Goal: Task Accomplishment & Management: Use online tool/utility

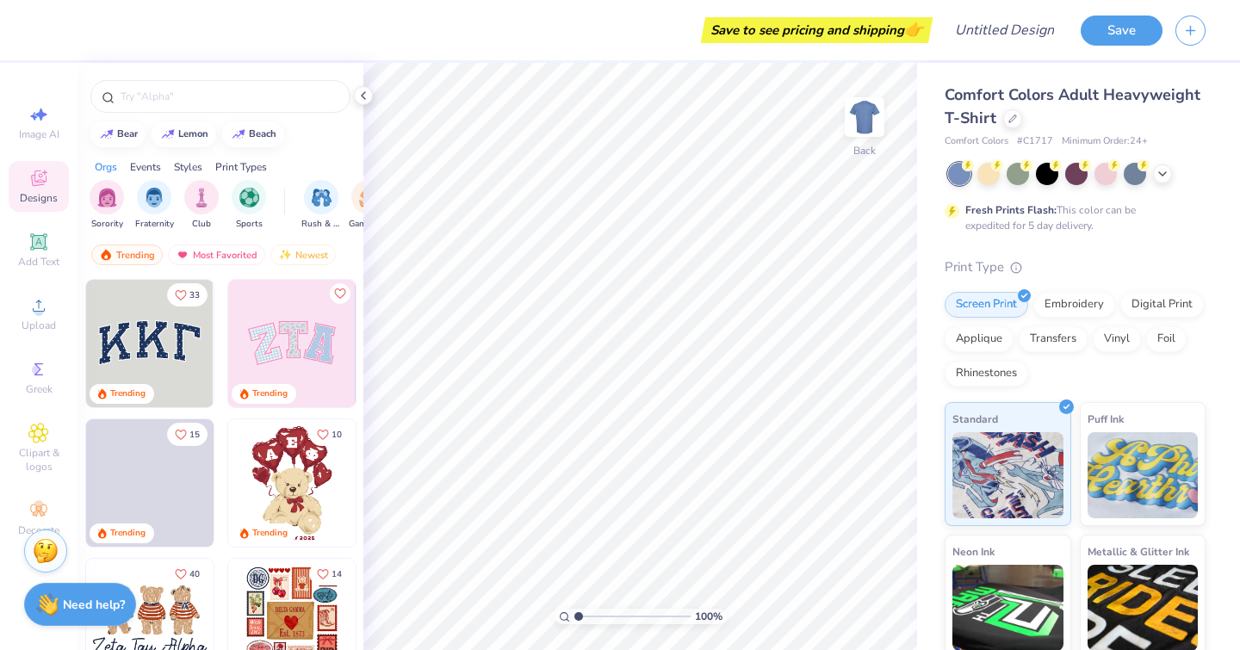
click at [1164, 173] on icon at bounding box center [1162, 174] width 14 height 14
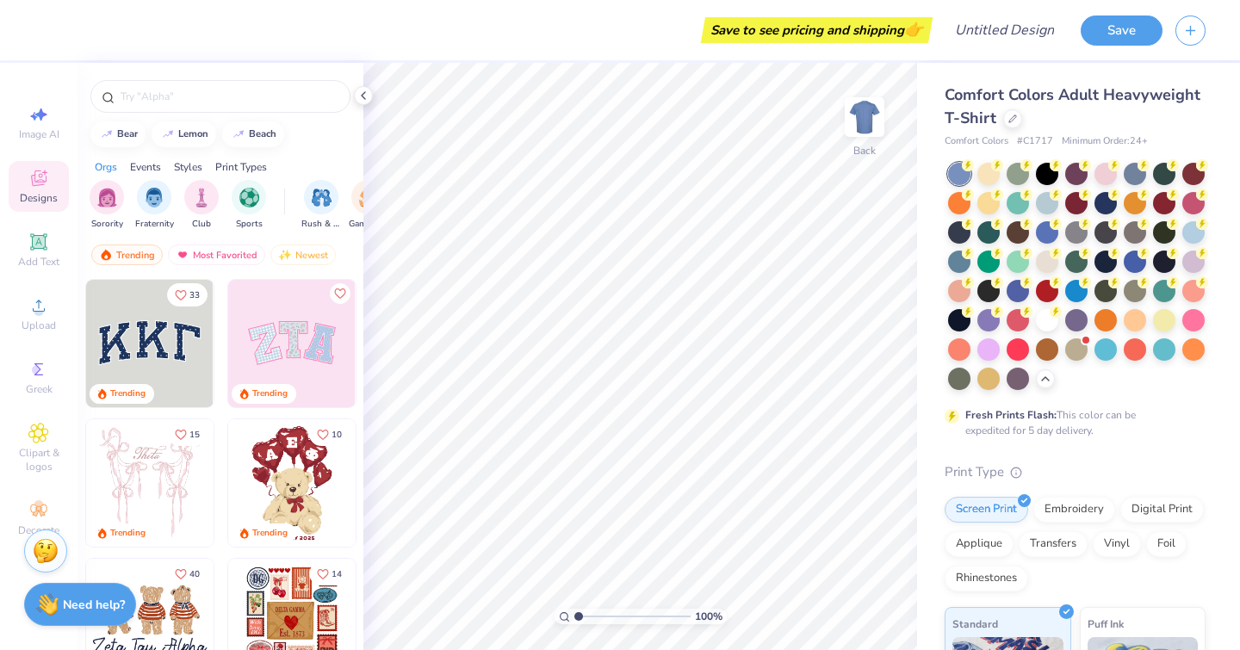
click at [183, 81] on div at bounding box center [220, 96] width 260 height 33
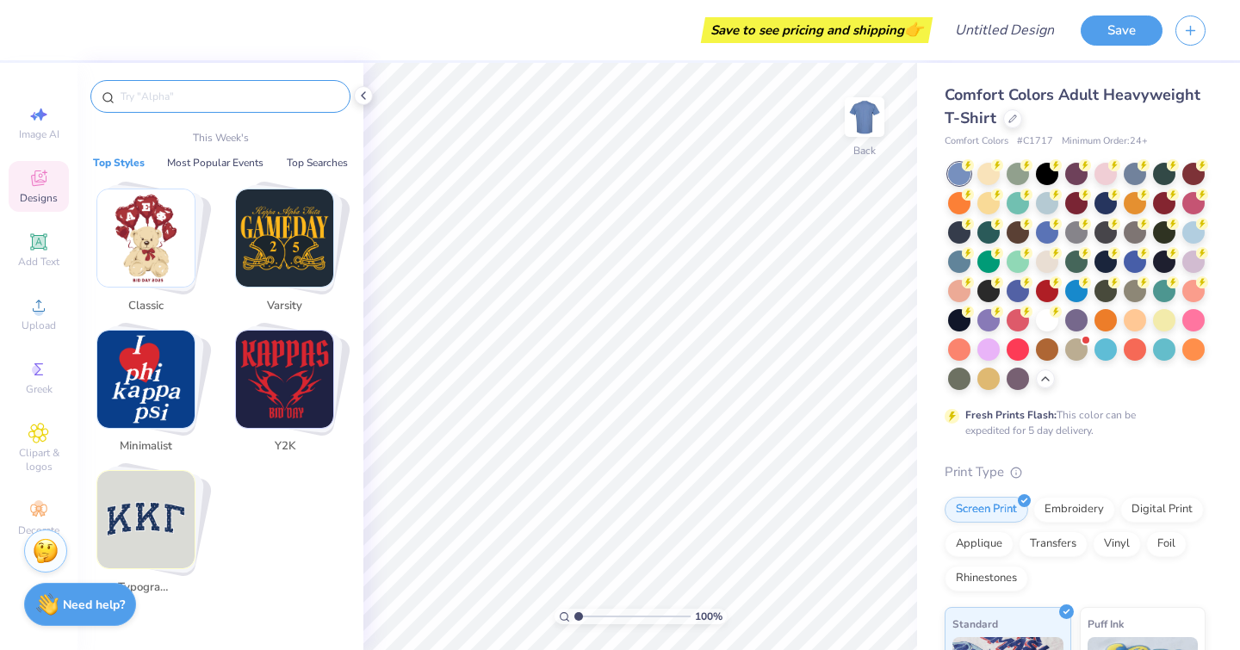
click at [181, 95] on input "text" at bounding box center [229, 96] width 220 height 17
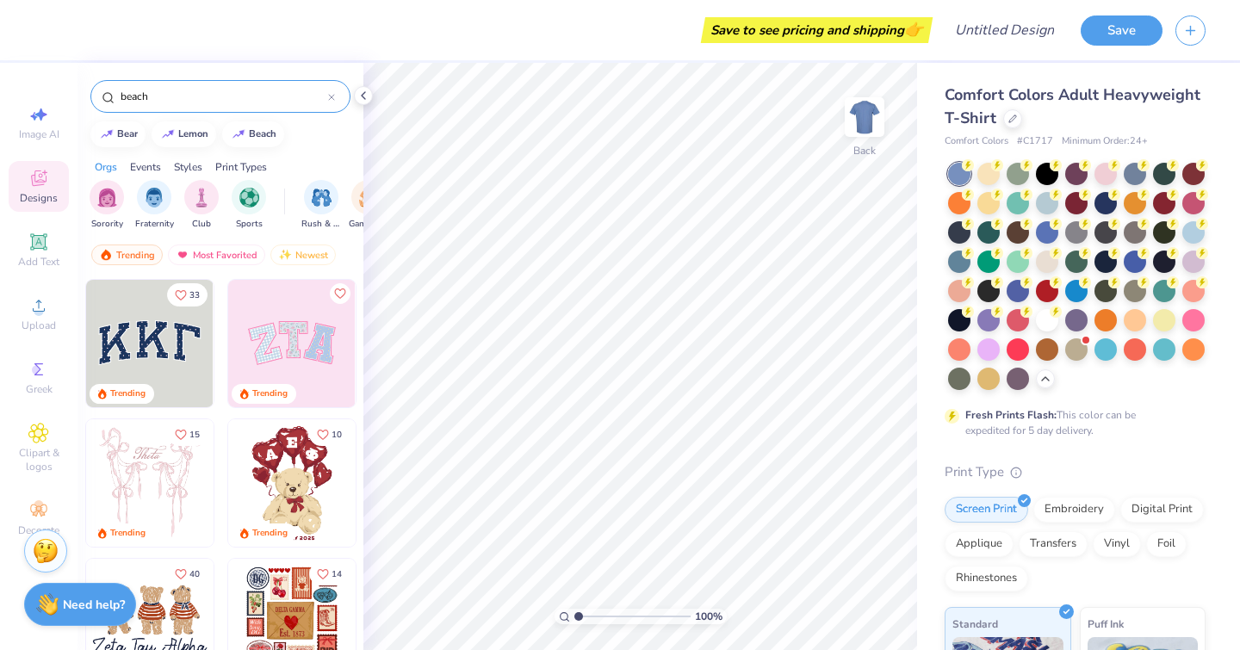
type input "beach"
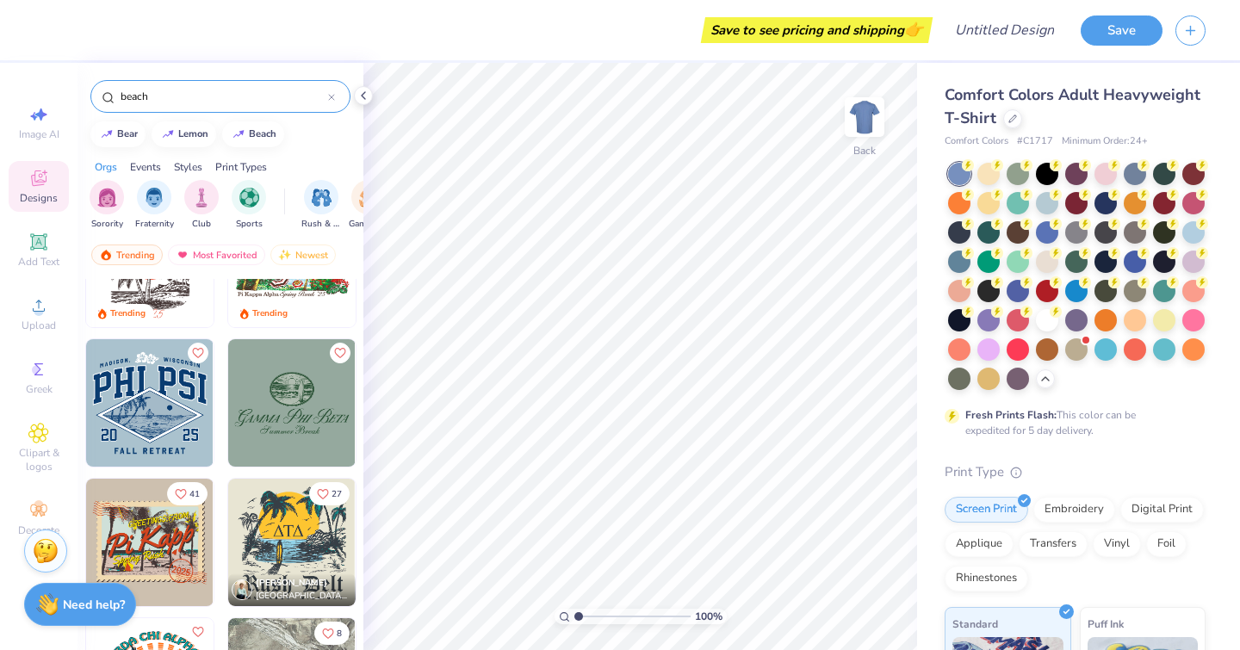
scroll to position [74, 0]
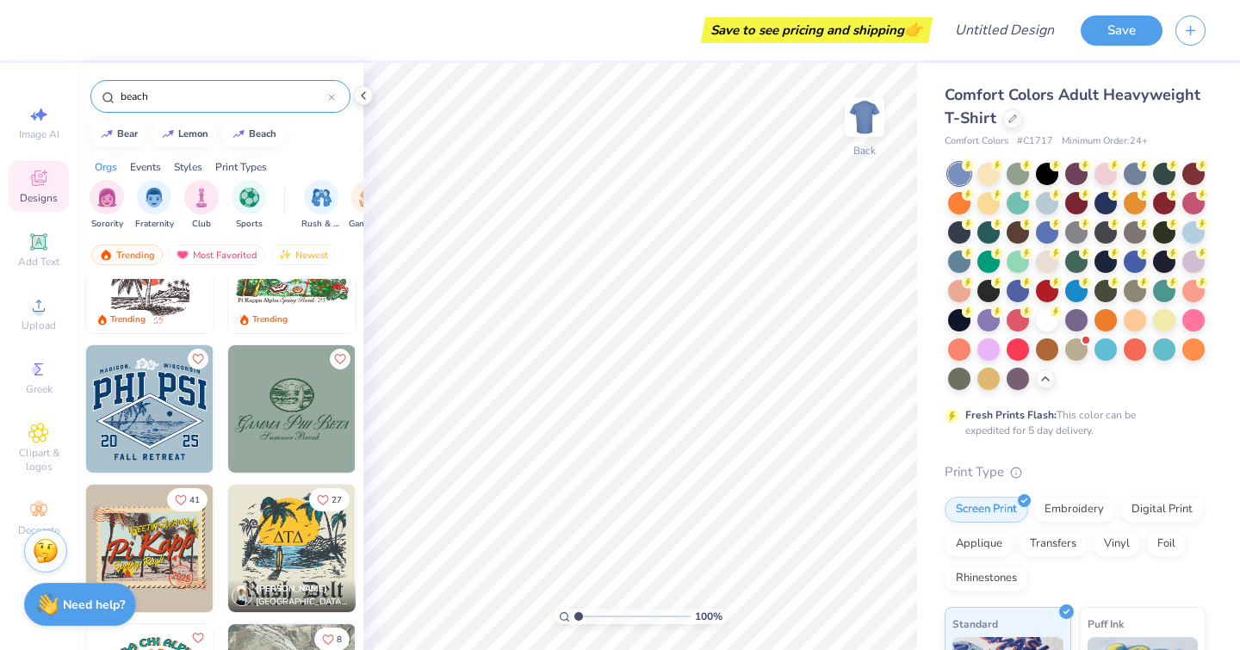
click at [874, 129] on img at bounding box center [864, 117] width 34 height 34
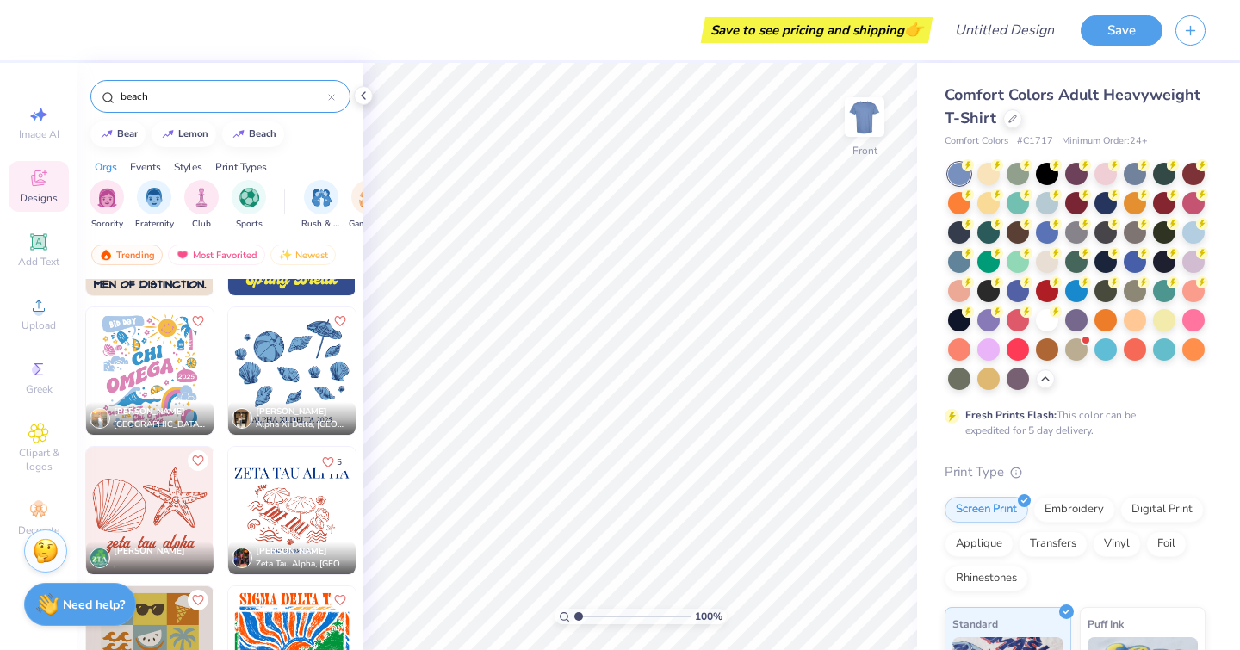
scroll to position [1975, 0]
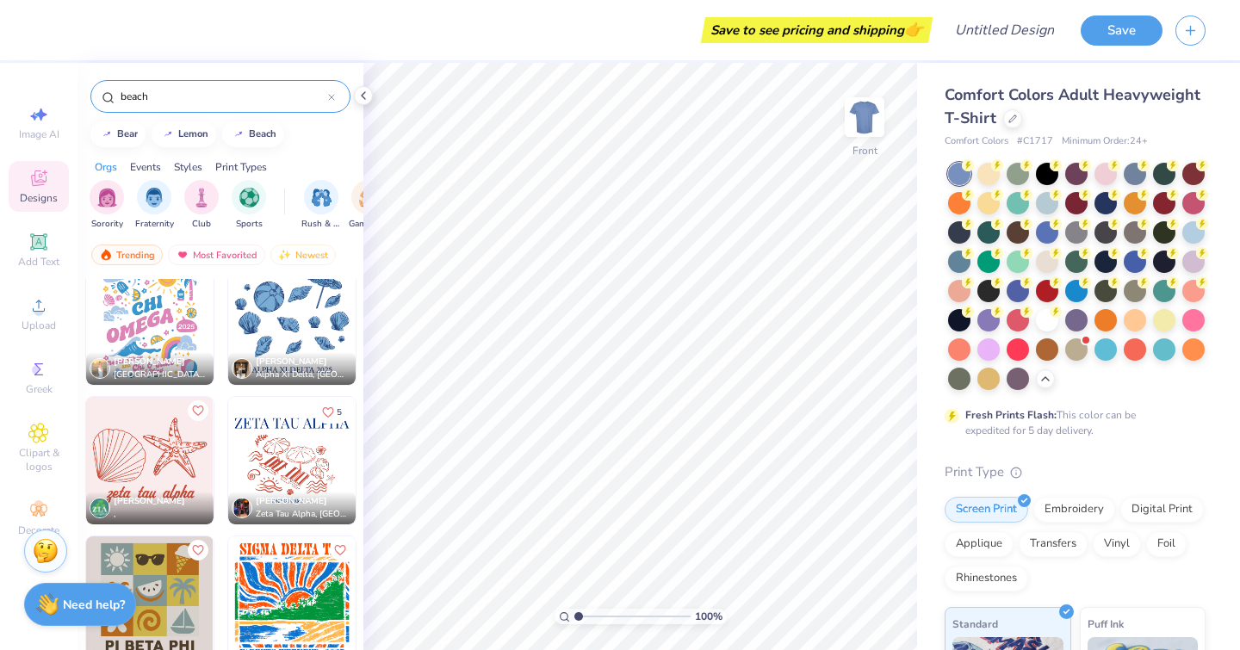
click at [279, 467] on img at bounding box center [291, 460] width 127 height 127
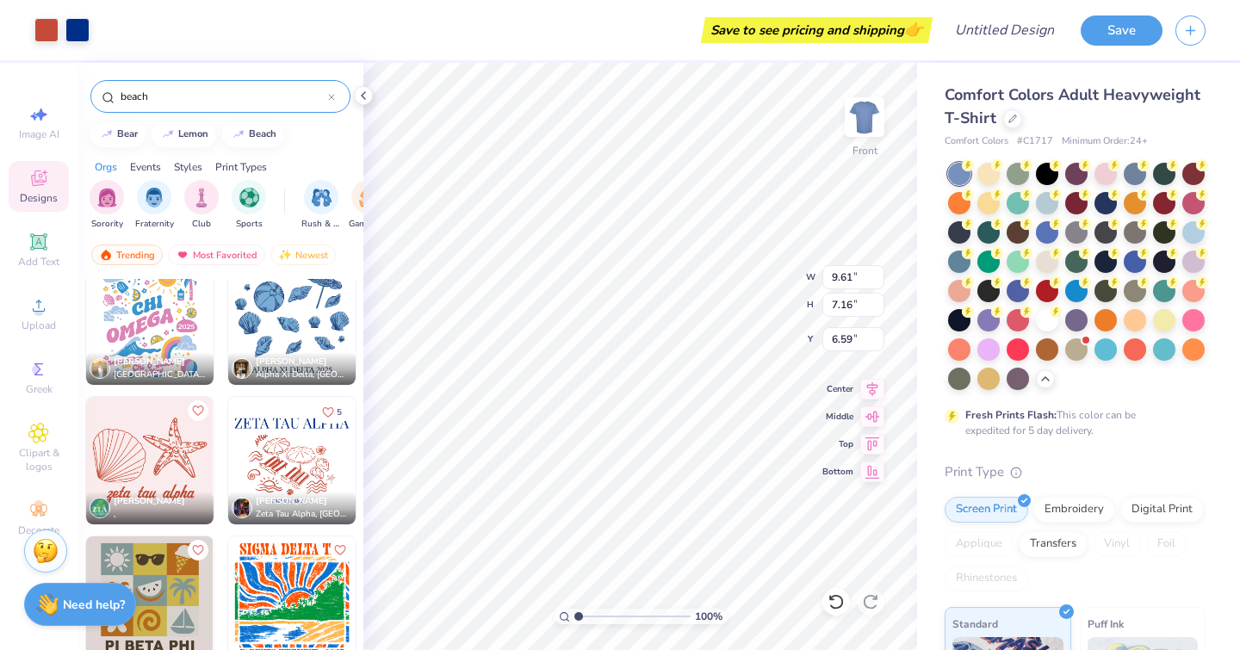
type input "6.59"
type input "13.46"
type input "10.03"
type input "6.72"
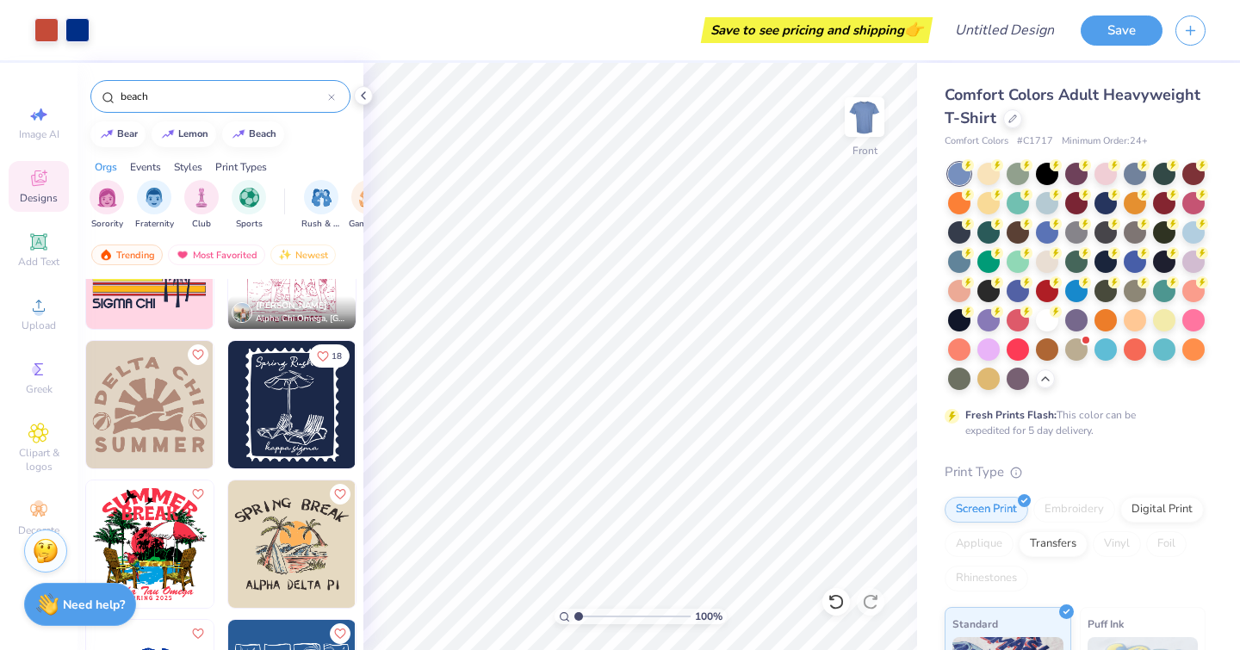
scroll to position [3006, 0]
click at [967, 171] on circle at bounding box center [968, 165] width 12 height 12
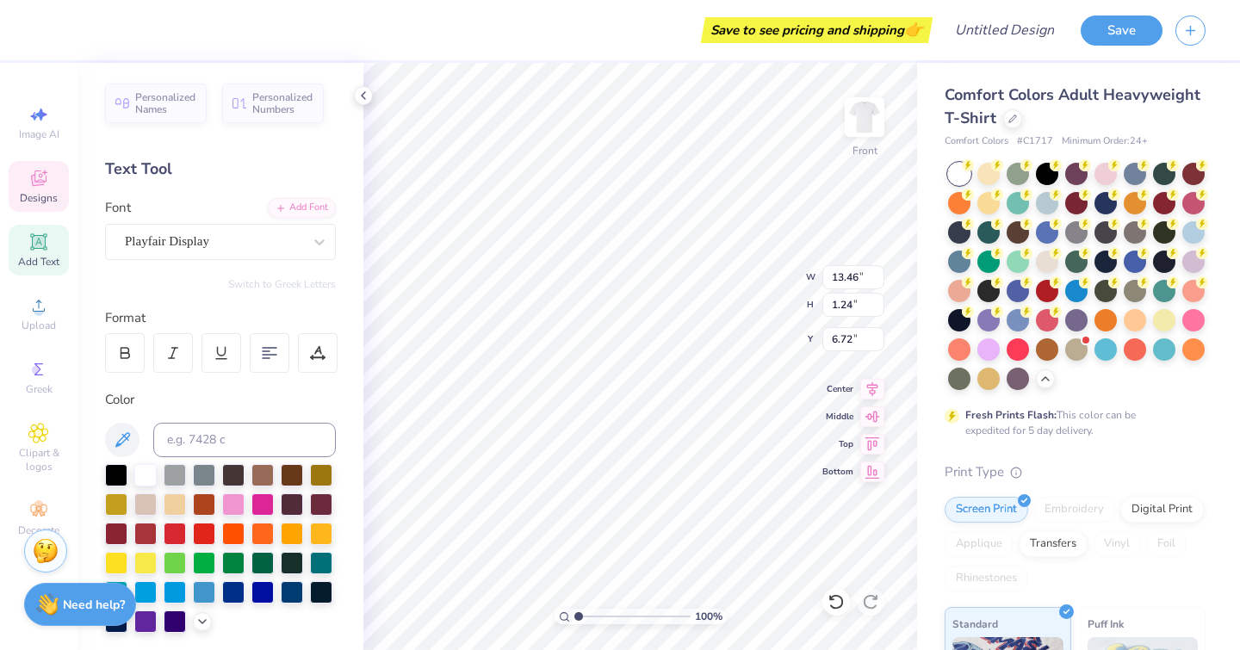
scroll to position [14, 3]
type textarea "OMEGA PHI ALPHA"
type textarea "FALL FORMAL '25"
type textarea "FALL RETREAT '25"
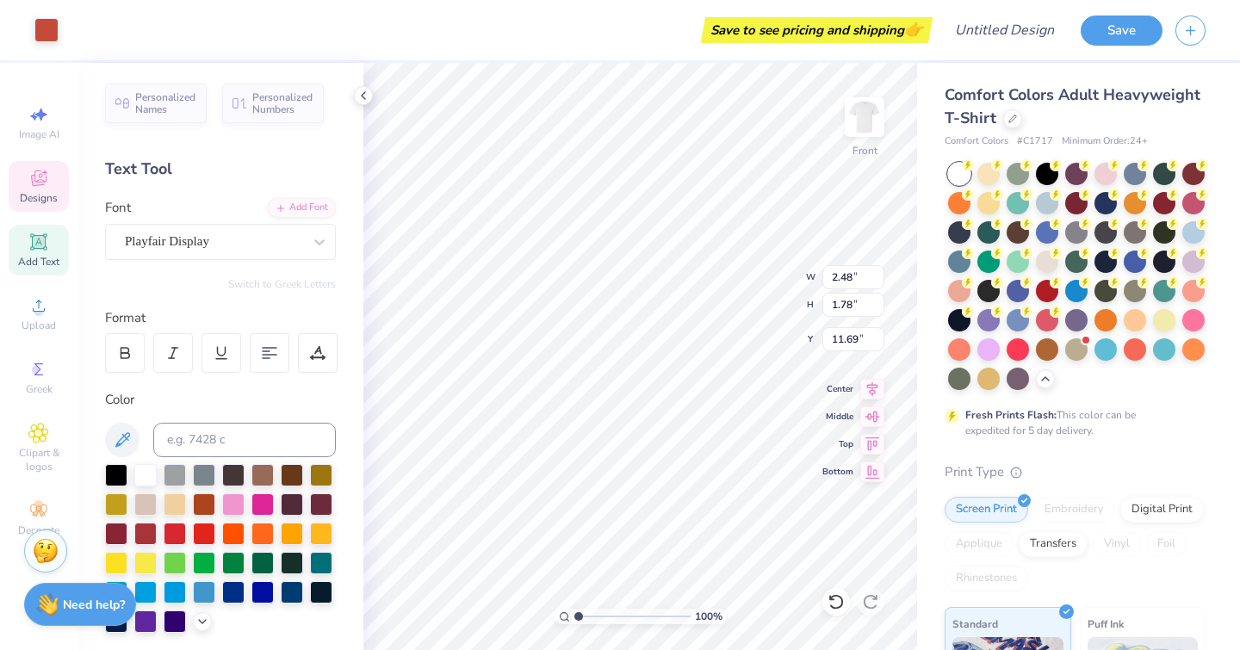
type input "2.36"
type input "2.10"
type input "12.70"
click at [836, 603] on icon at bounding box center [835, 601] width 17 height 17
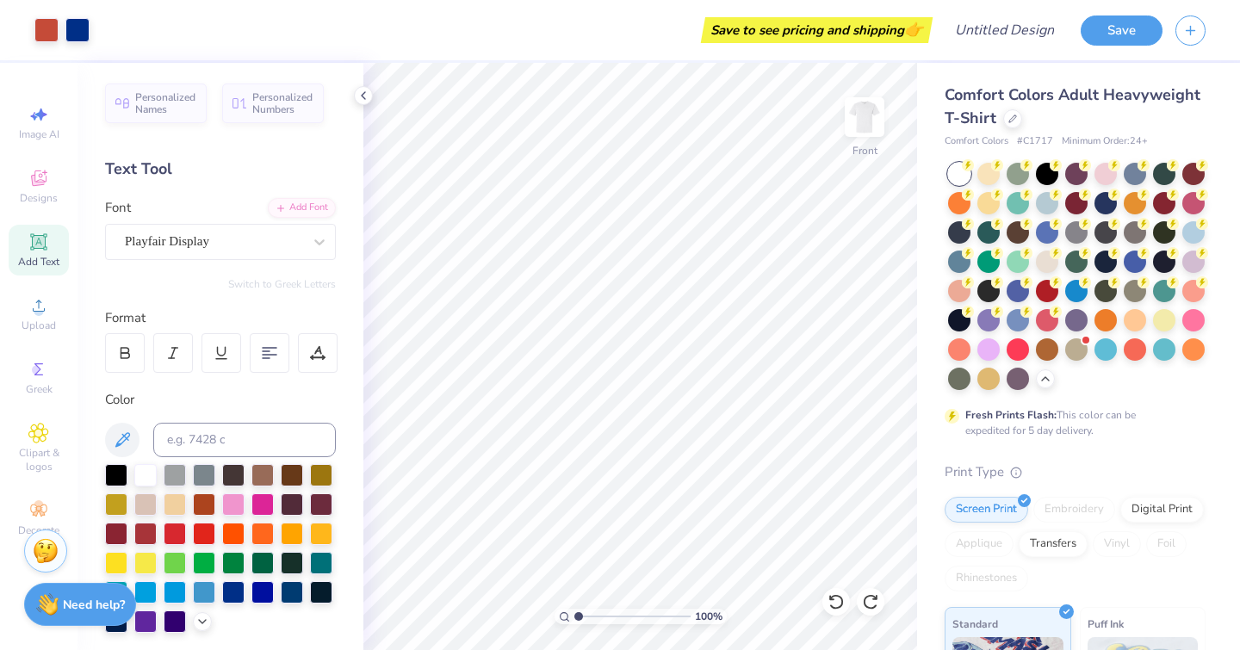
click at [864, 597] on icon at bounding box center [870, 601] width 17 height 17
type input "5.52"
type input "1.61"
type input "1.47"
type input "12.46"
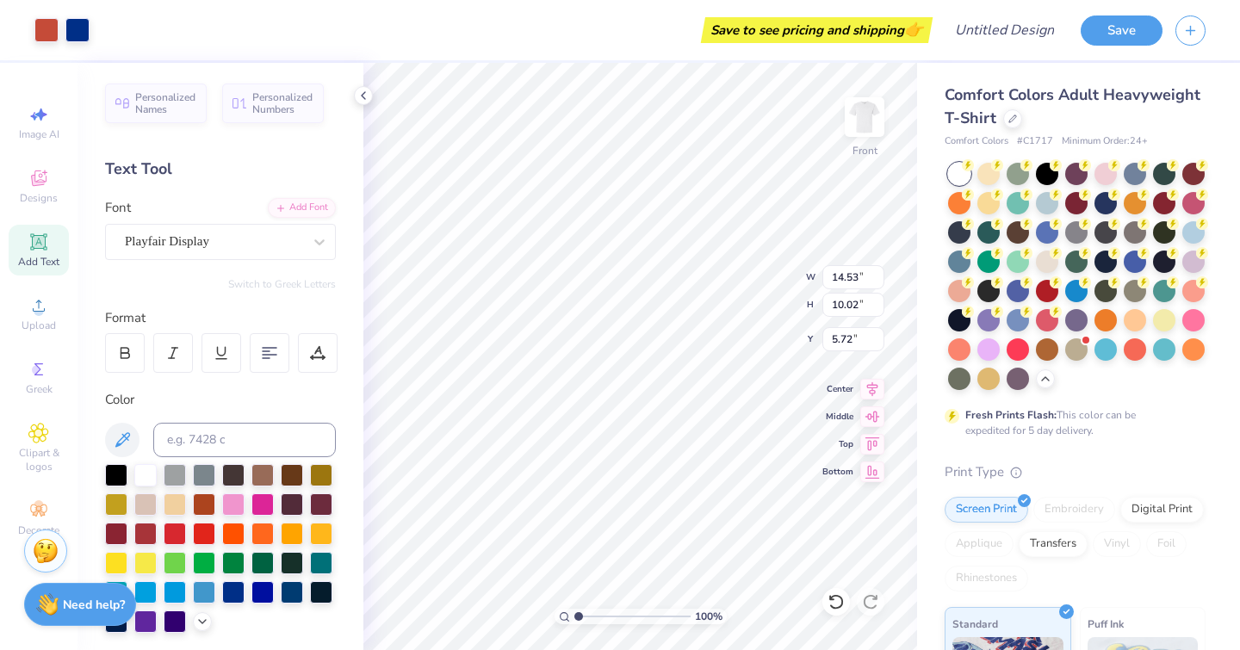
type input "5.72"
click at [51, 186] on div "Designs" at bounding box center [39, 186] width 60 height 51
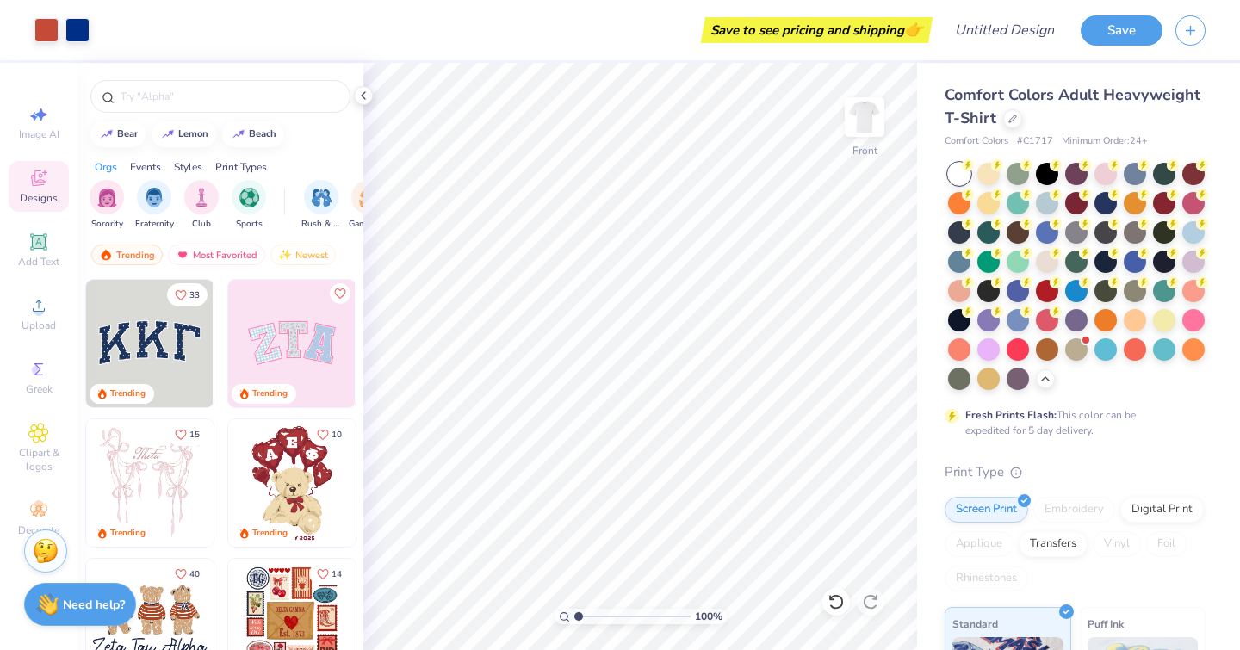
click at [226, 90] on input "text" at bounding box center [229, 96] width 220 height 17
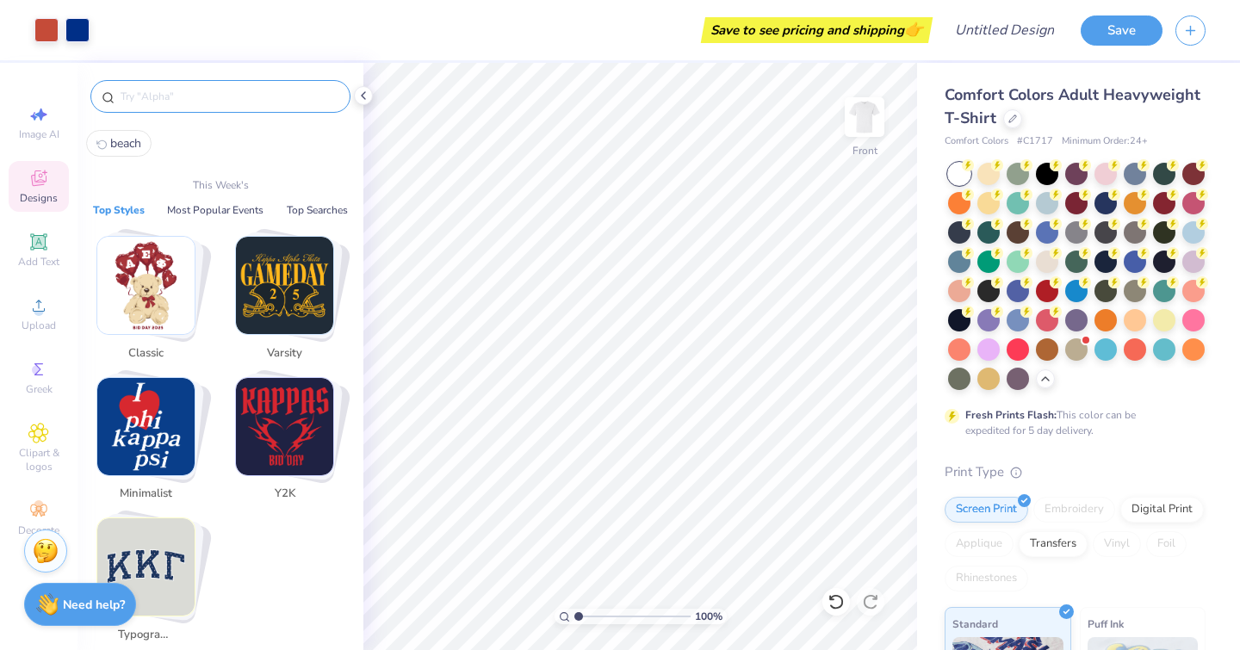
click at [128, 133] on button "beach" at bounding box center [118, 143] width 65 height 27
type input "beach"
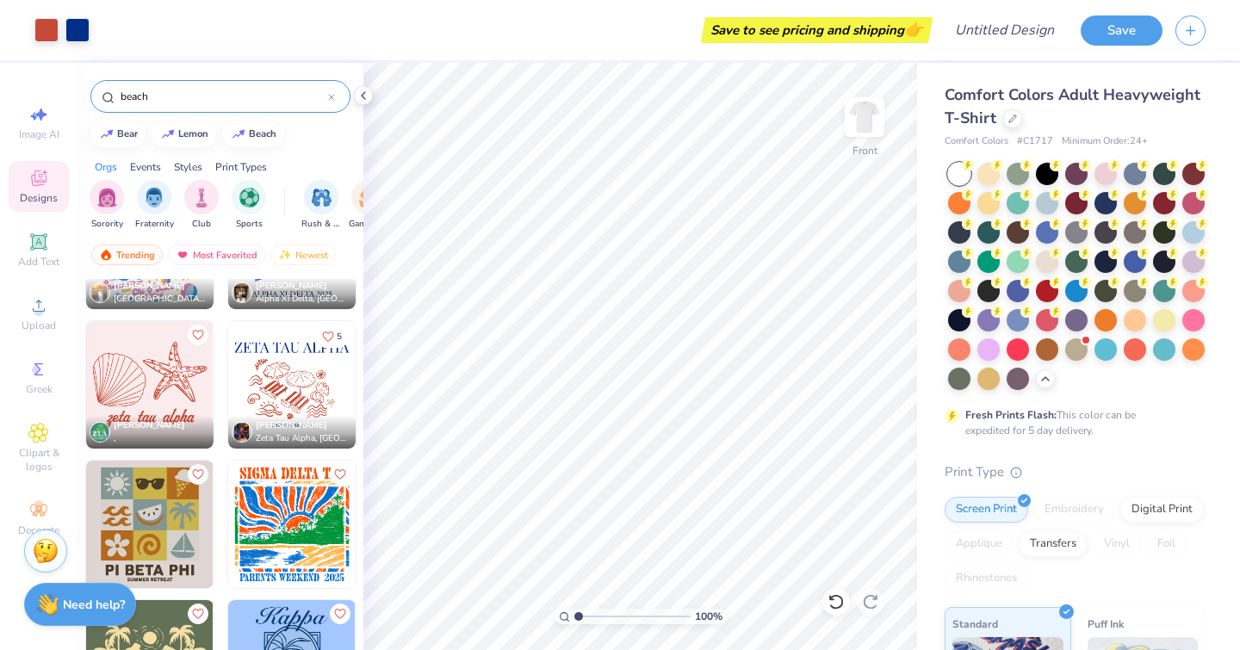
scroll to position [2052, 0]
click at [880, 128] on img at bounding box center [864, 117] width 34 height 34
click at [143, 387] on img at bounding box center [149, 383] width 127 height 127
type input "3.58"
type input "4.05"
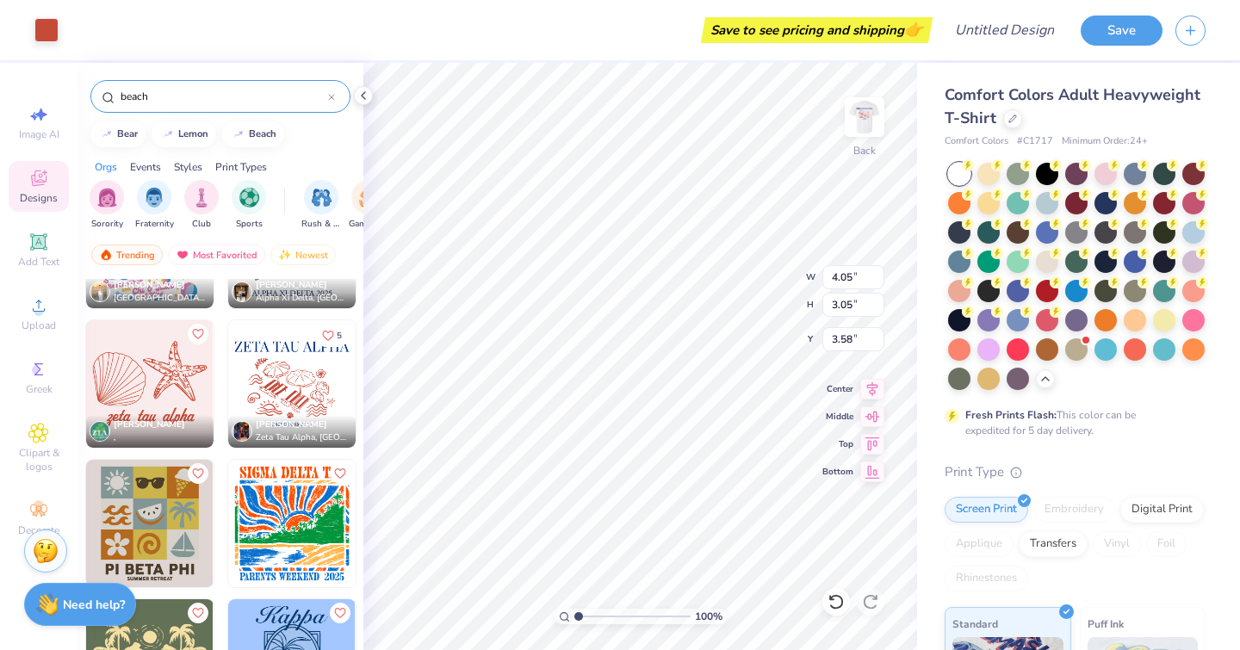
type input "3.05"
type input "4.58"
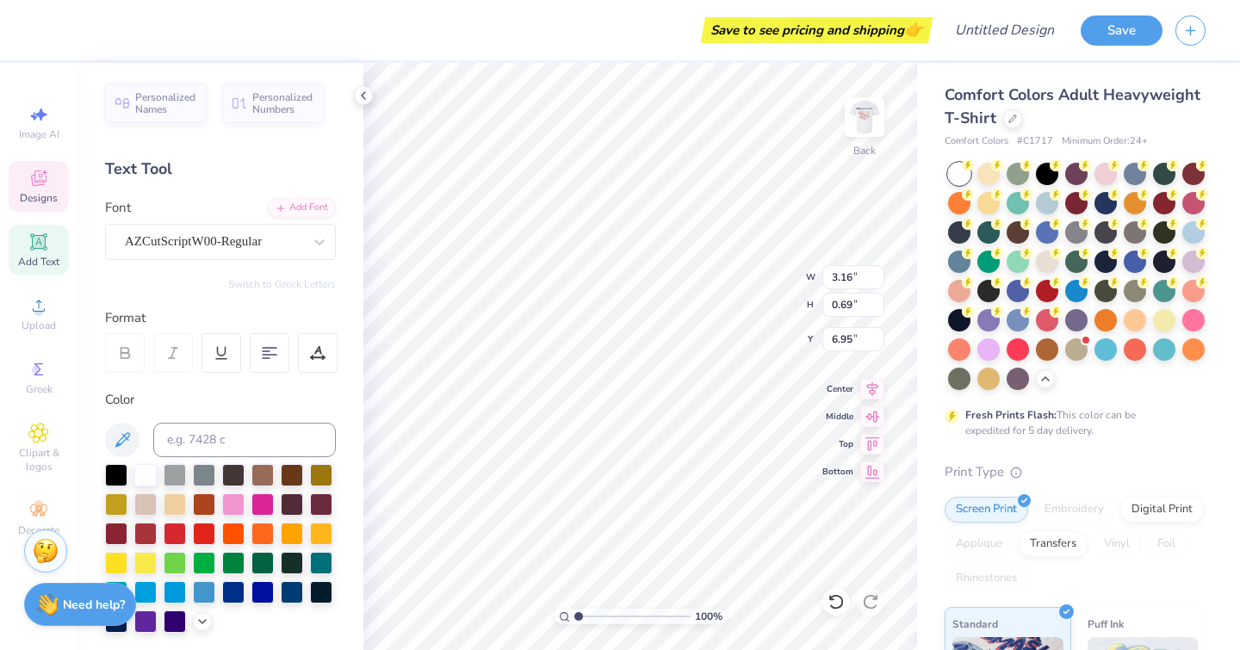
scroll to position [14, 3]
type textarea "o"
type textarea "omega phi alpha"
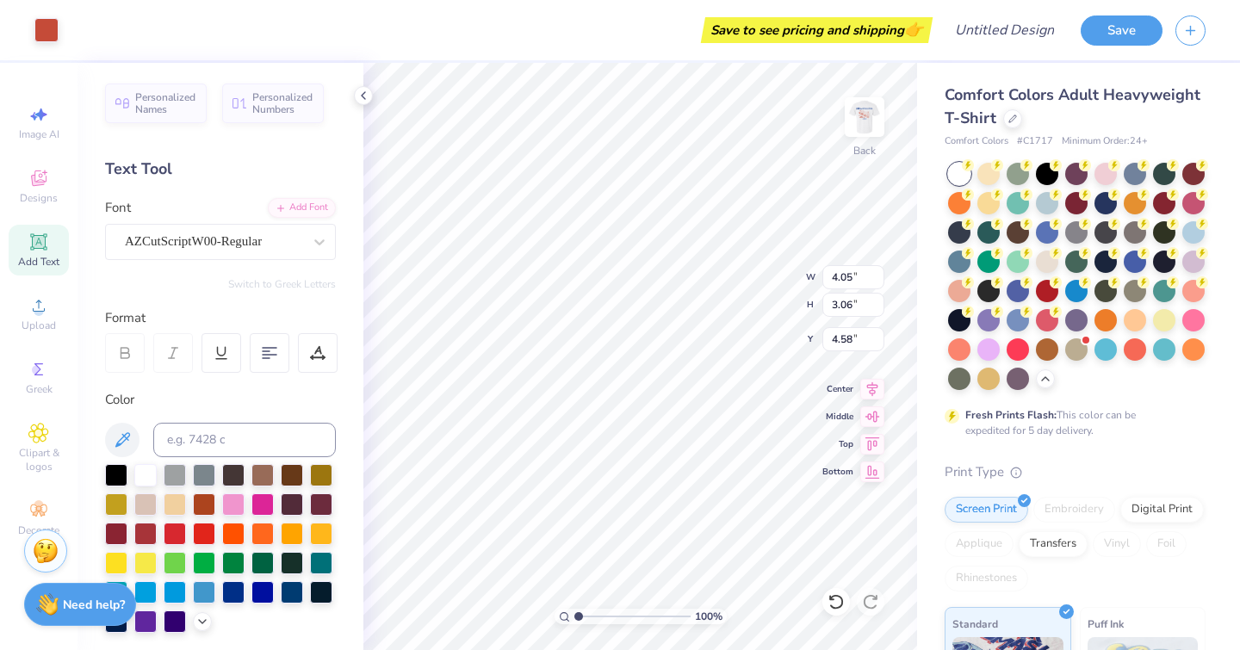
type input "5.43"
click at [859, 120] on img at bounding box center [864, 117] width 34 height 34
click at [854, 127] on img at bounding box center [864, 117] width 34 height 34
click at [870, 104] on img at bounding box center [864, 117] width 34 height 34
click at [1117, 206] on div at bounding box center [1105, 203] width 22 height 22
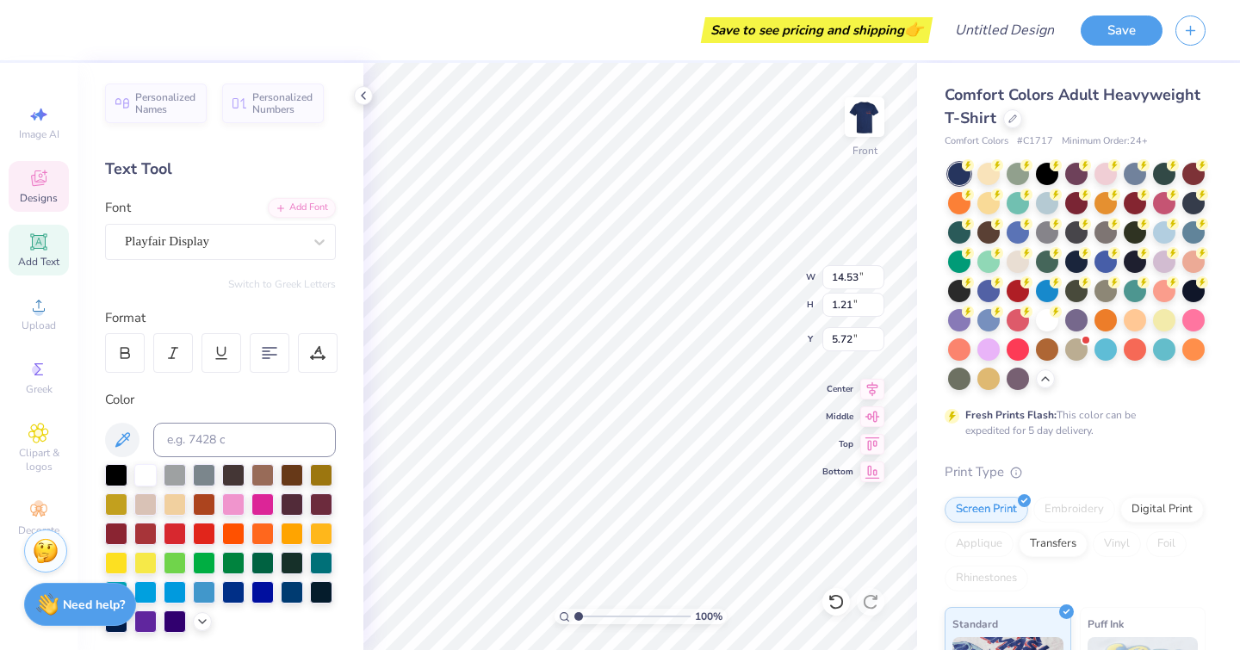
scroll to position [14, 5]
type input "1.61"
type input "1.47"
type input "11.44"
click at [78, 18] on div at bounding box center [77, 30] width 24 height 24
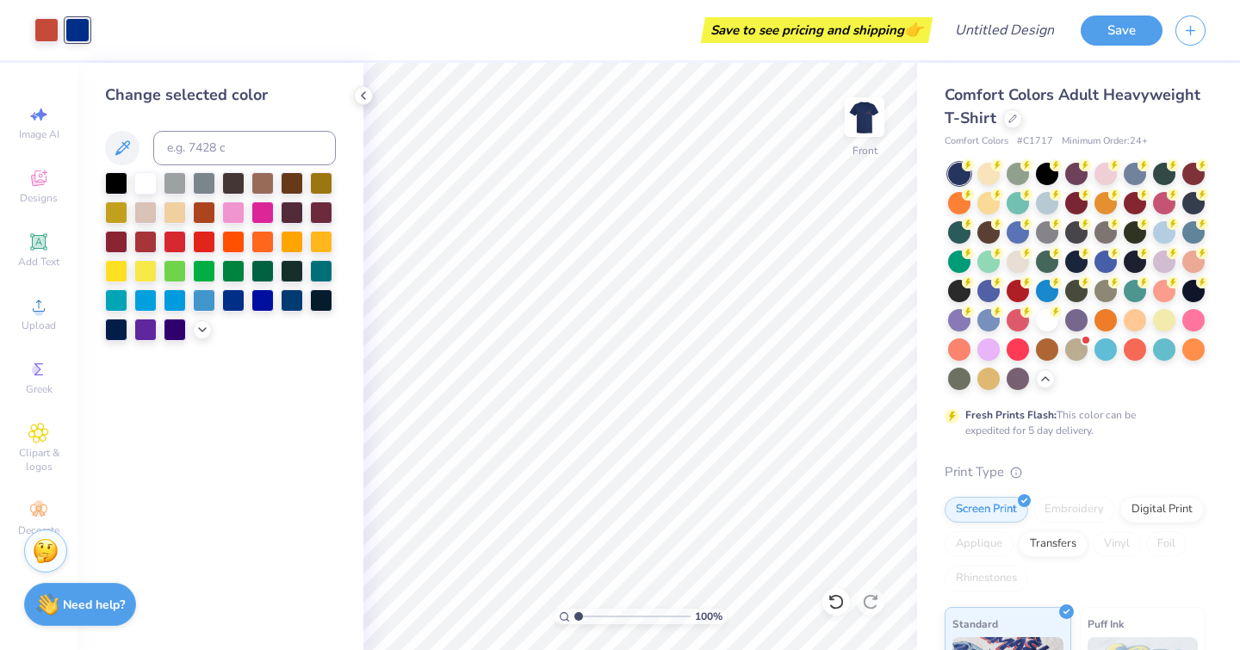
click at [145, 182] on div at bounding box center [145, 183] width 22 height 22
click at [1144, 179] on div at bounding box center [1135, 174] width 22 height 22
click at [1094, 273] on div at bounding box center [1105, 262] width 22 height 22
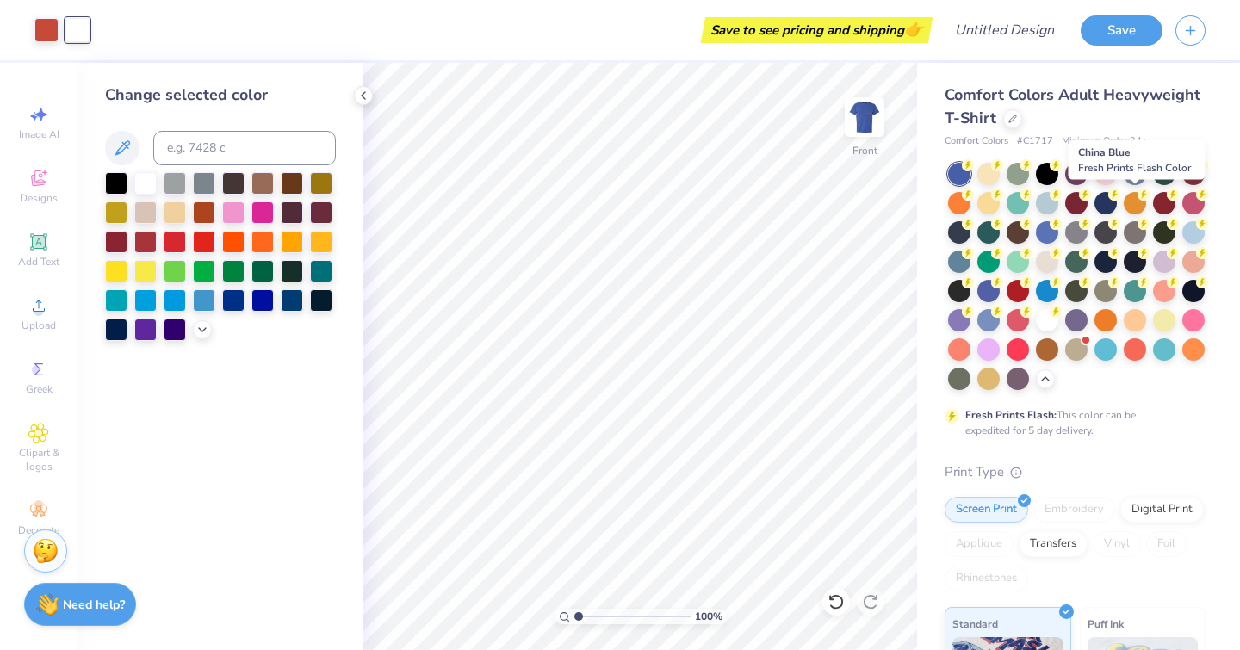
click at [1117, 207] on div at bounding box center [1105, 203] width 22 height 22
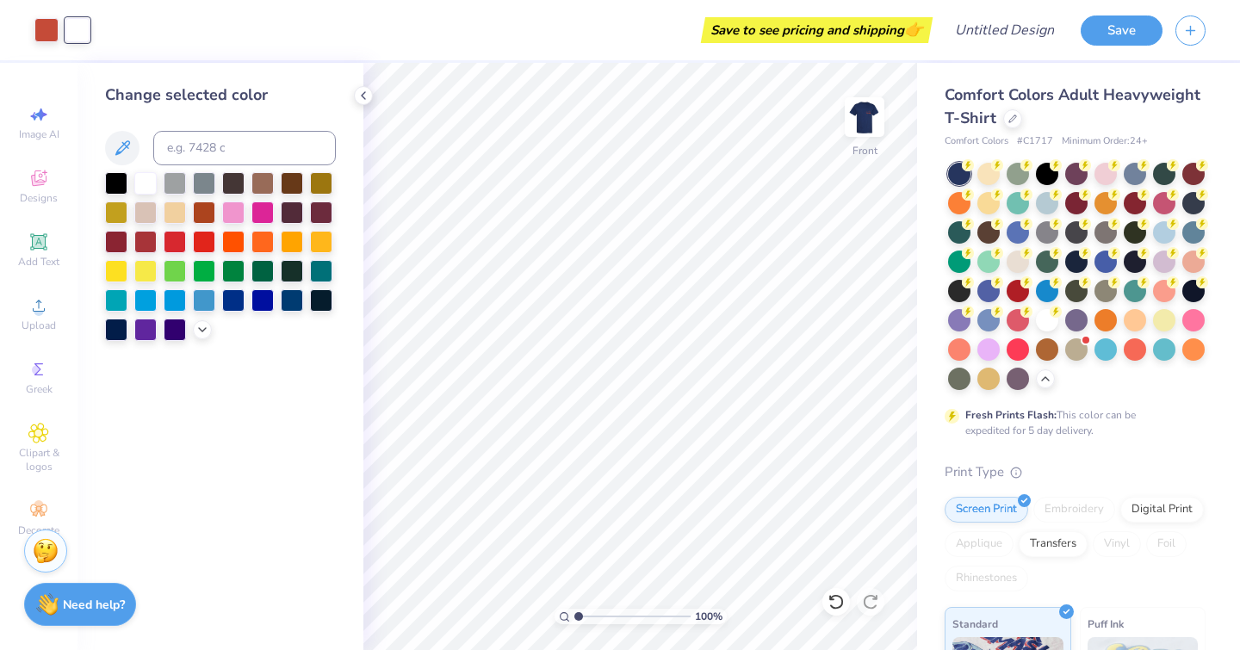
click at [1065, 331] on div at bounding box center [1076, 320] width 22 height 22
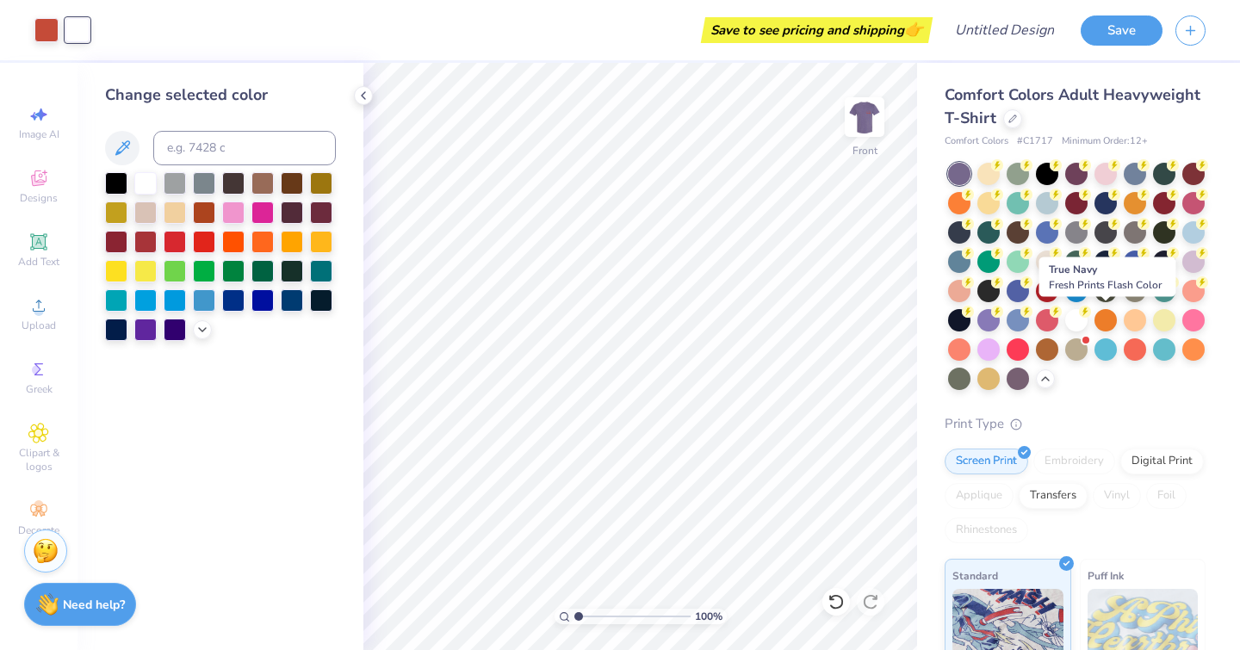
click at [970, 331] on div at bounding box center [959, 320] width 22 height 22
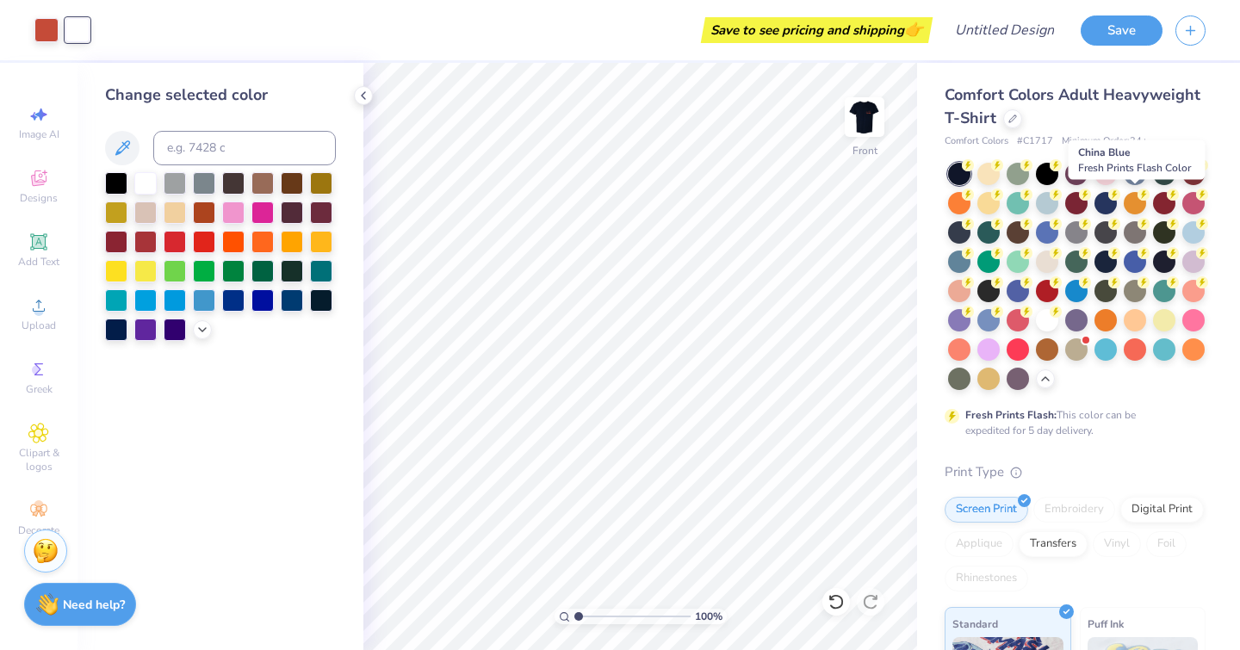
click at [1117, 209] on div at bounding box center [1105, 203] width 22 height 22
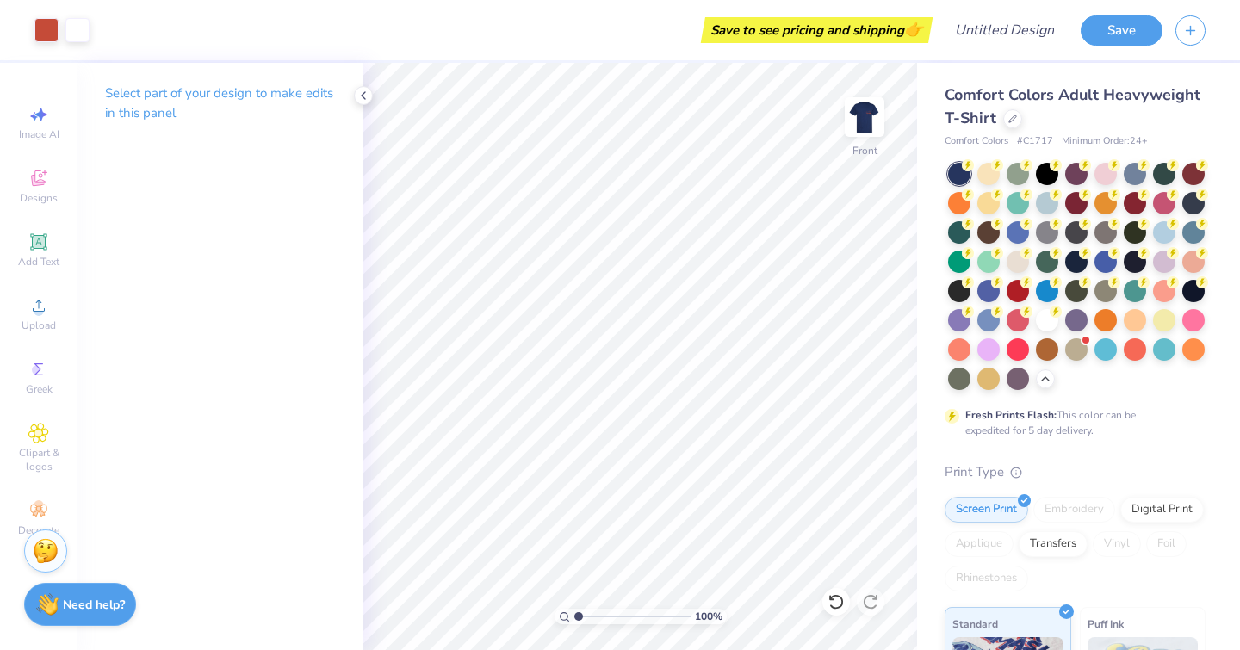
click at [46, 27] on div at bounding box center [46, 30] width 24 height 24
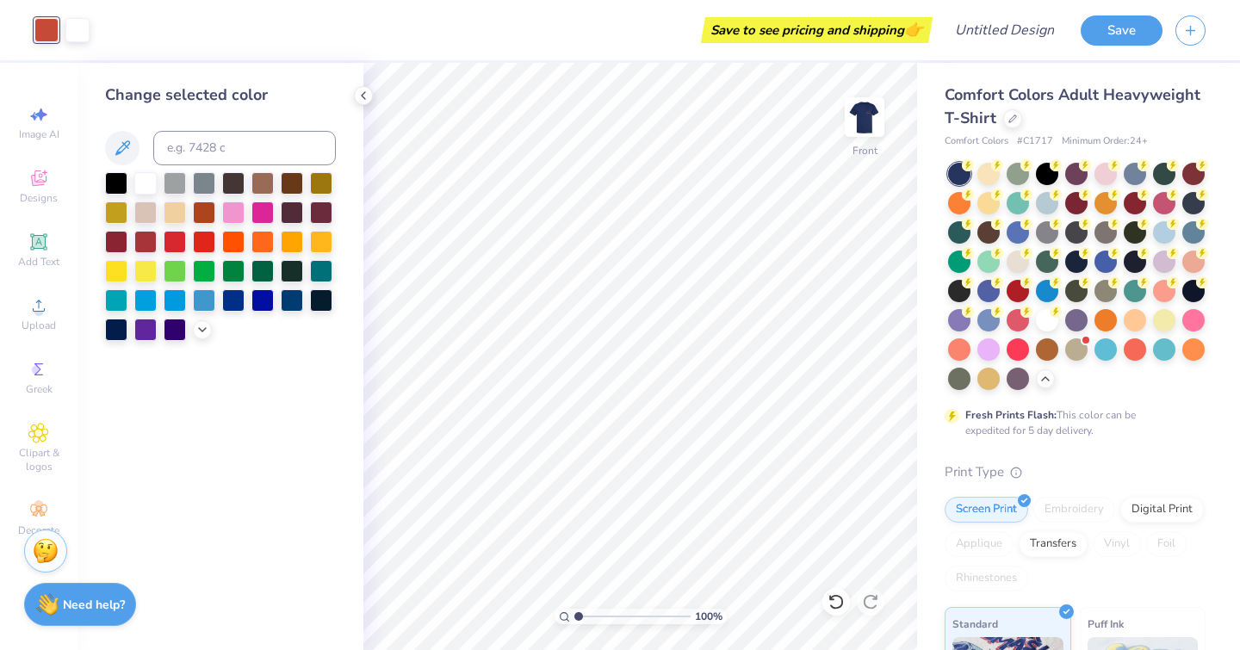
click at [119, 247] on div at bounding box center [116, 242] width 22 height 22
click at [289, 217] on div at bounding box center [292, 212] width 22 height 22
click at [331, 217] on div at bounding box center [321, 212] width 22 height 22
click at [164, 238] on div at bounding box center [175, 242] width 22 height 22
click at [210, 244] on div at bounding box center [204, 242] width 22 height 22
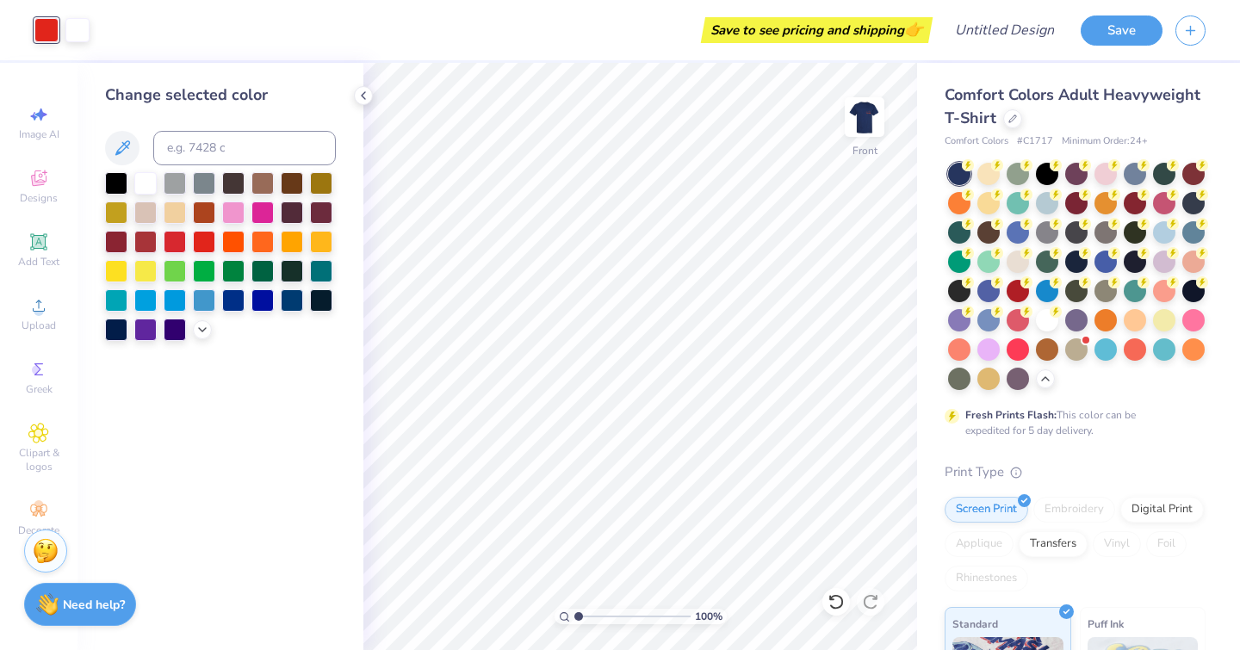
click at [305, 249] on div at bounding box center [220, 256] width 231 height 169
click at [322, 247] on div at bounding box center [321, 242] width 22 height 22
click at [106, 273] on div at bounding box center [116, 271] width 22 height 22
click at [1153, 244] on div at bounding box center [1164, 232] width 22 height 22
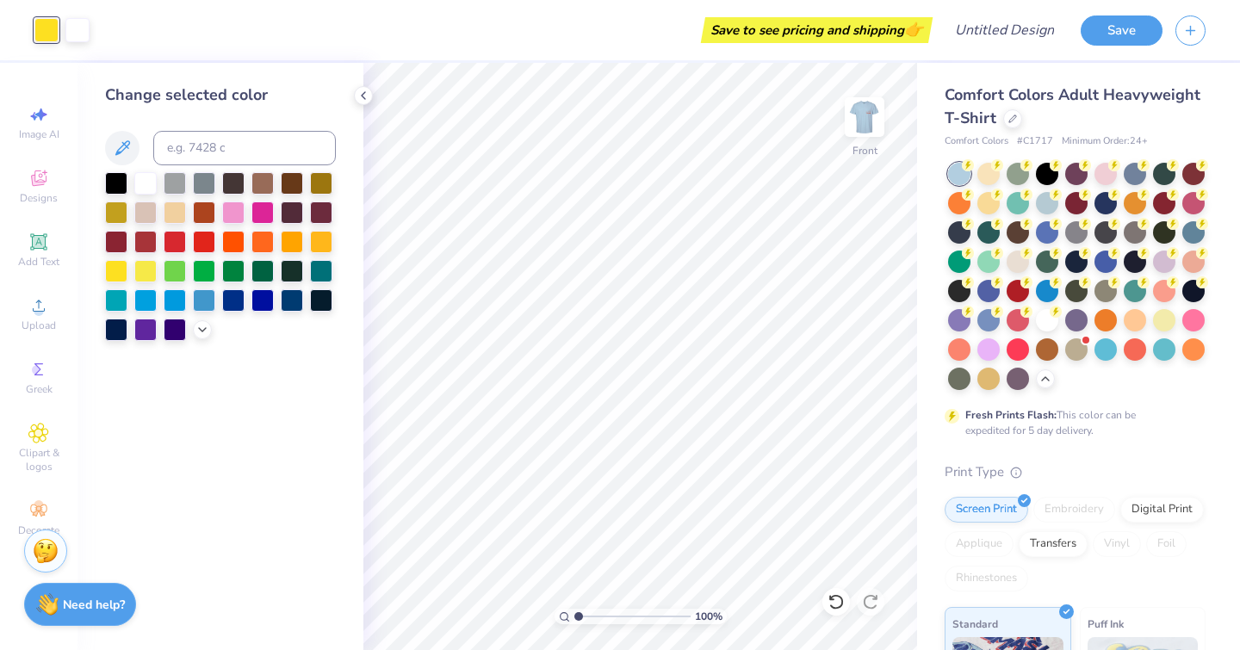
click at [313, 243] on div at bounding box center [321, 242] width 22 height 22
click at [296, 242] on div at bounding box center [292, 242] width 22 height 22
click at [269, 245] on div at bounding box center [262, 242] width 22 height 22
click at [211, 142] on input at bounding box center [244, 148] width 183 height 34
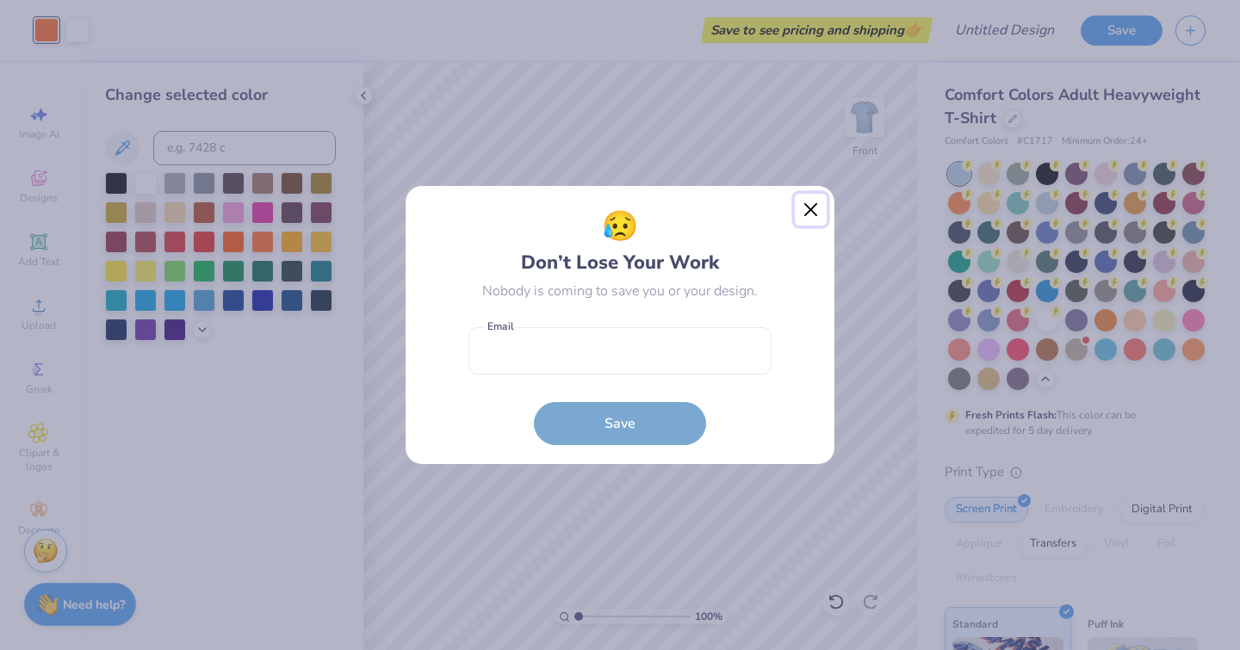
click at [814, 208] on button "Close" at bounding box center [811, 210] width 33 height 33
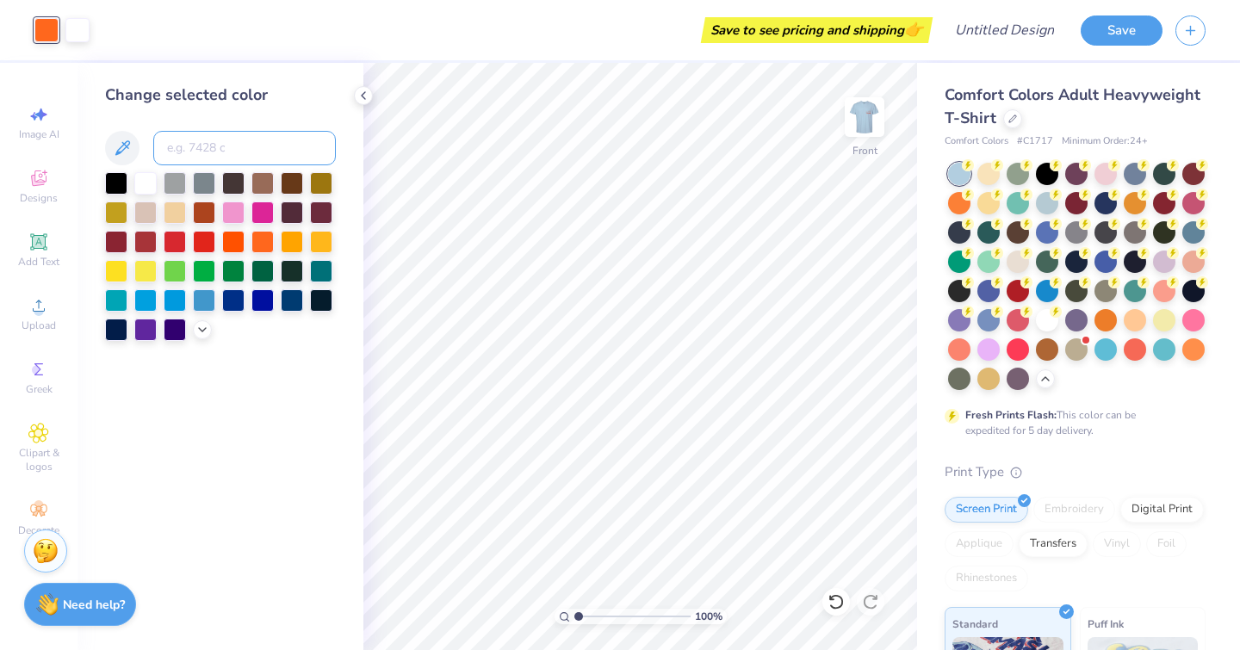
click at [264, 154] on input at bounding box center [244, 148] width 183 height 34
paste input "#fff8b5"
click at [171, 150] on input "#fff8b5" at bounding box center [244, 148] width 183 height 34
type input "fff8b5"
click at [256, 133] on input "fff8b5" at bounding box center [244, 148] width 183 height 34
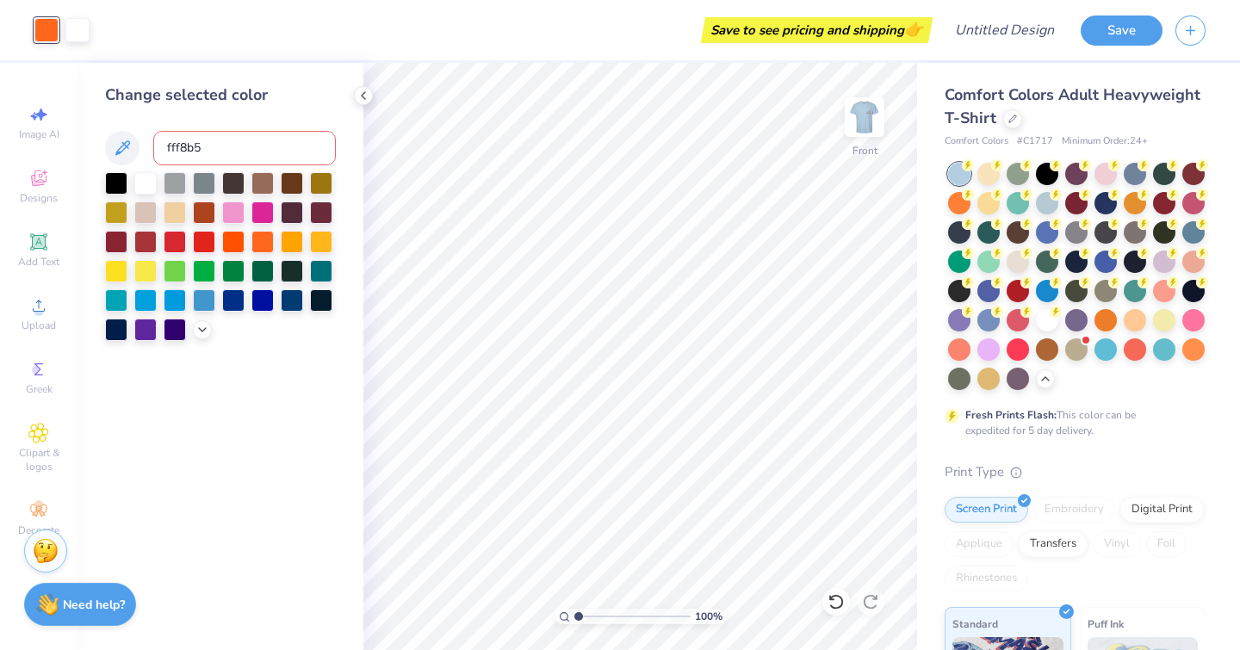
click at [202, 325] on icon at bounding box center [202, 330] width 14 height 14
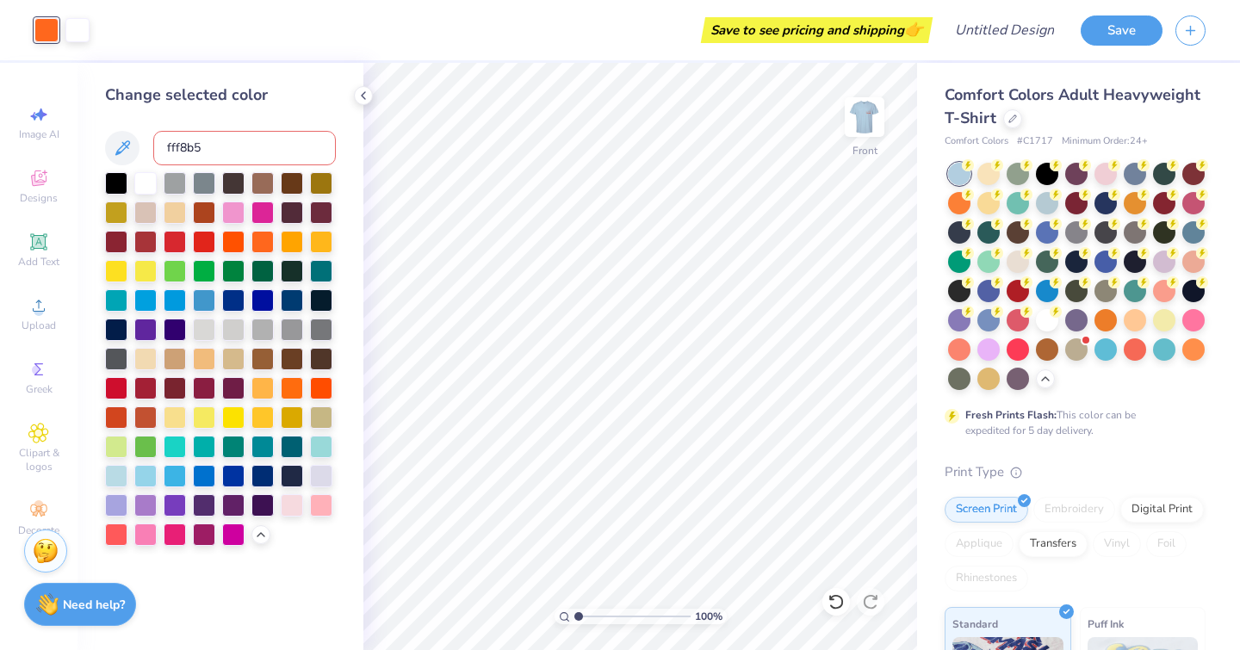
click at [120, 145] on icon at bounding box center [122, 148] width 21 height 21
click at [220, 140] on input "fff8b5" at bounding box center [244, 148] width 183 height 34
click at [219, 150] on input "fff8b5" at bounding box center [244, 148] width 183 height 34
click at [173, 415] on div at bounding box center [175, 417] width 22 height 22
click at [1031, 291] on div at bounding box center [1076, 276] width 257 height 227
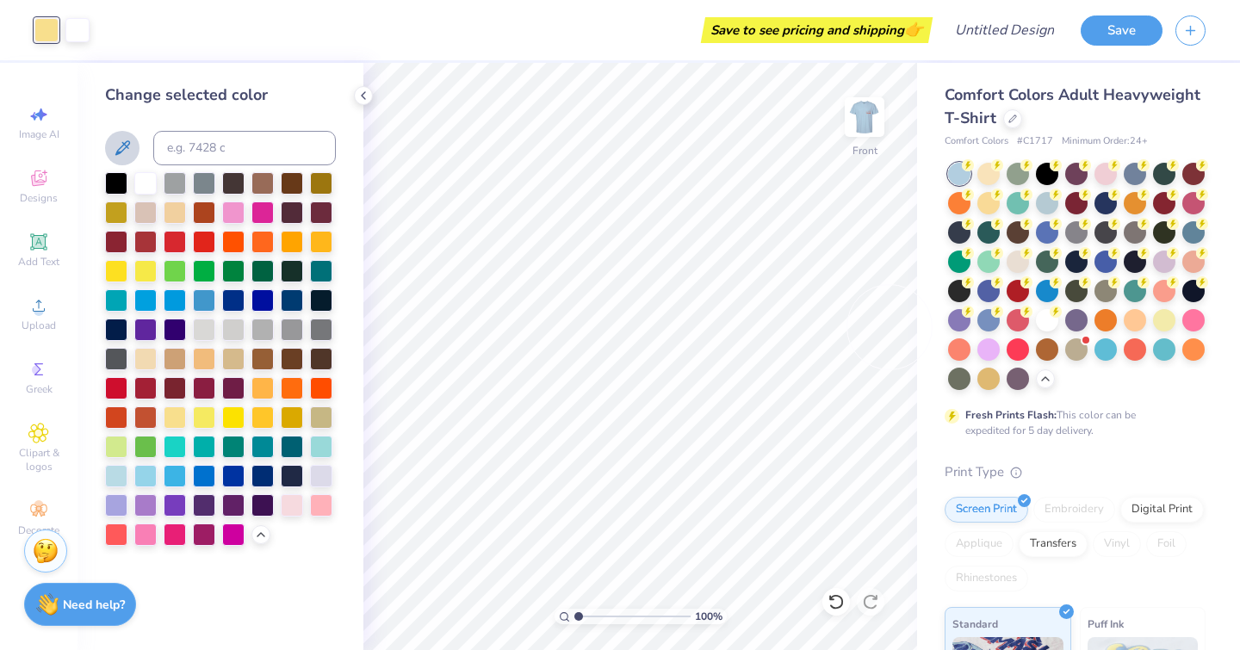
click at [1153, 273] on div at bounding box center [1164, 262] width 22 height 22
click at [970, 262] on div at bounding box center [959, 262] width 22 height 22
click at [875, 129] on img at bounding box center [864, 117] width 34 height 34
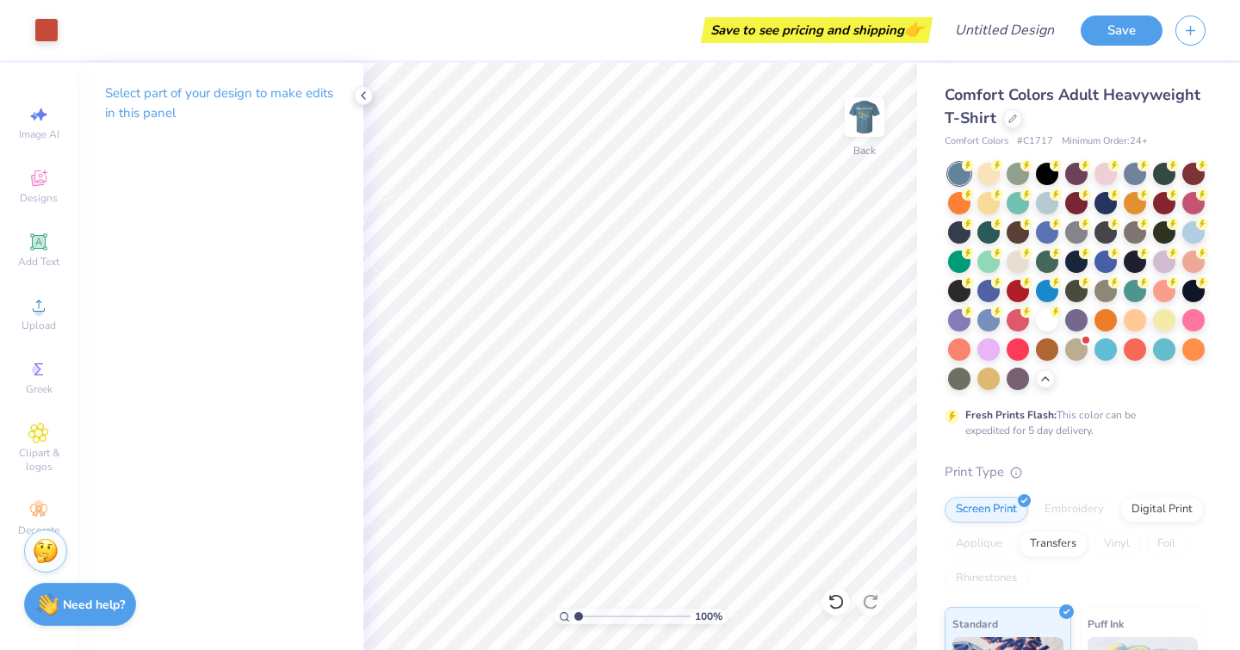
click at [45, 30] on div at bounding box center [46, 30] width 24 height 24
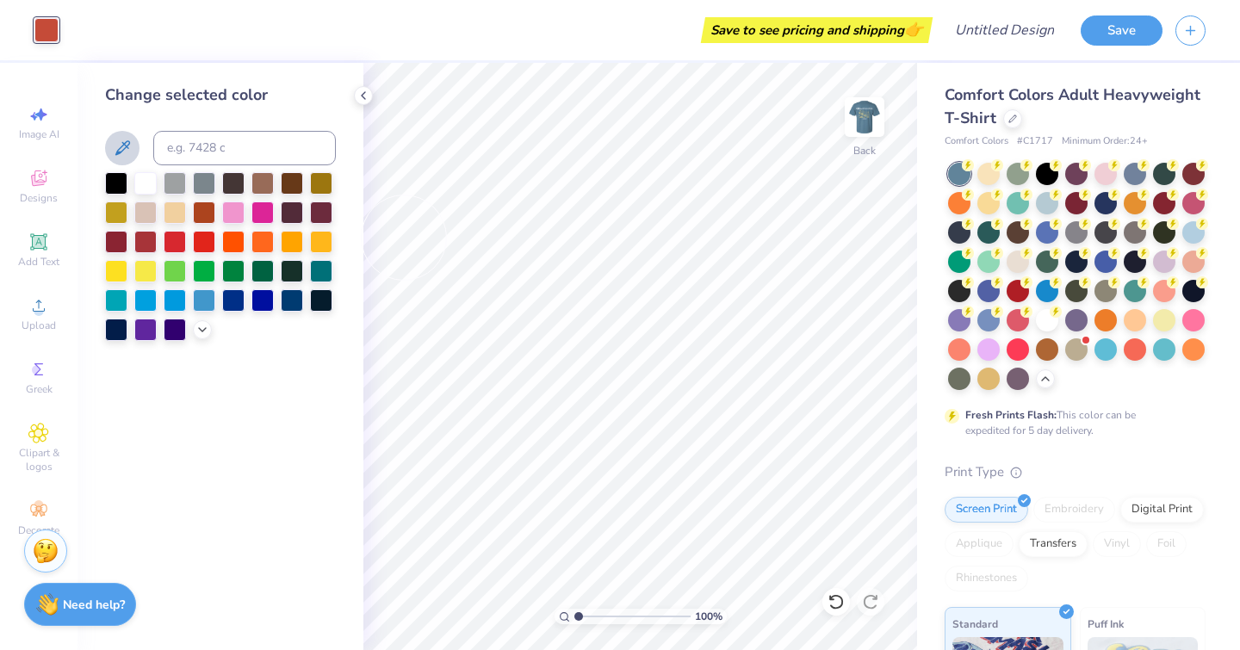
click at [198, 338] on div at bounding box center [220, 256] width 231 height 169
click at [199, 337] on div at bounding box center [220, 256] width 231 height 169
click at [150, 188] on div at bounding box center [145, 183] width 22 height 22
click at [196, 329] on icon at bounding box center [202, 330] width 14 height 14
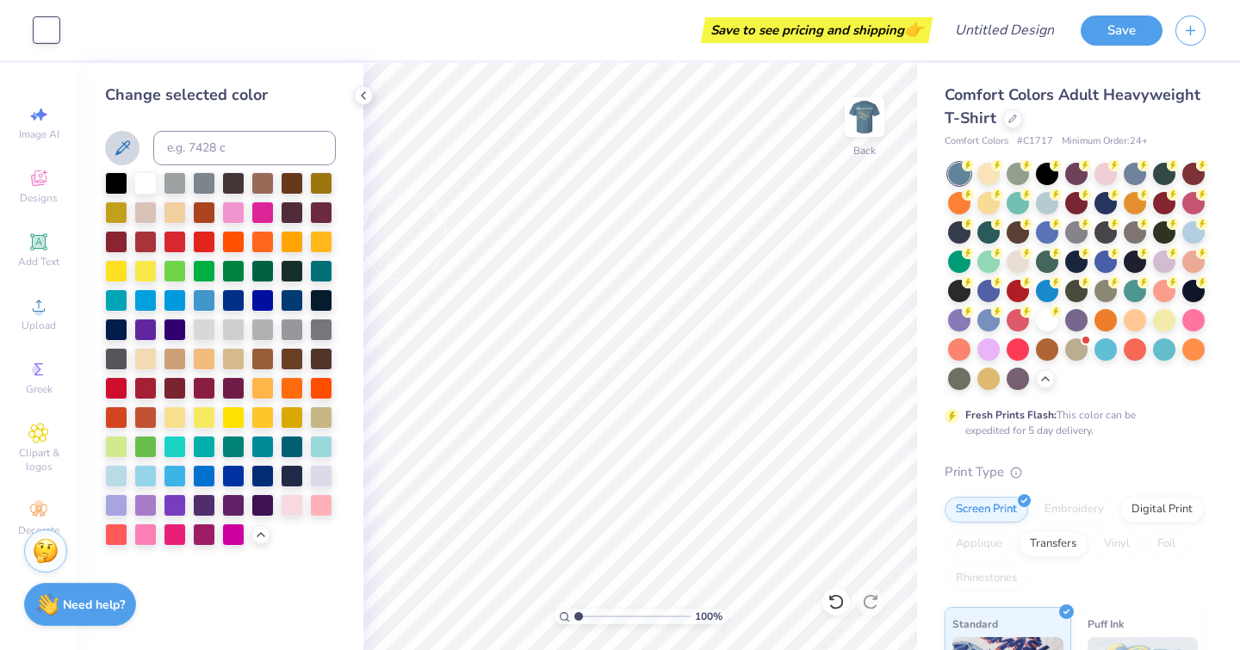
click at [175, 417] on div at bounding box center [175, 417] width 22 height 22
click at [147, 186] on div at bounding box center [145, 183] width 22 height 22
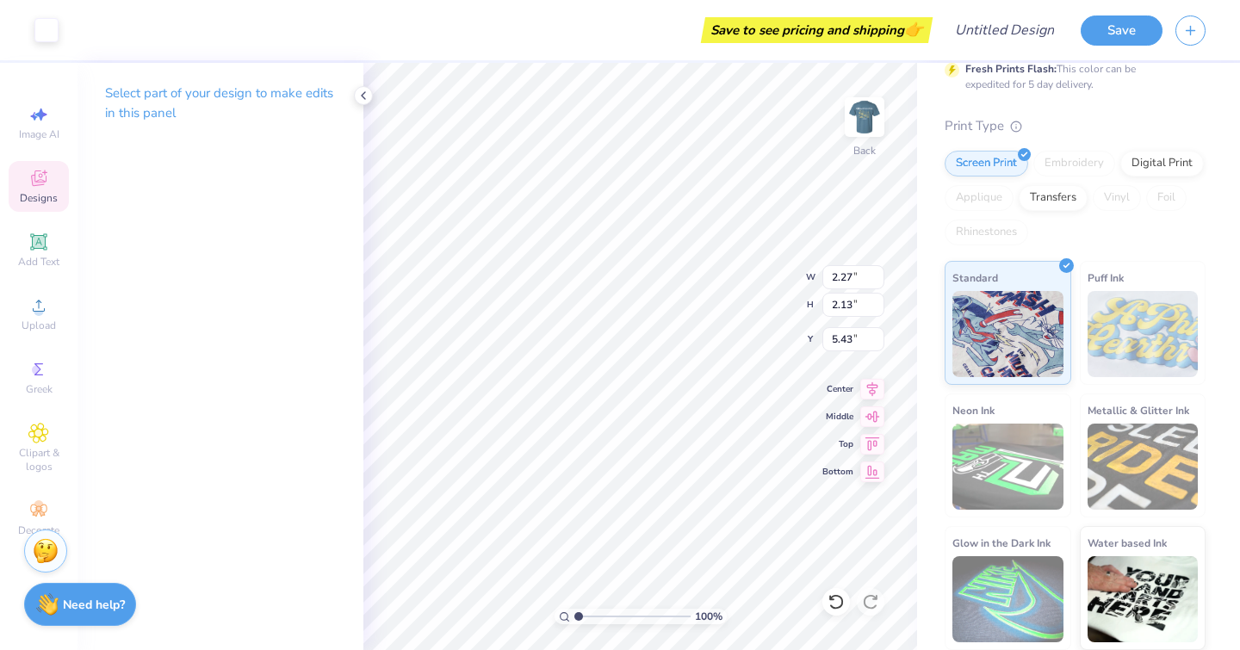
scroll to position [375, 0]
click at [866, 131] on img at bounding box center [864, 117] width 34 height 34
click at [859, 116] on img at bounding box center [864, 117] width 34 height 34
click at [860, 115] on img at bounding box center [864, 117] width 34 height 34
click at [39, 208] on div "Designs" at bounding box center [39, 186] width 60 height 51
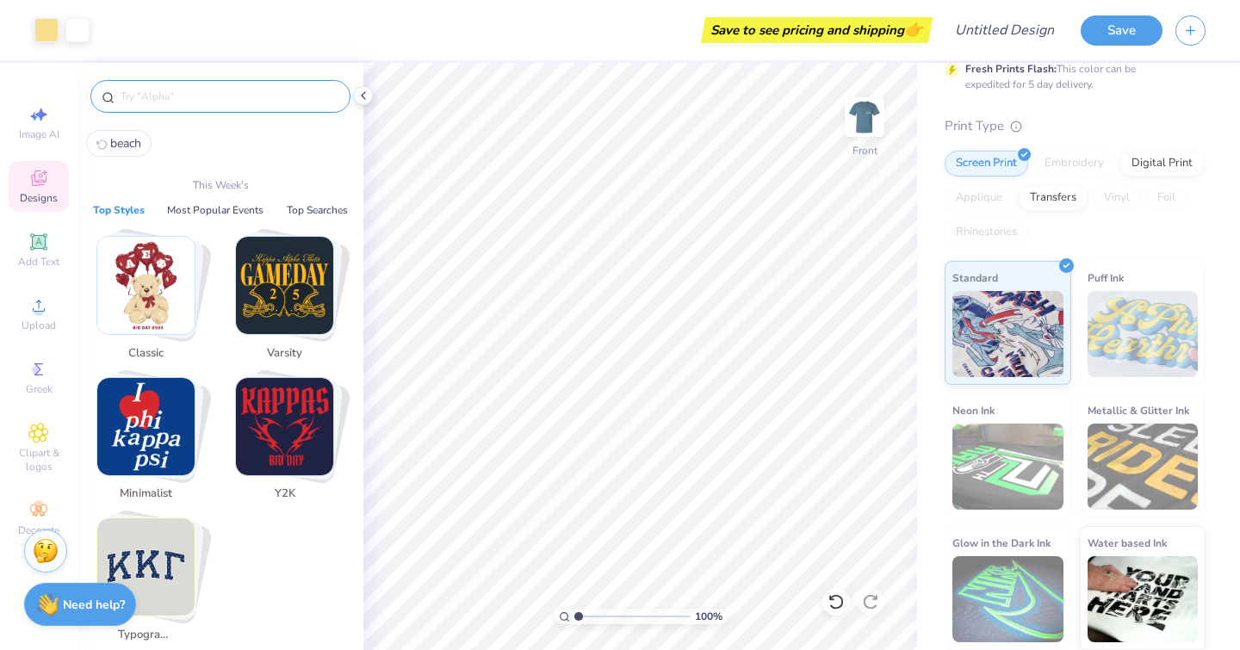
click at [227, 90] on input "text" at bounding box center [229, 96] width 220 height 17
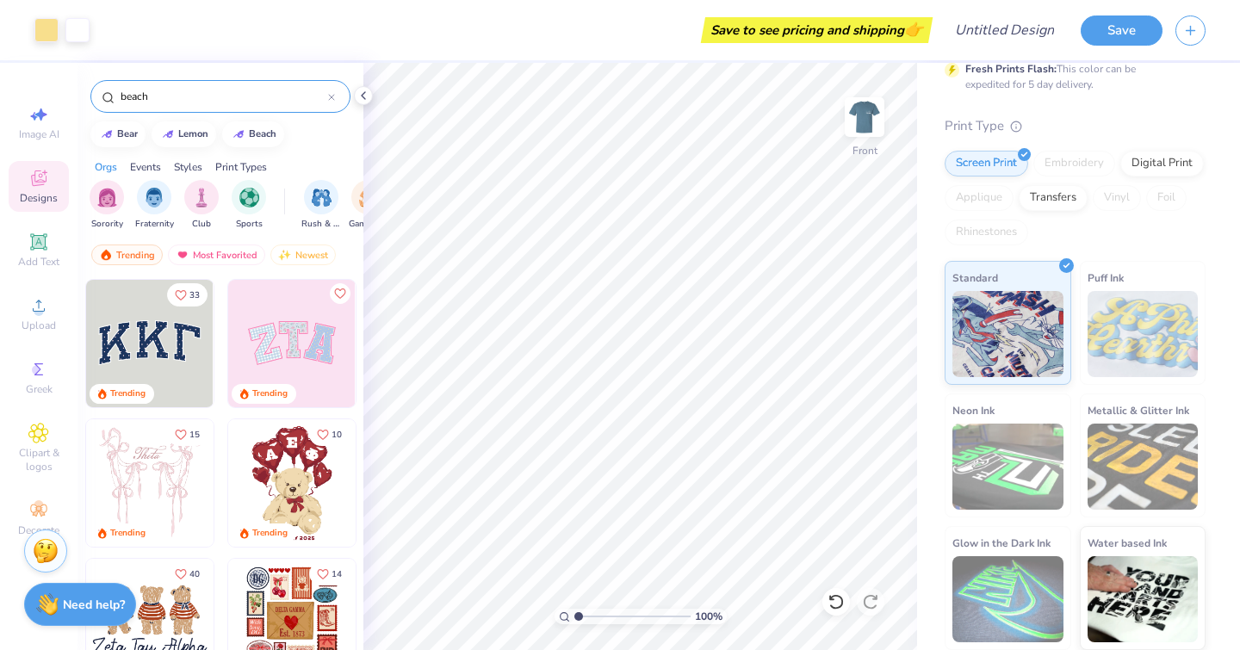
type input "beach"
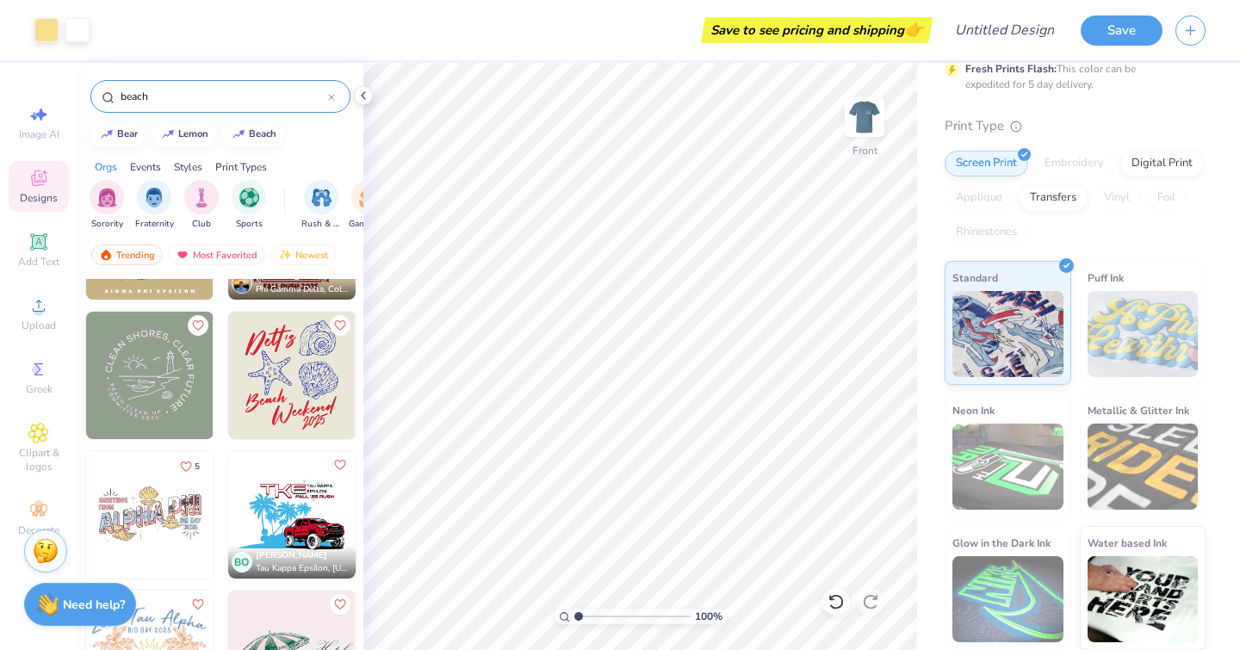
scroll to position [1085, 0]
click at [337, 325] on icon "Like" at bounding box center [339, 325] width 12 height 12
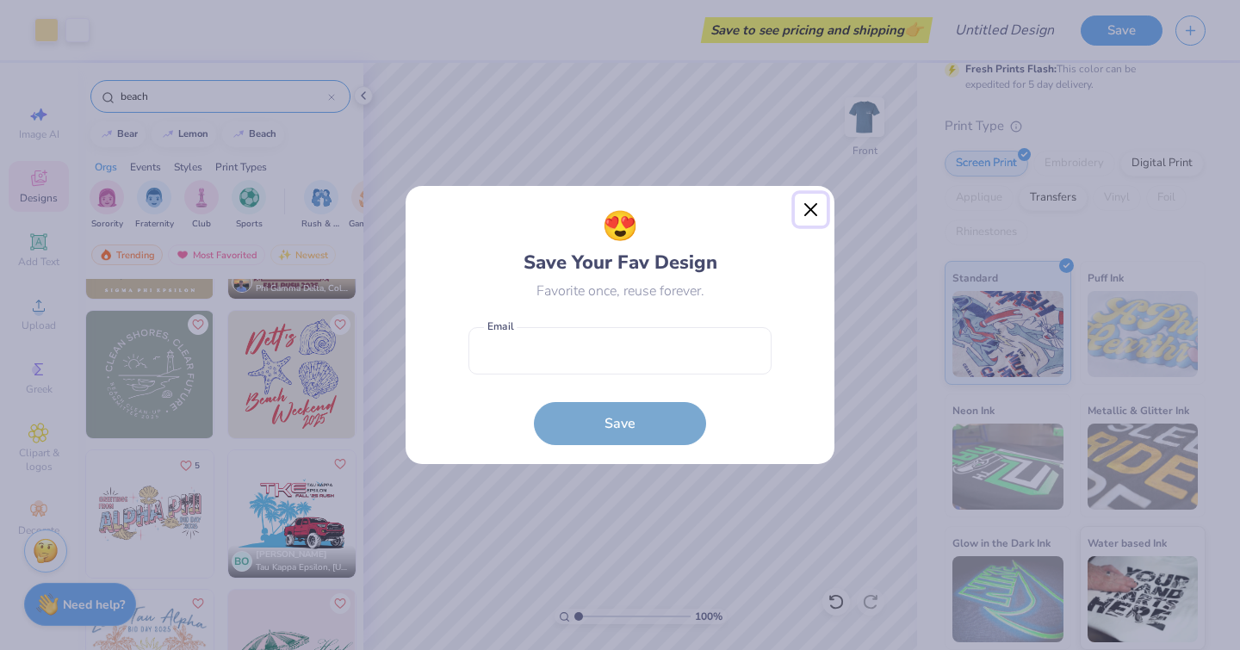
click at [809, 211] on button "Close" at bounding box center [811, 210] width 33 height 33
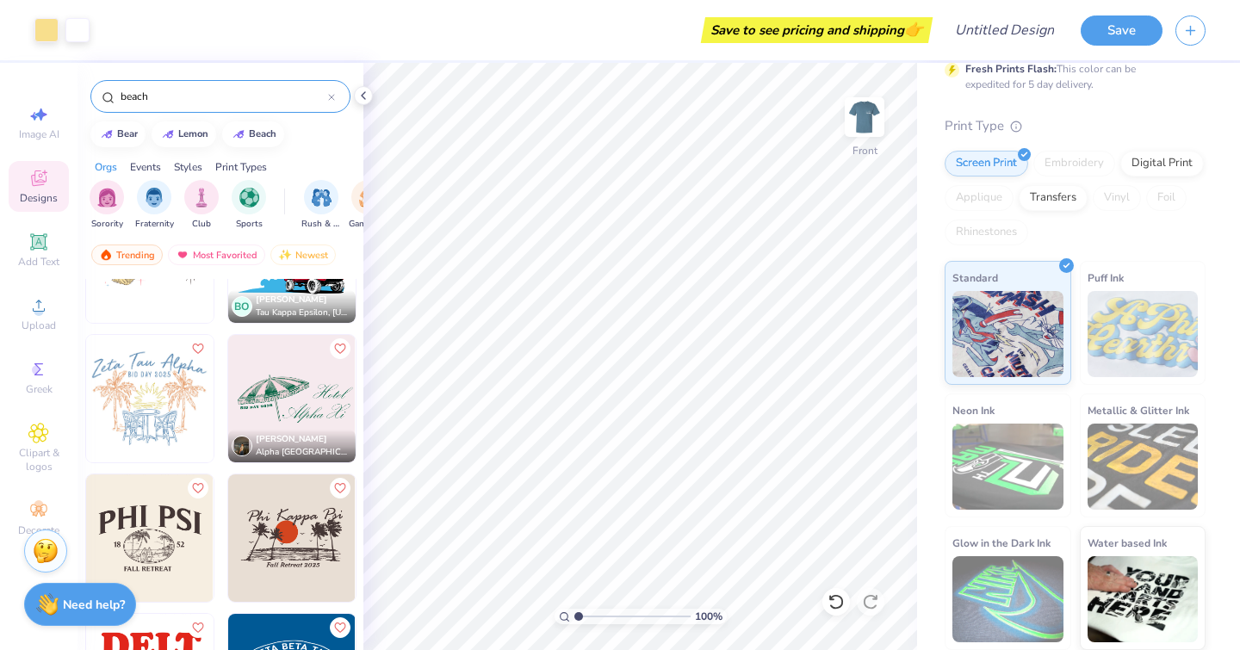
scroll to position [1340, 0]
click at [196, 347] on icon "Like" at bounding box center [197, 348] width 12 height 12
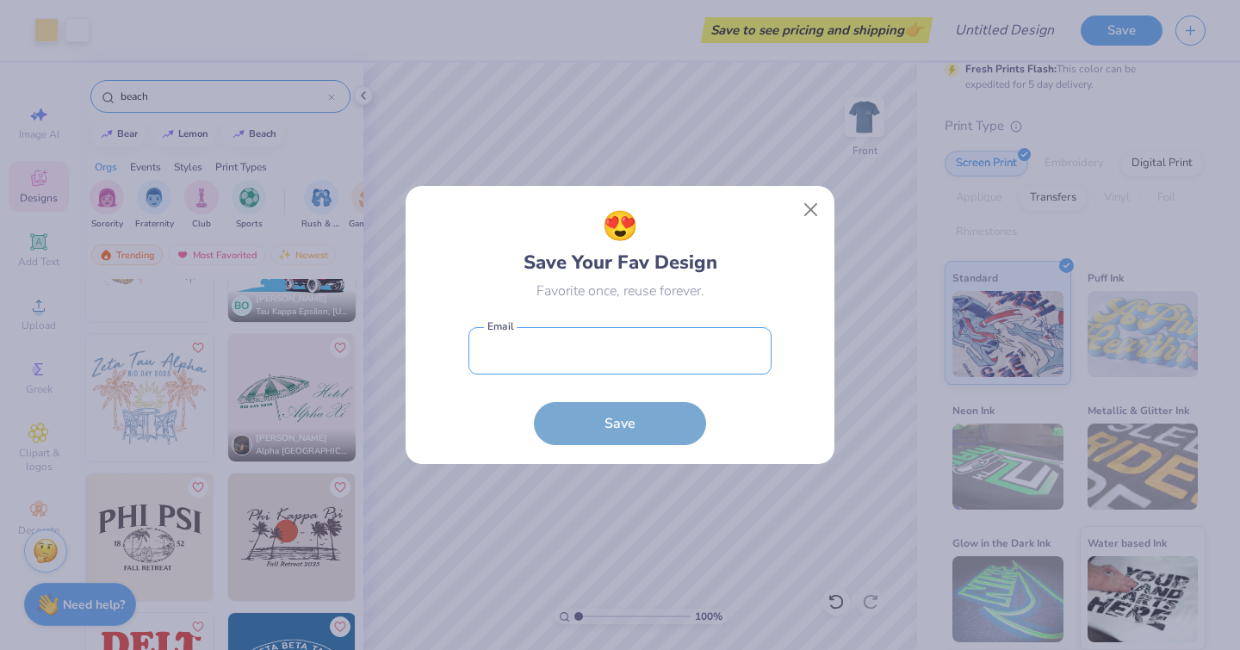
click at [602, 344] on input "email" at bounding box center [619, 350] width 303 height 47
type input "punkinrules05@gmail.com"
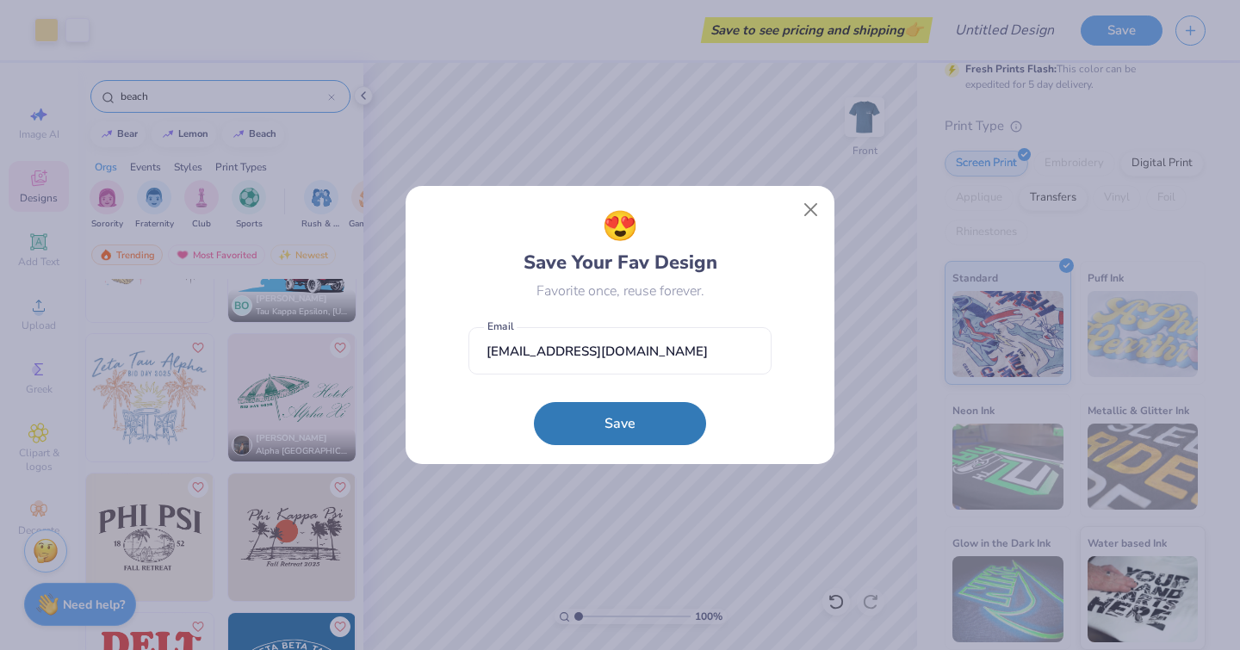
click at [652, 418] on button "Save" at bounding box center [620, 423] width 172 height 43
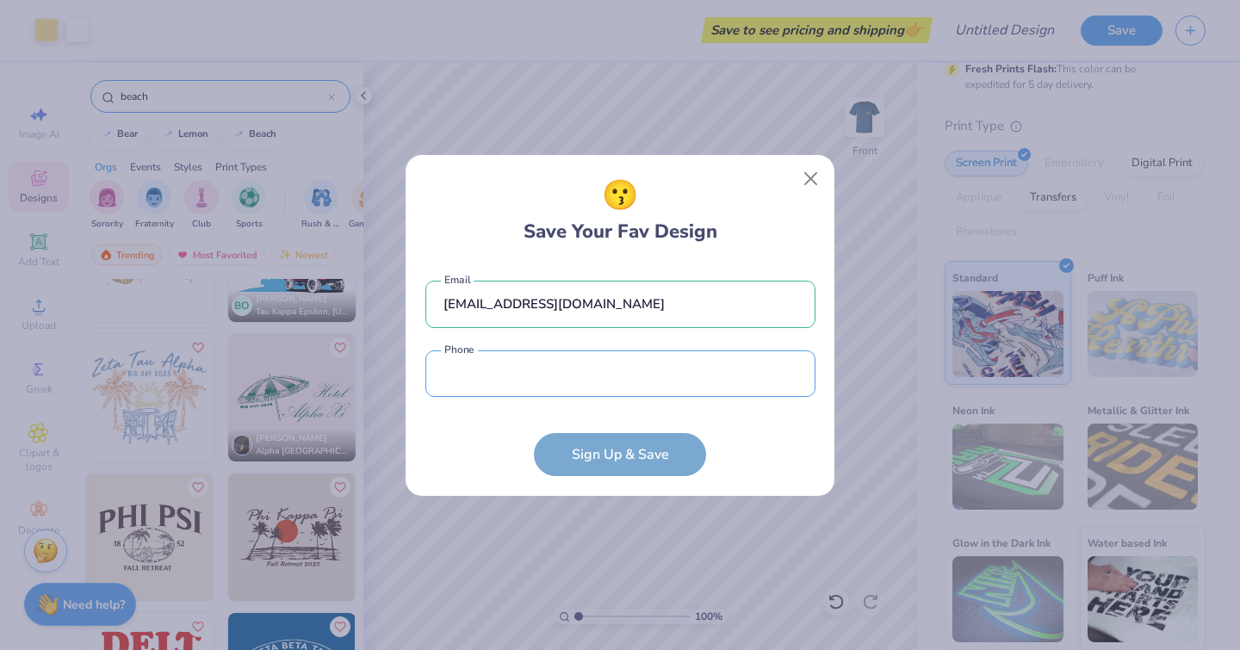
click at [567, 371] on input "tel" at bounding box center [620, 373] width 390 height 47
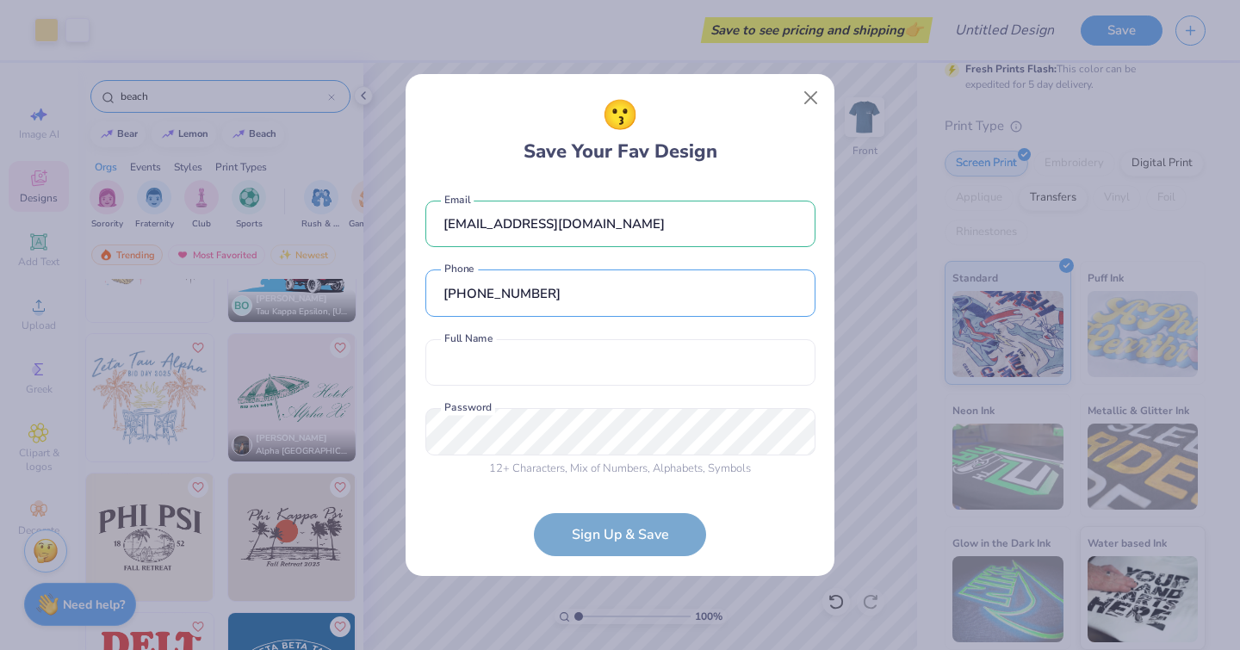
type input "(919) 904-2539"
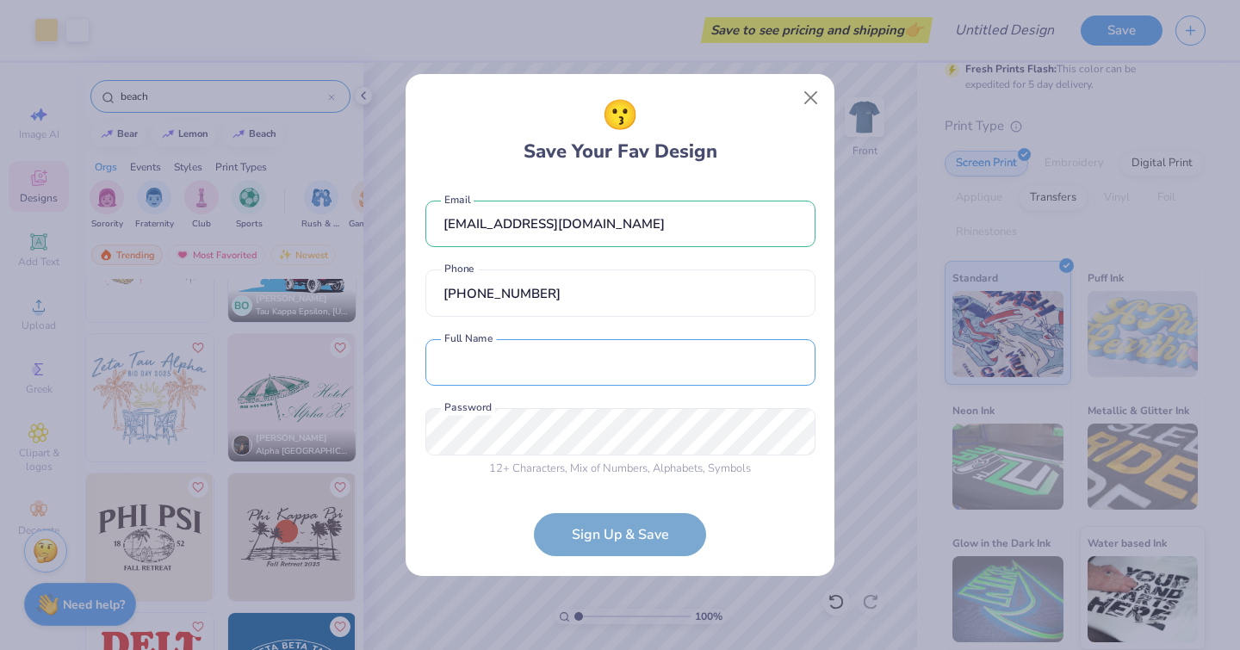
click at [567, 371] on input "text" at bounding box center [620, 362] width 390 height 47
type input "G"
type input "Hannah Serwin"
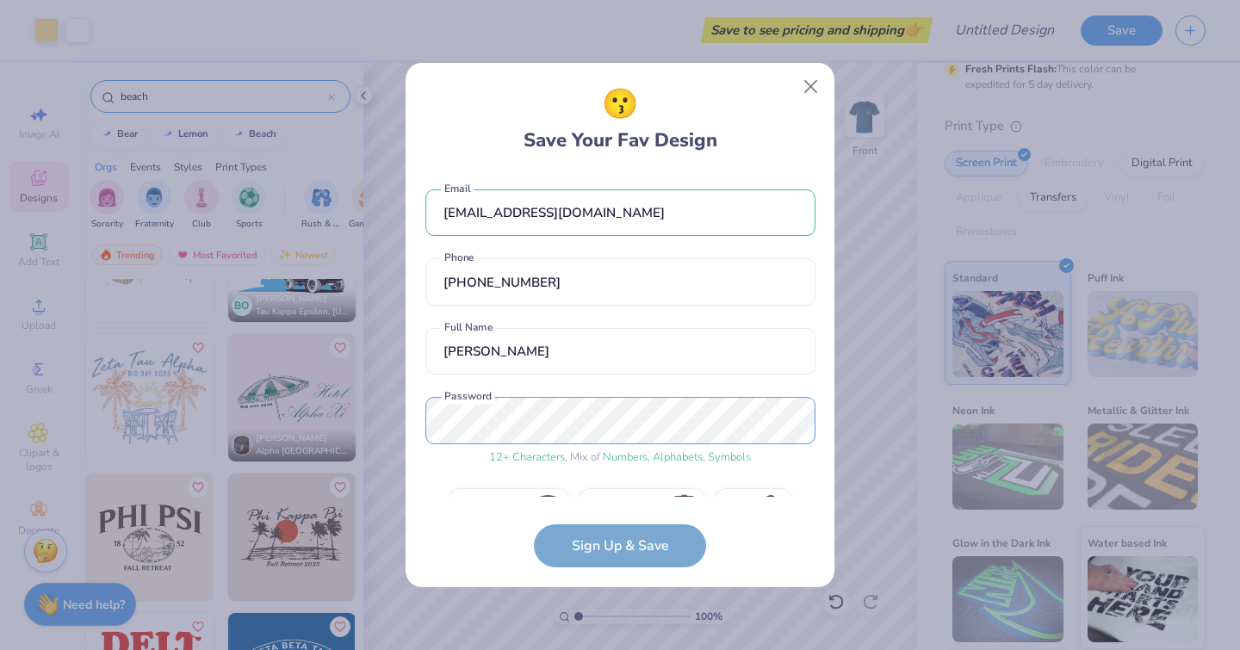
scroll to position [43, 0]
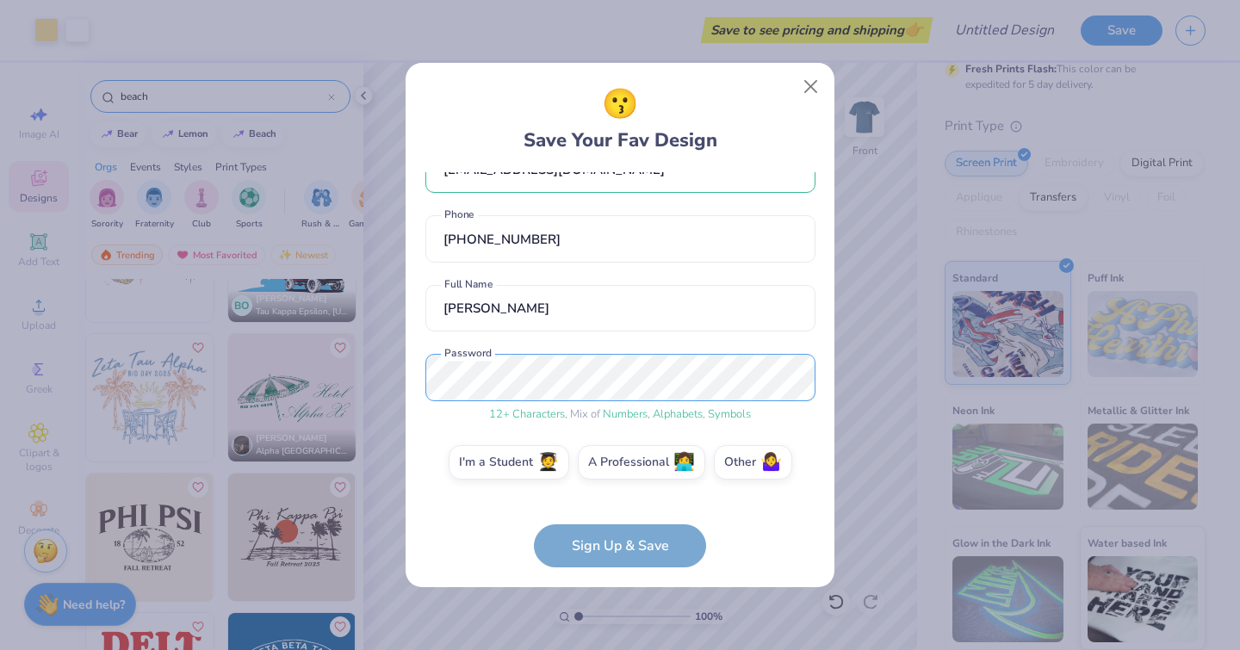
click at [389, 411] on div "😗 Save Your Fav Design punkinrules05@gmail.com Email (919) 904-2539 Phone Hanna…" at bounding box center [620, 325] width 1240 height 650
click at [518, 467] on label "I'm a Student 🧑‍🎓" at bounding box center [509, 462] width 121 height 34
click at [615, 505] on input "I'm a Student 🧑‍🎓" at bounding box center [620, 510] width 11 height 11
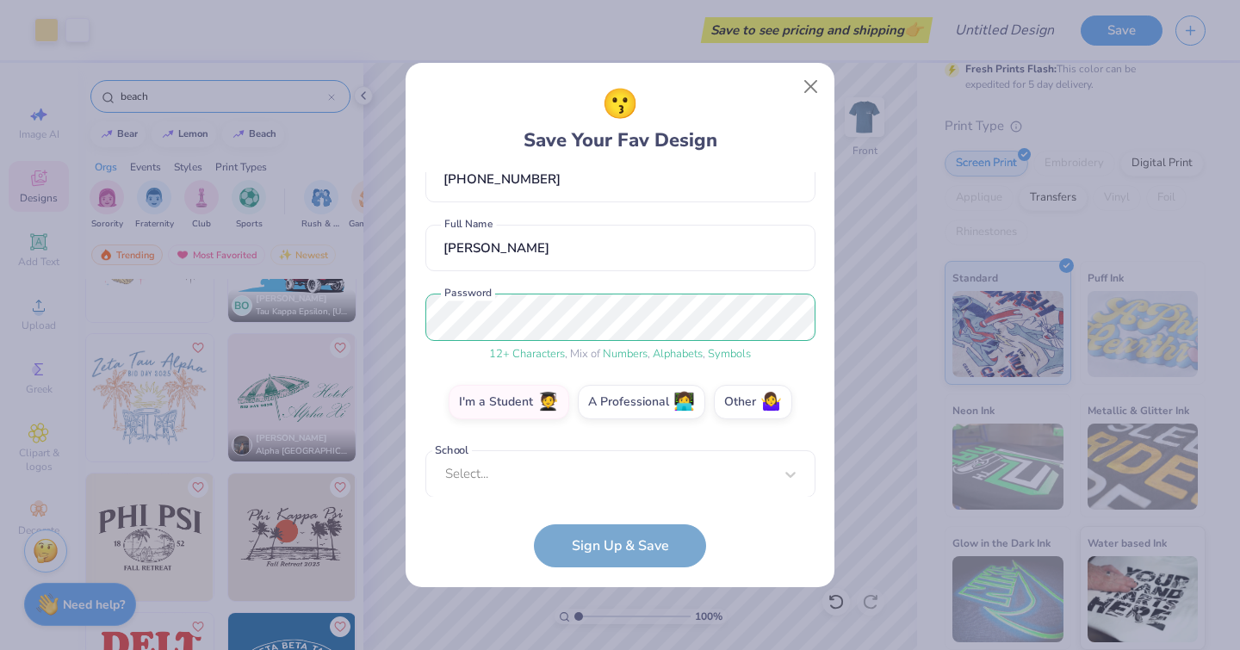
click at [558, 481] on div "Select..." at bounding box center [620, 473] width 390 height 47
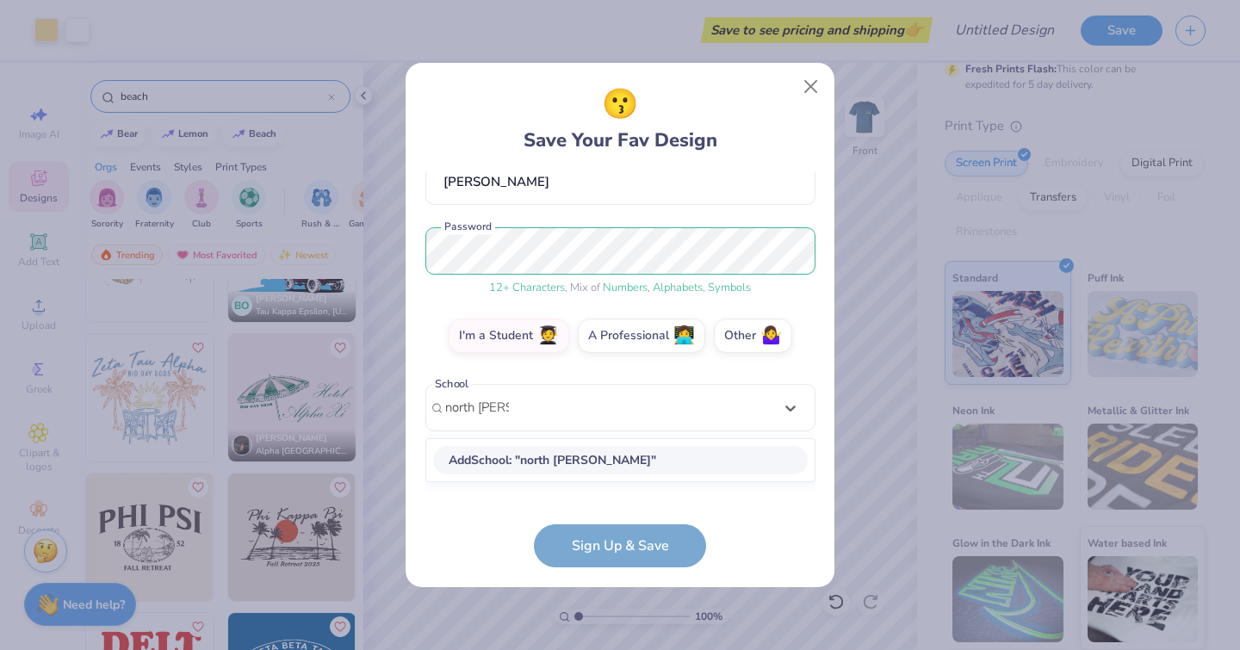
scroll to position [154, 0]
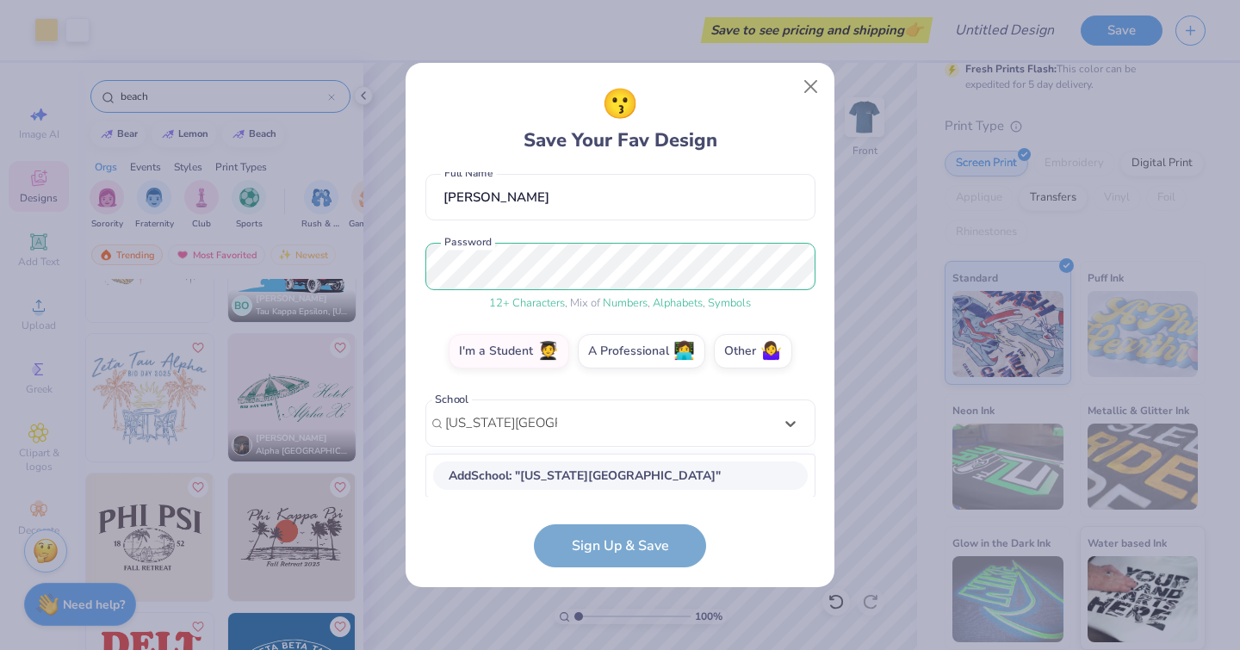
type input "north carolina state"
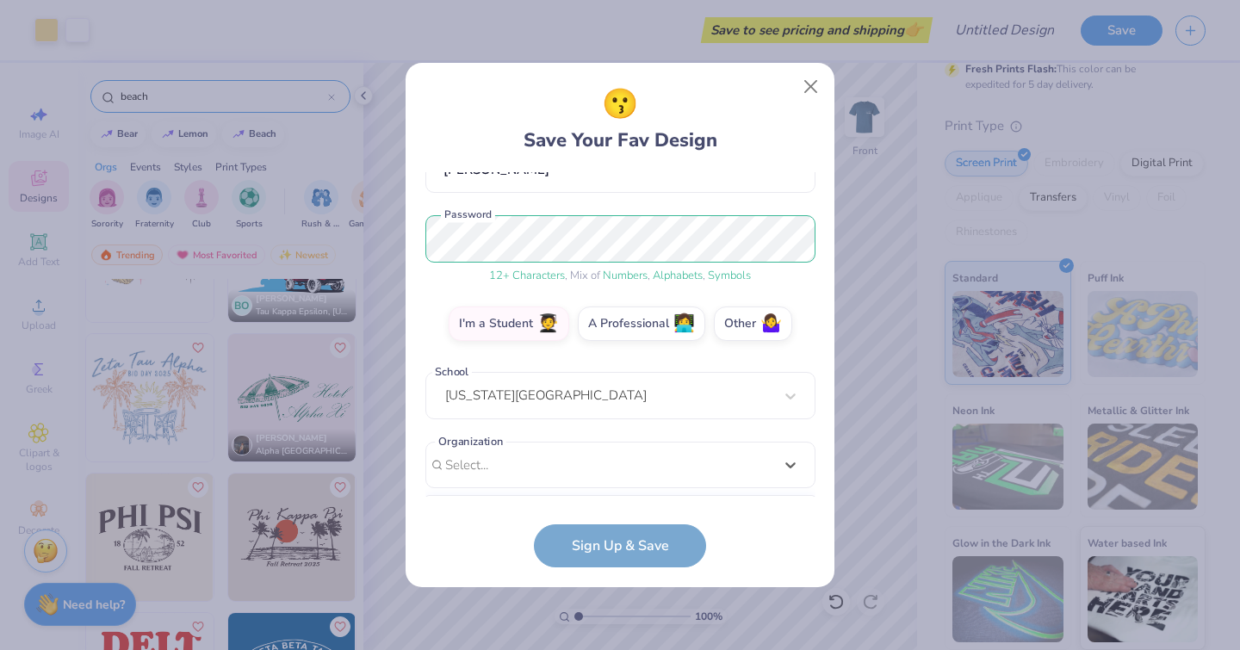
click at [548, 464] on div "option focused, 8 of 15. 15 results available. Use Up and Down to choose option…" at bounding box center [620, 599] width 390 height 314
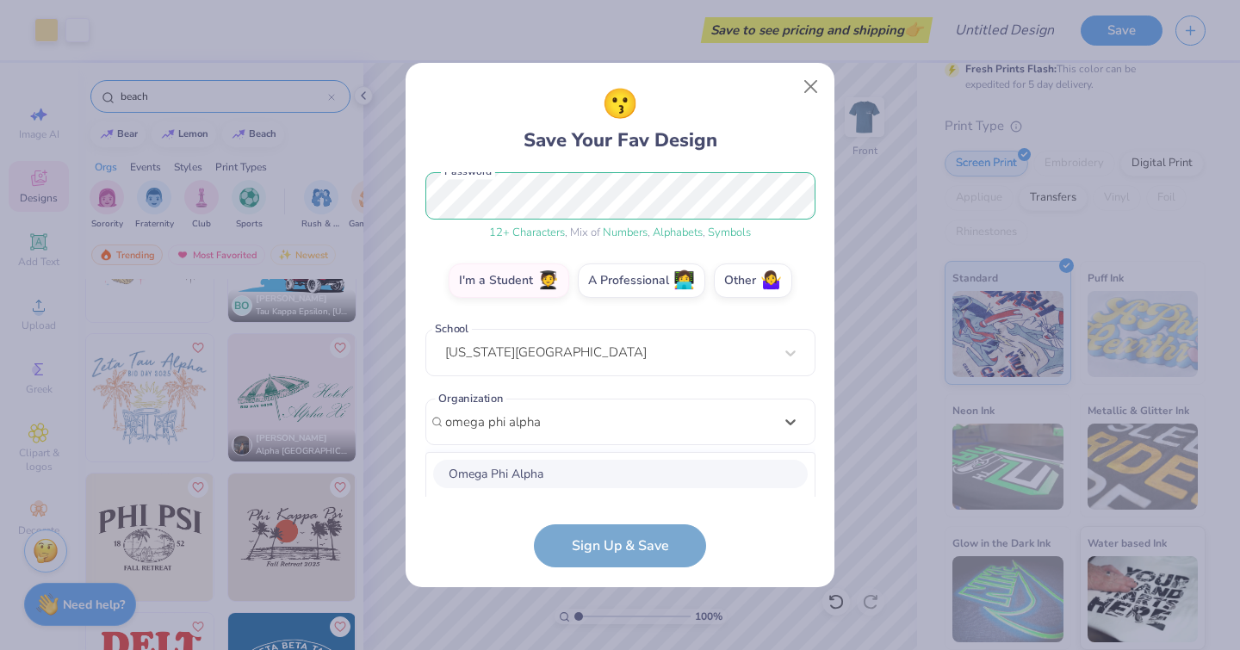
scroll to position [440, 0]
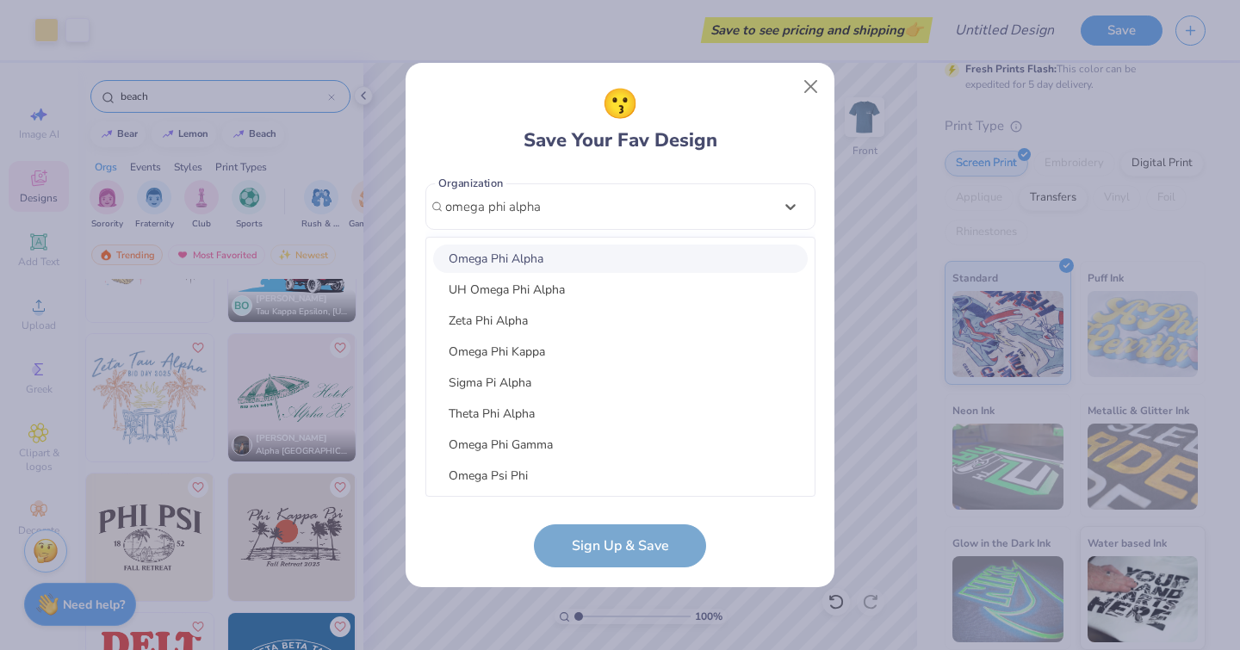
click at [554, 257] on div "Omega Phi Alpha" at bounding box center [620, 259] width 375 height 28
type input "omega phi alpha"
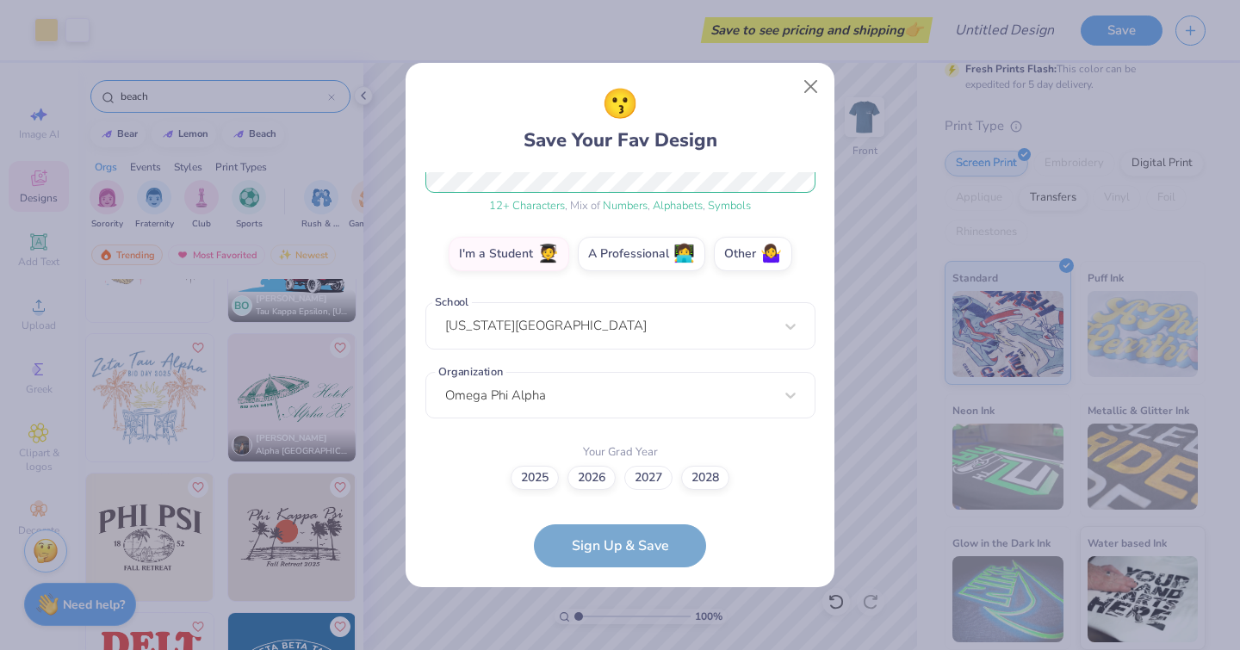
click at [656, 475] on label "2027" at bounding box center [648, 478] width 48 height 24
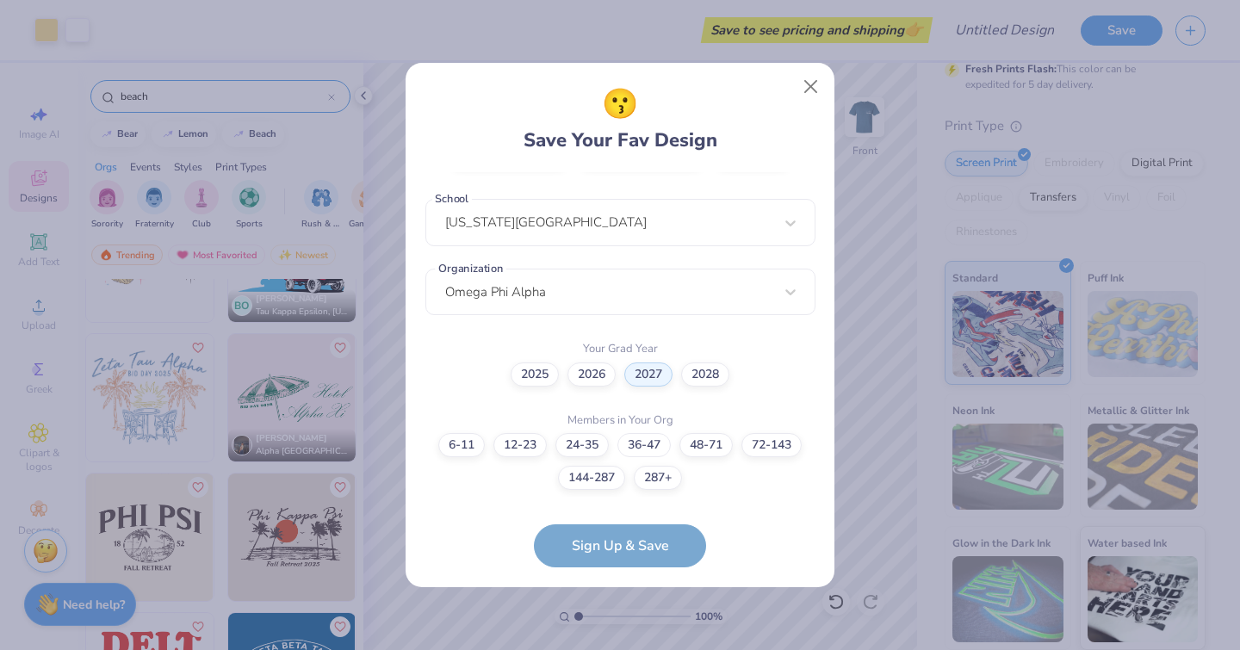
click at [647, 443] on label "36-47" at bounding box center [643, 445] width 53 height 24
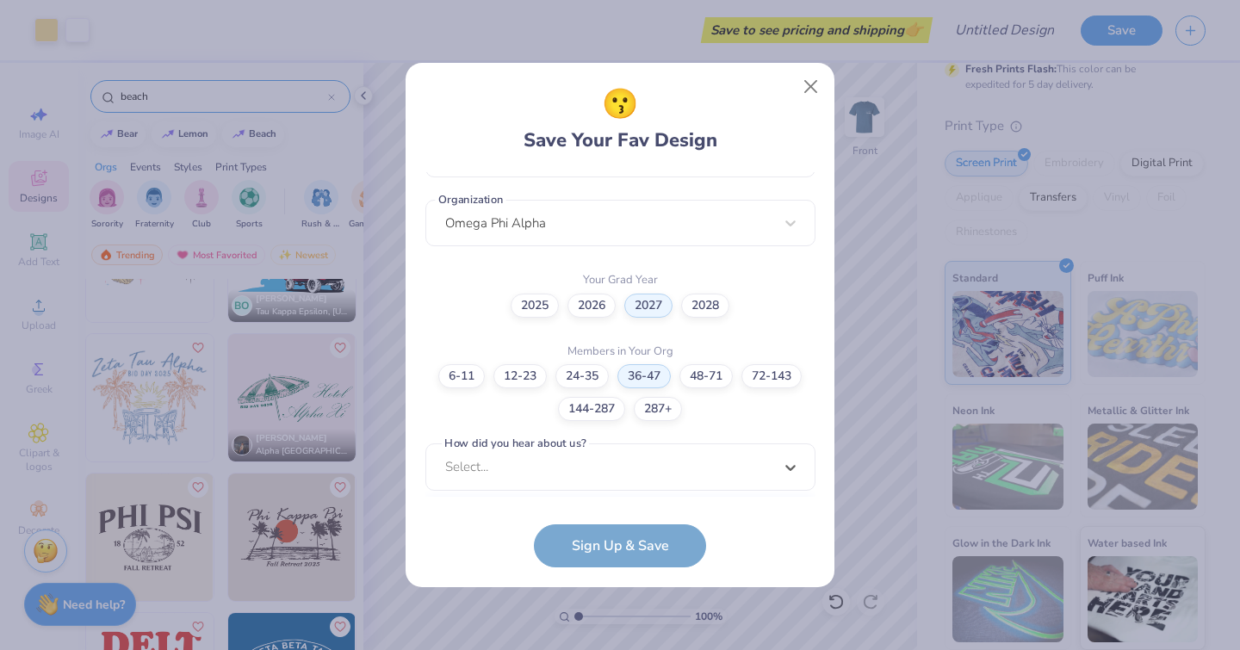
click at [560, 485] on div "punkinrules05@gmail.com Email (919) 904-2539 Phone Hannah Serwin Full Name 12 +…" at bounding box center [620, 334] width 390 height 325
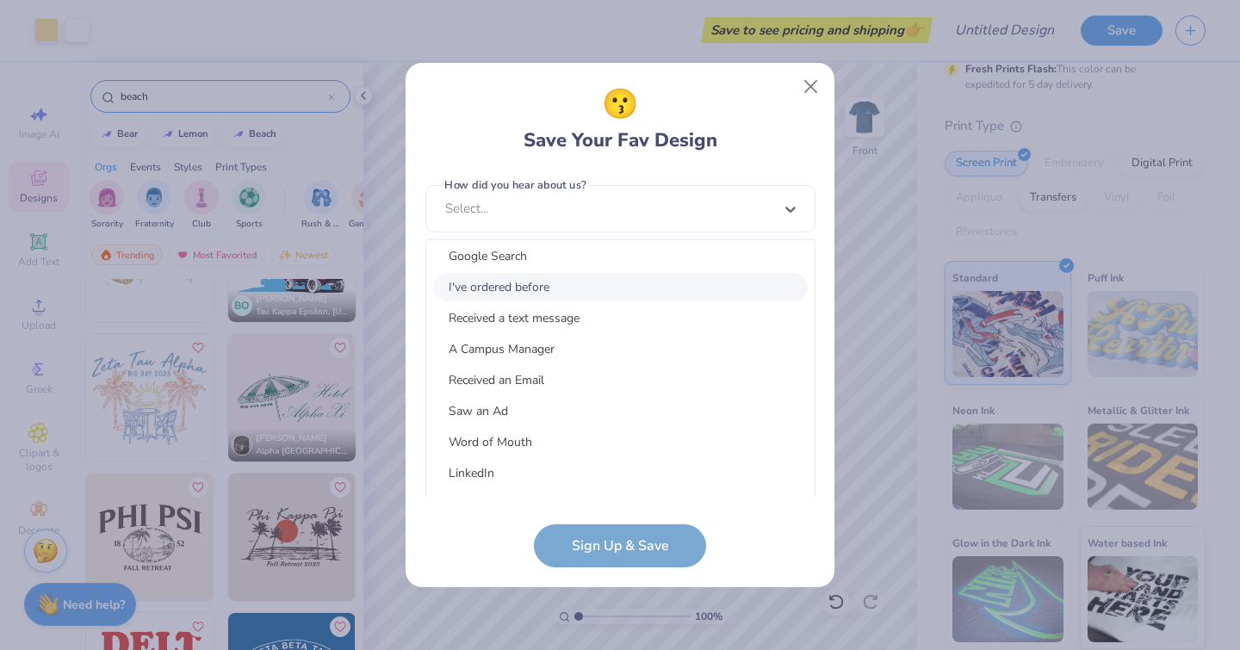
scroll to position [28, 0]
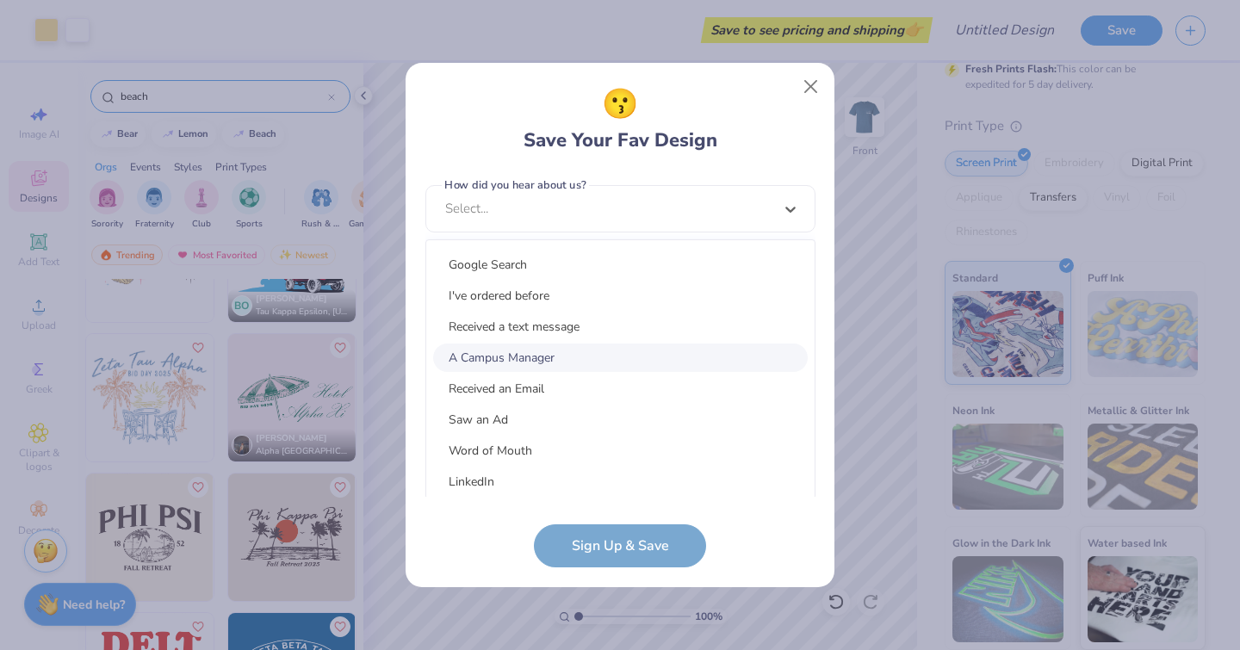
click at [597, 356] on div "A Campus Manager" at bounding box center [620, 358] width 375 height 28
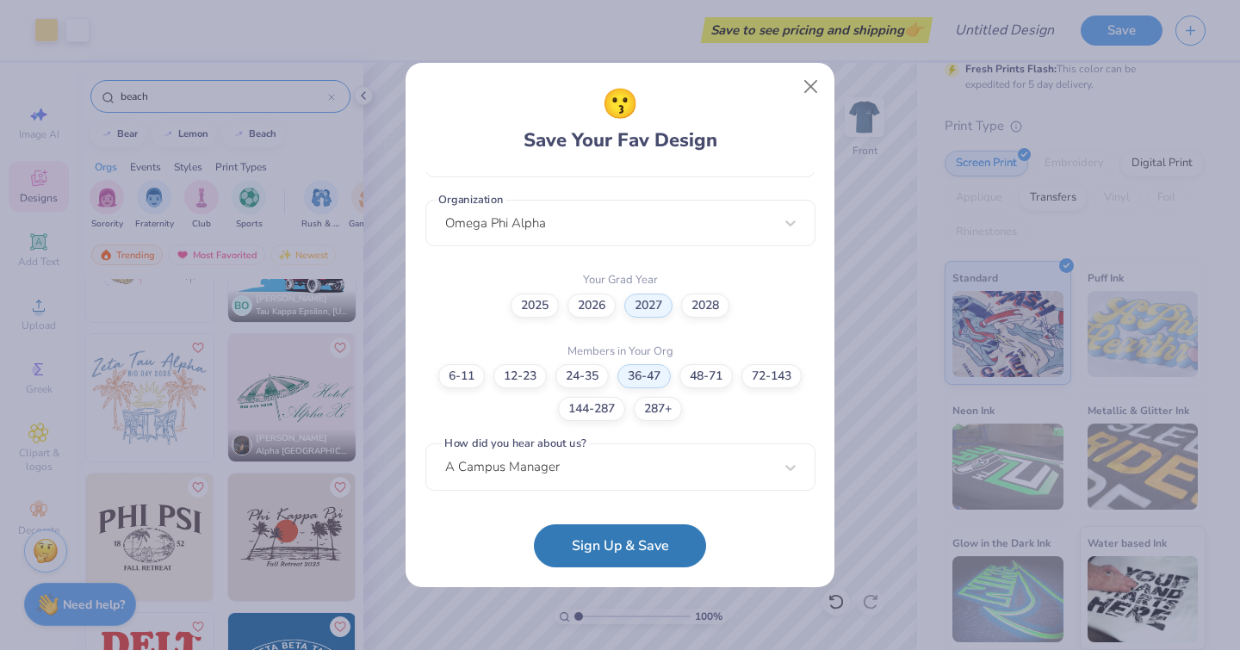
click at [634, 550] on button "Sign Up & Save" at bounding box center [620, 545] width 172 height 43
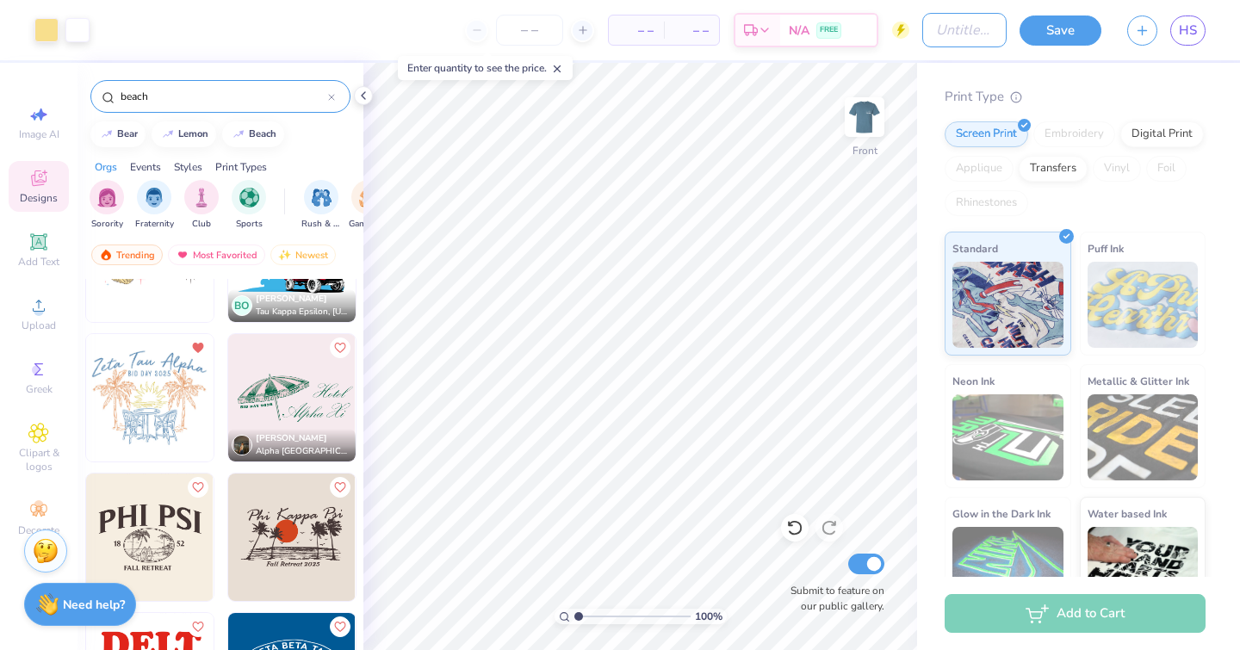
click at [963, 35] on input "Design Title" at bounding box center [964, 30] width 84 height 34
type input "retreat design 1"
click at [1096, 28] on button "Save" at bounding box center [1060, 30] width 82 height 30
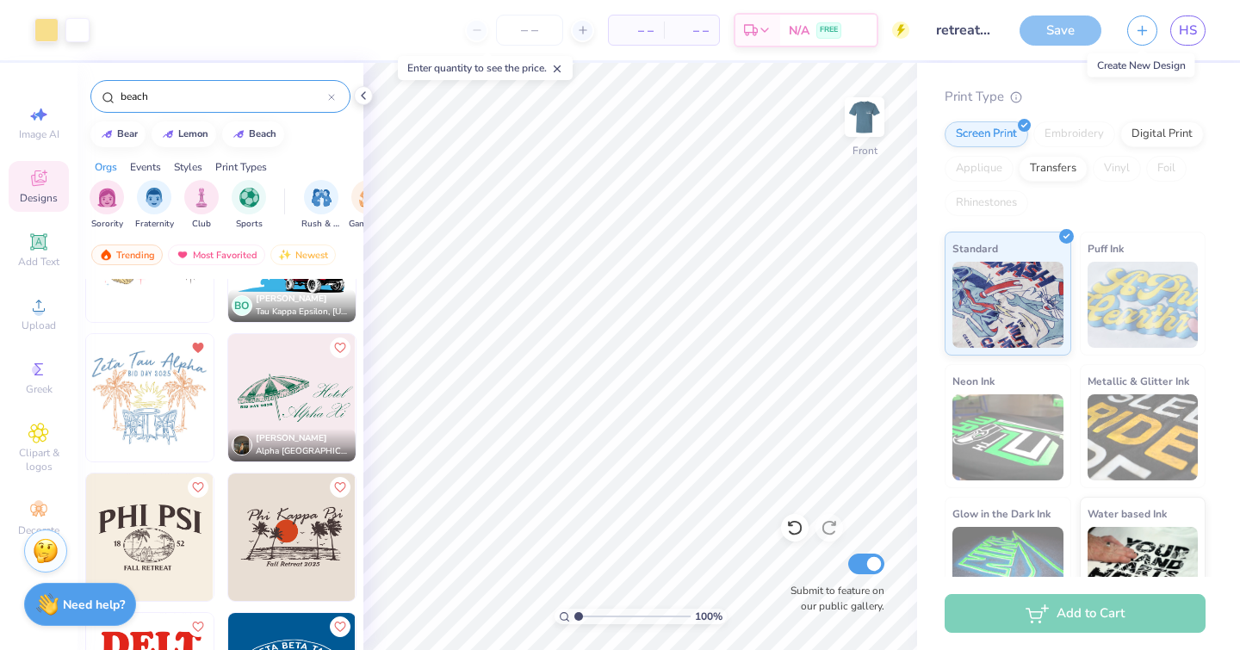
scroll to position [404, 0]
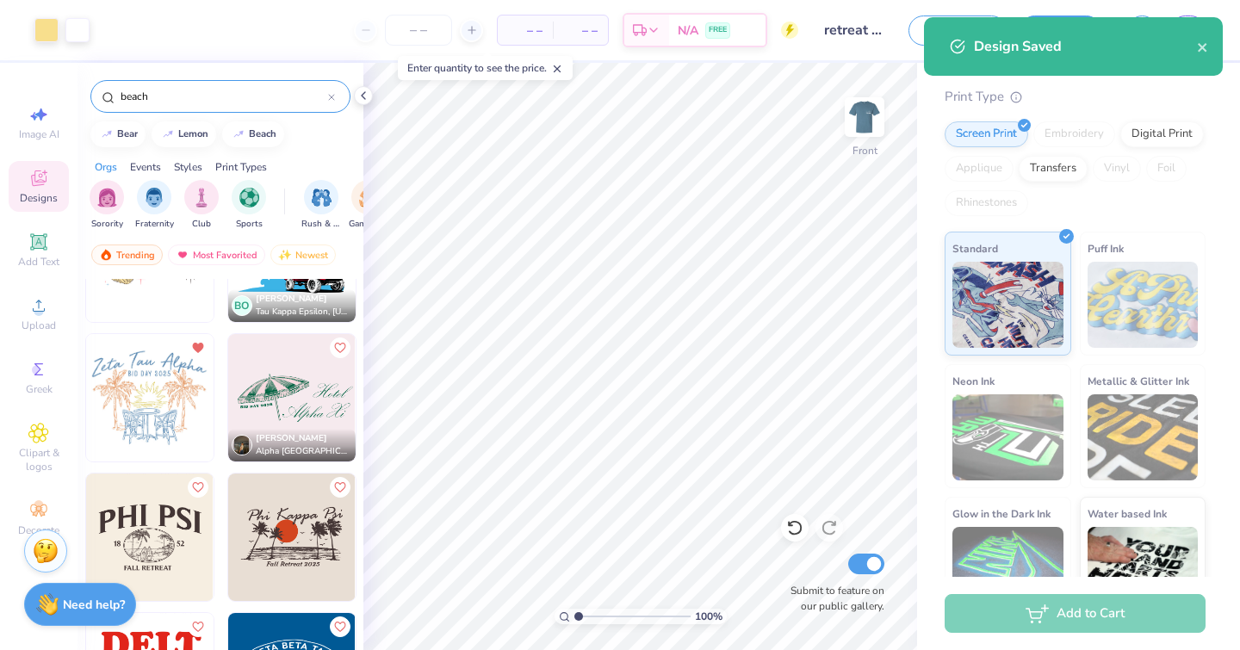
click at [1139, 35] on div "Design Saved" at bounding box center [1073, 46] width 299 height 59
click at [1203, 48] on icon "close" at bounding box center [1202, 47] width 9 height 9
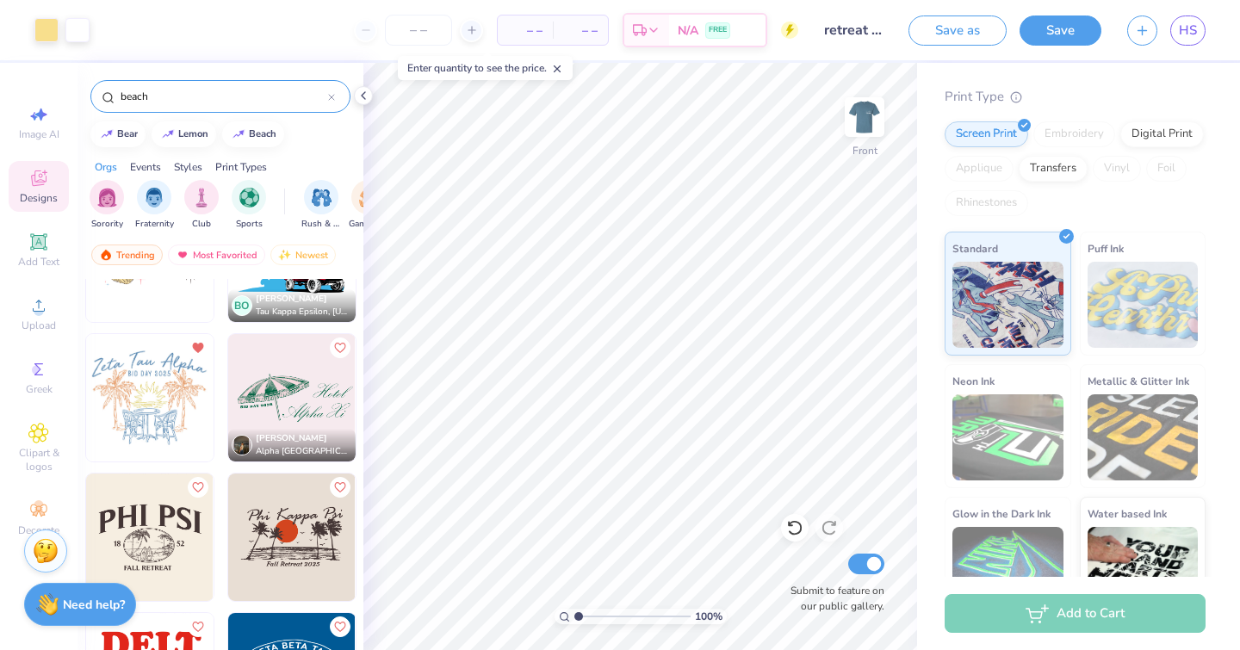
click at [1141, 21] on div "Design Saved" at bounding box center [1073, 17] width 306 height 7
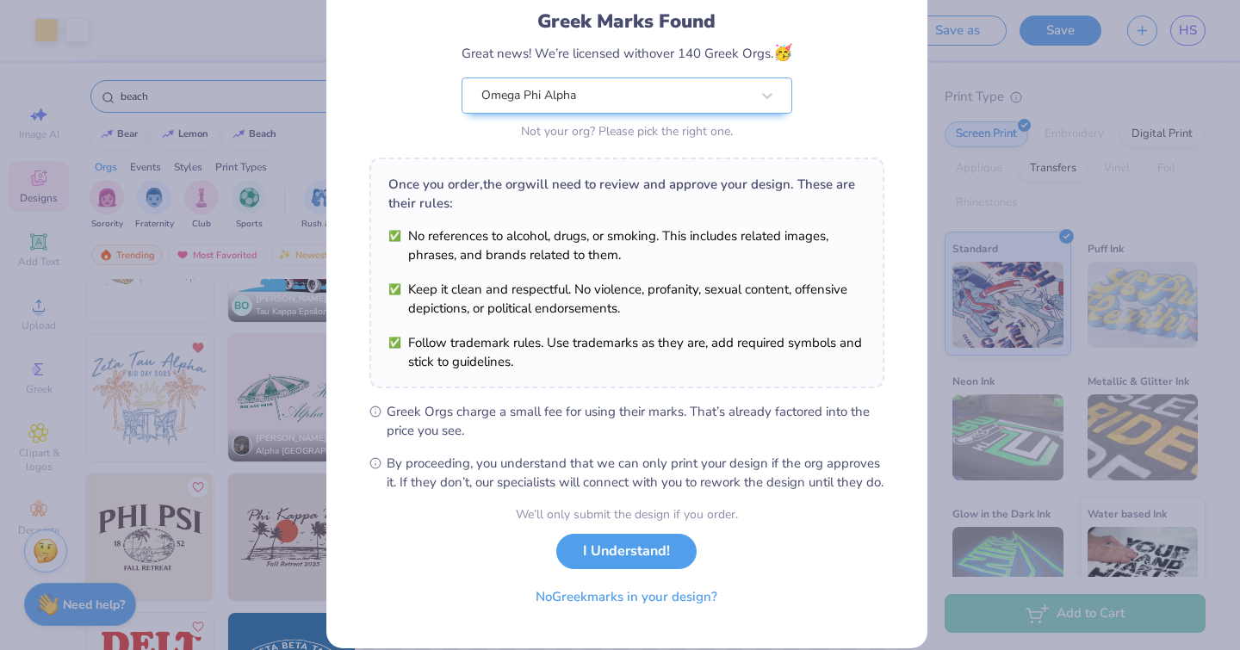
scroll to position [156, 0]
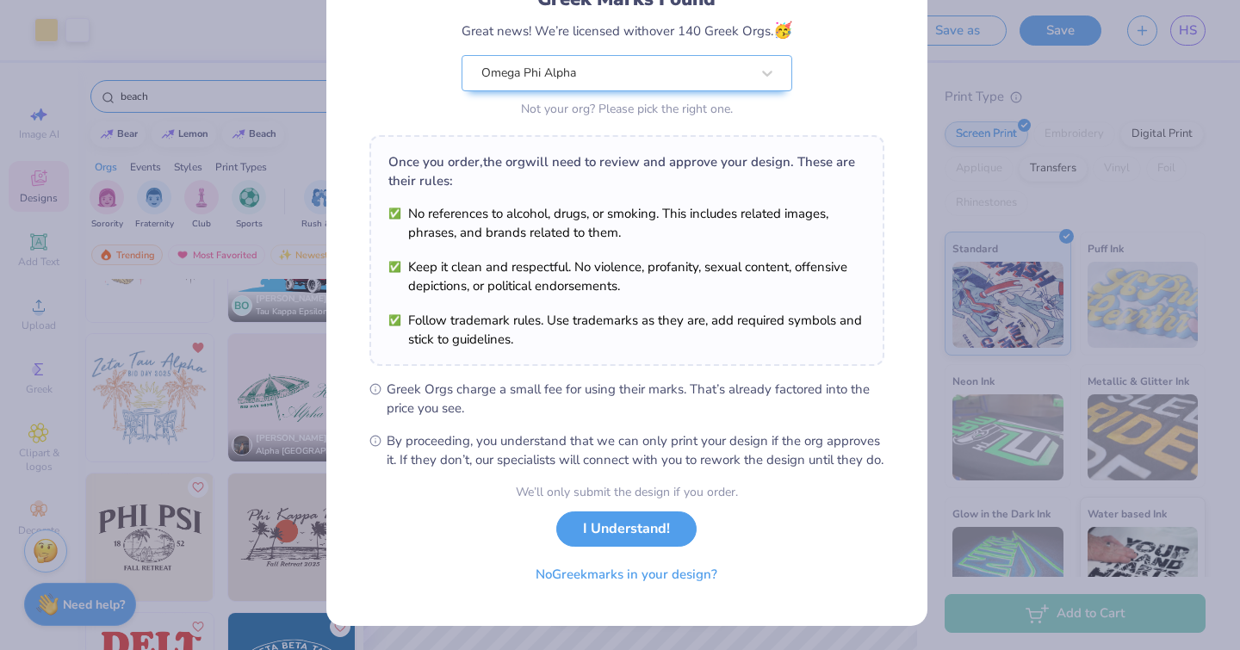
click at [618, 542] on button "I Understand!" at bounding box center [626, 528] width 140 height 35
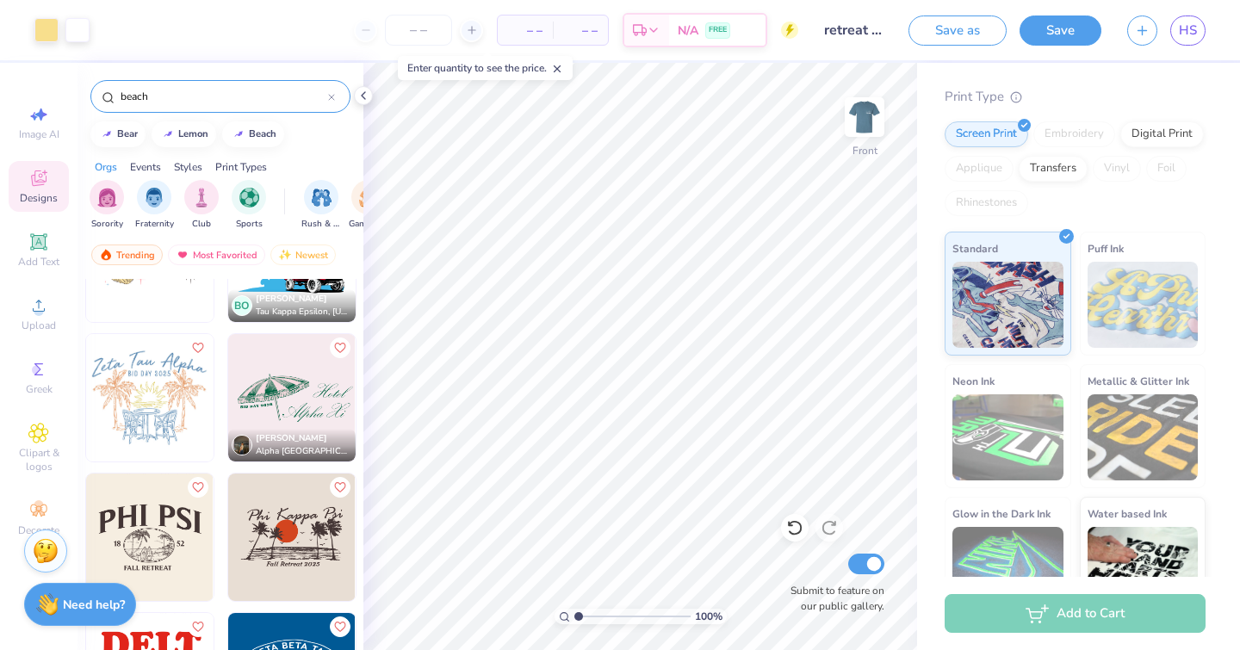
scroll to position [0, 0]
click at [1130, 25] on button "button" at bounding box center [1142, 30] width 30 height 30
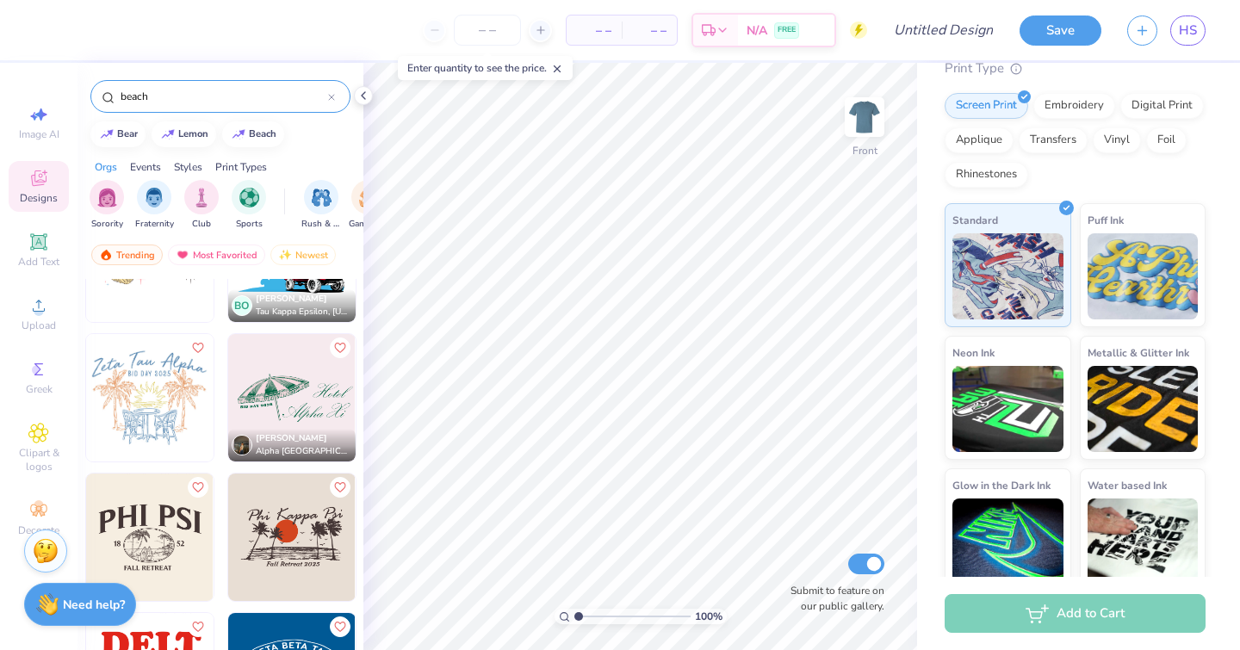
scroll to position [375, 0]
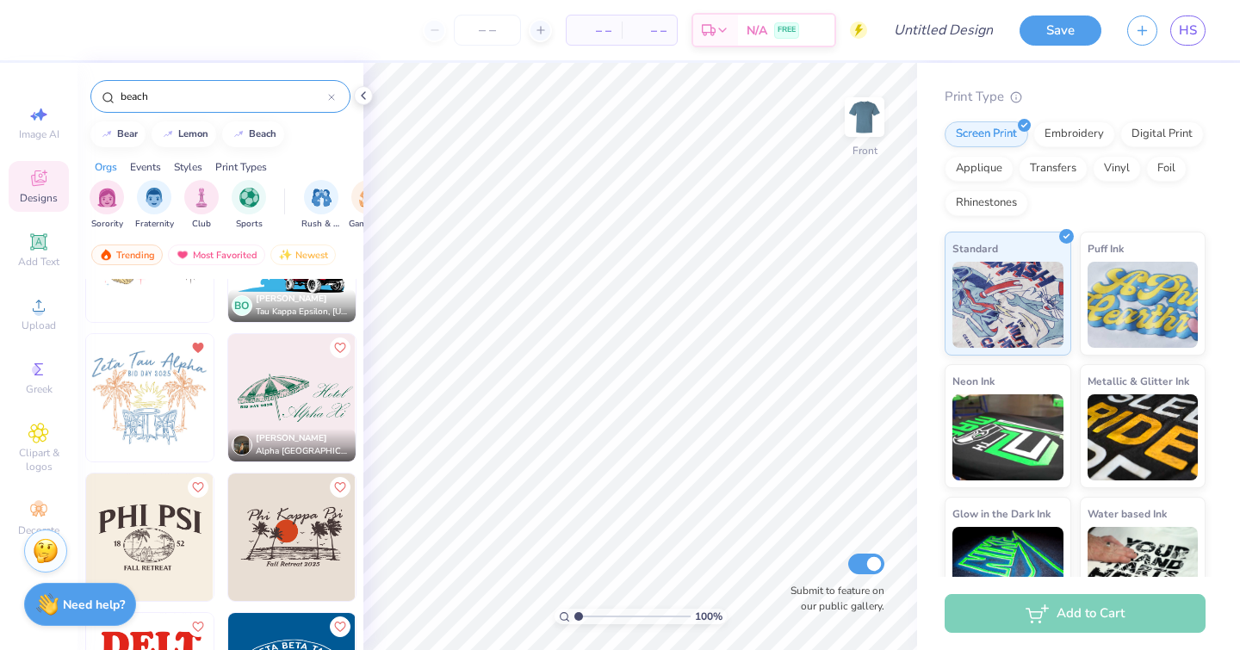
click at [856, 103] on img at bounding box center [864, 117] width 34 height 34
click at [867, 117] on img at bounding box center [864, 117] width 34 height 34
click at [153, 392] on img at bounding box center [149, 397] width 127 height 127
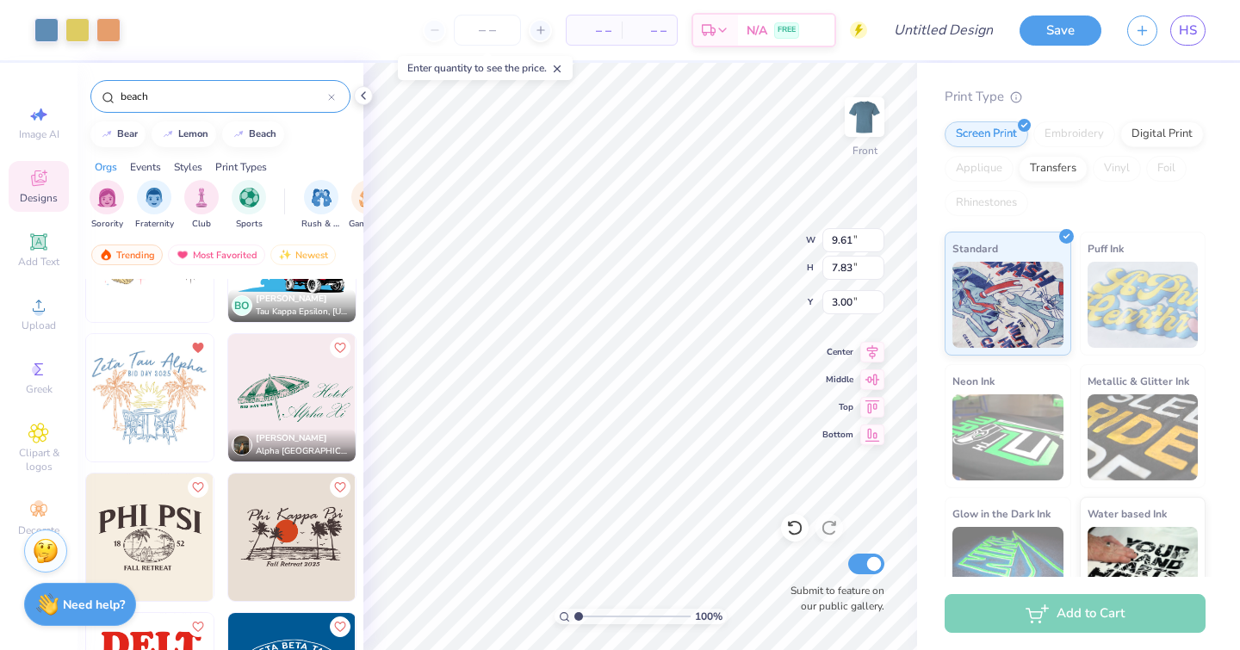
click at [871, 107] on img at bounding box center [864, 117] width 34 height 34
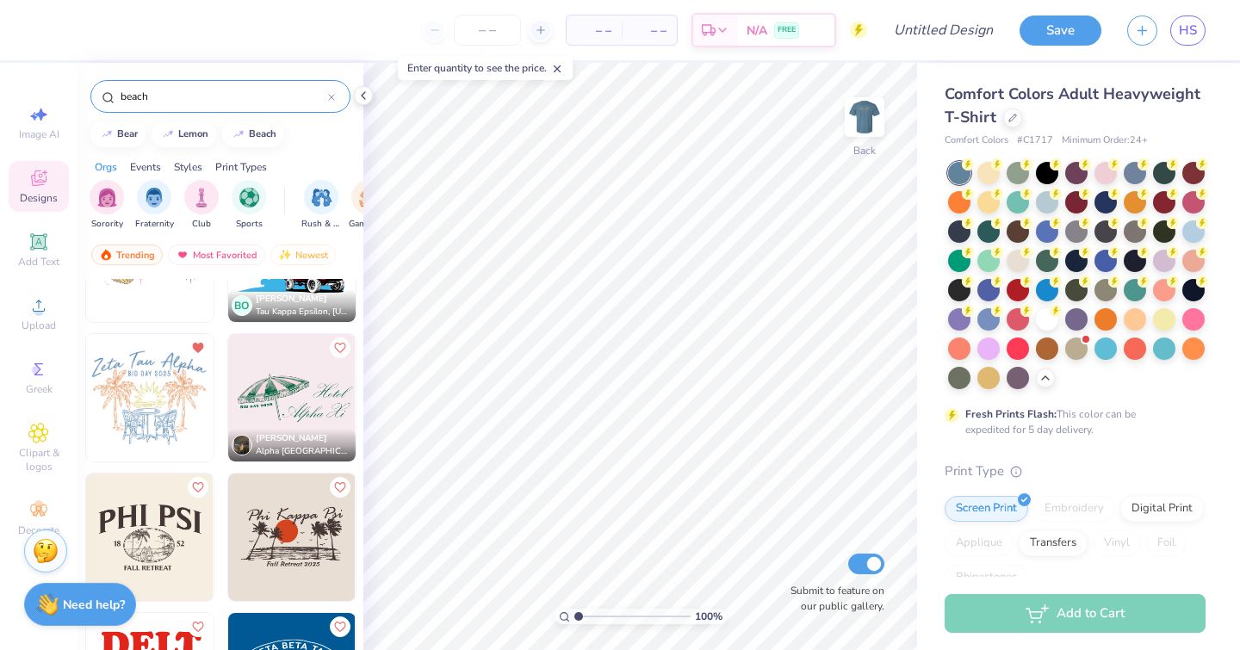
click at [1036, 331] on div at bounding box center [1047, 319] width 22 height 22
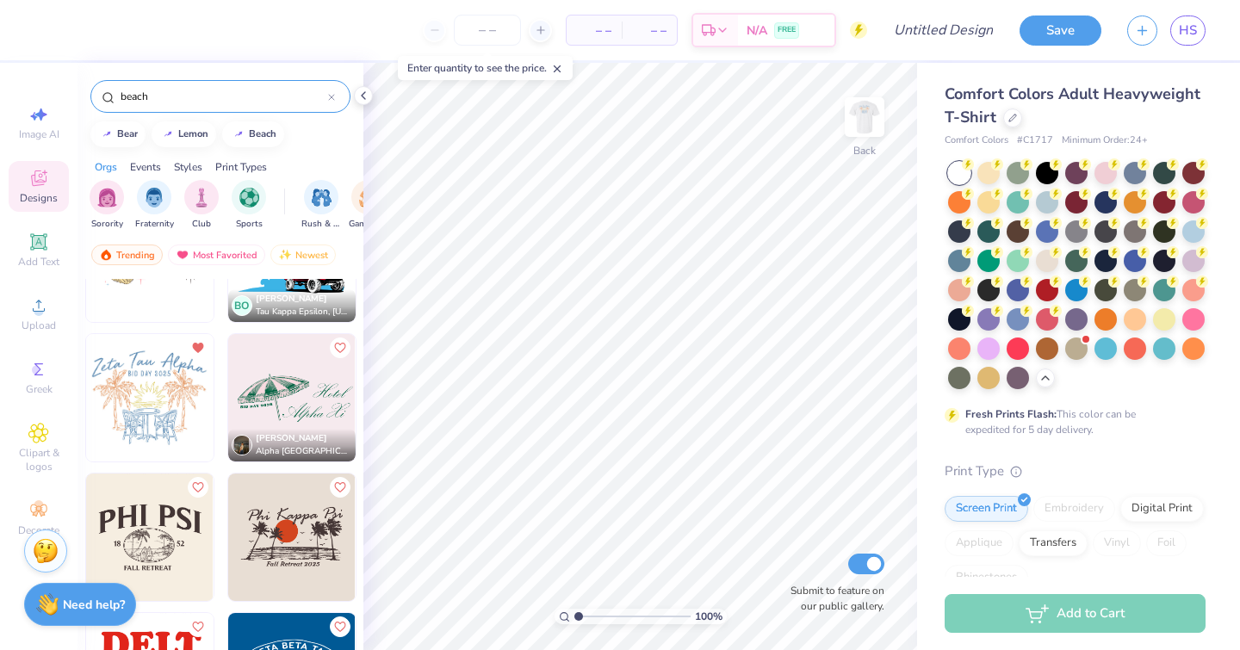
click at [862, 107] on img at bounding box center [864, 117] width 34 height 34
type input "4.79"
type input "13.20"
type input "10.75"
type input "5.36"
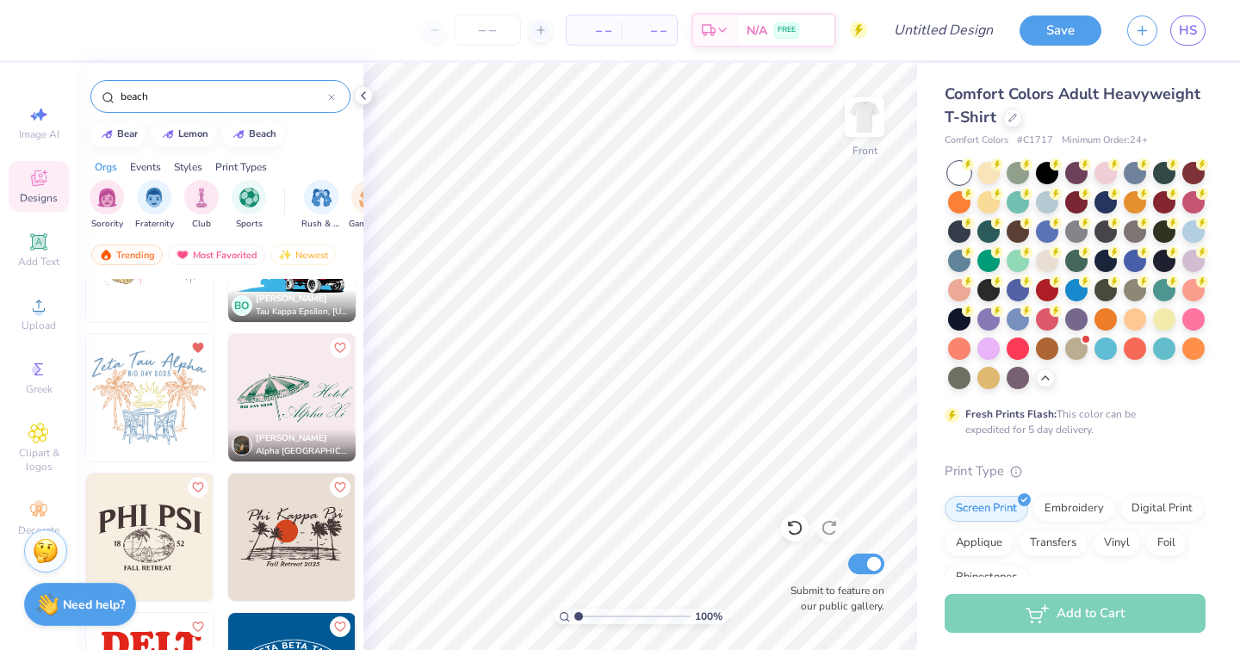
click at [288, 394] on img at bounding box center [291, 397] width 127 height 127
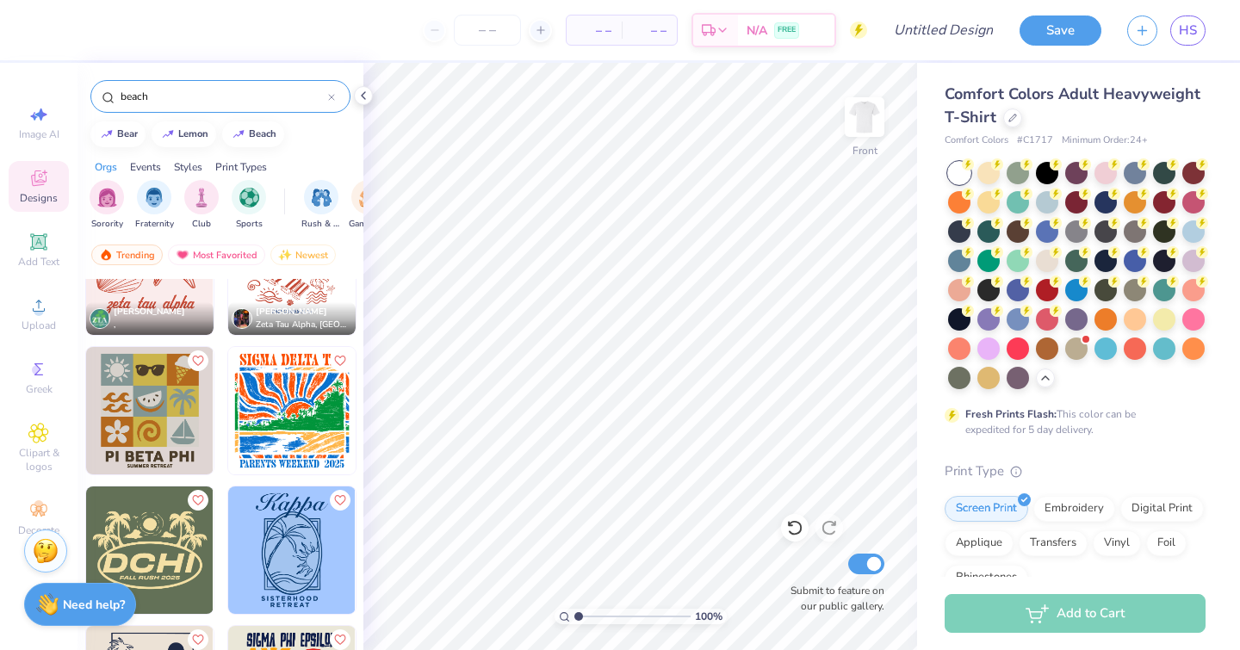
scroll to position [2170, 0]
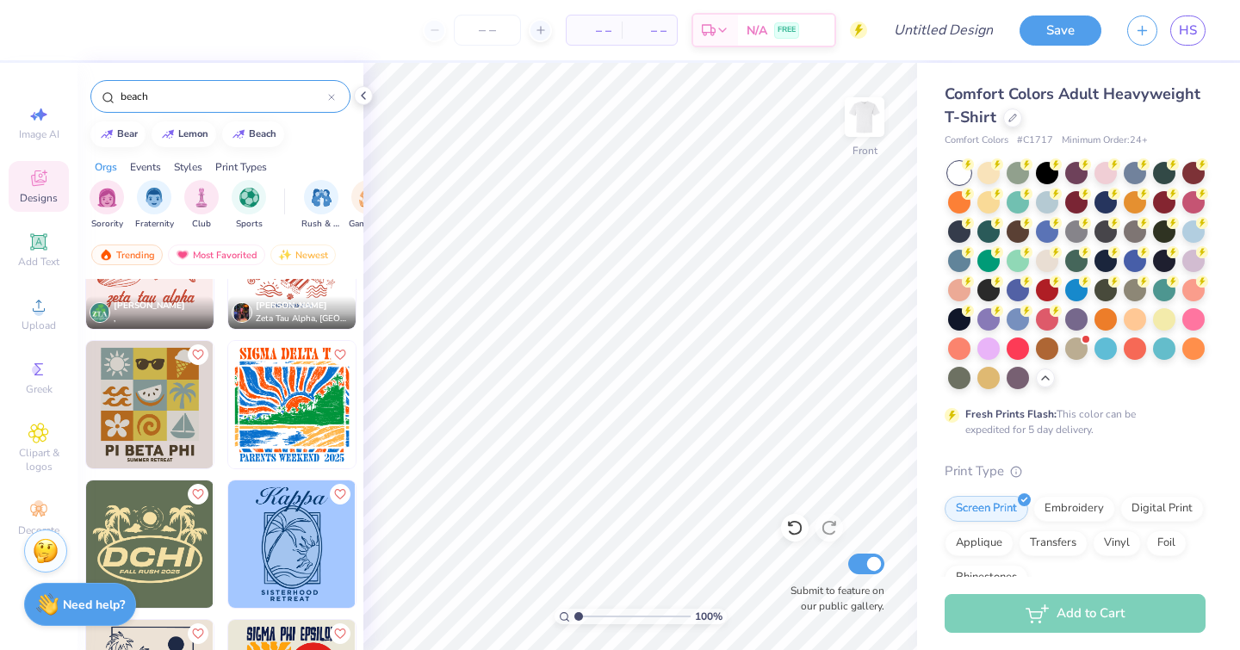
click at [142, 409] on img at bounding box center [149, 404] width 127 height 127
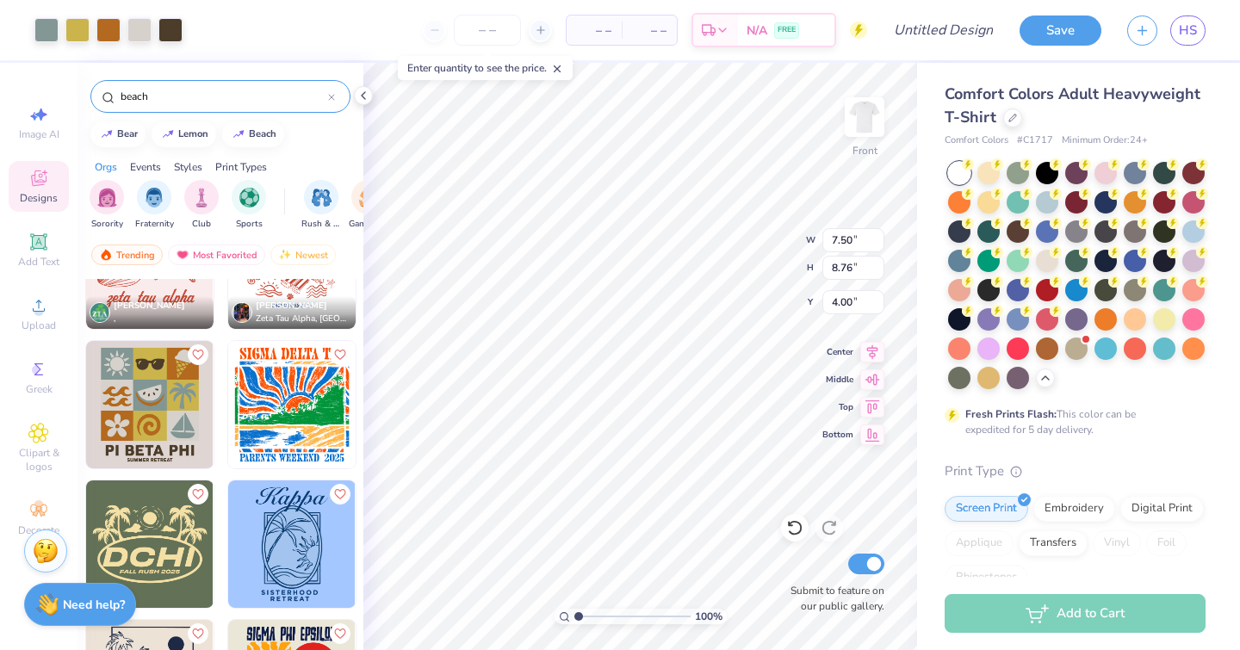
type input "4.00"
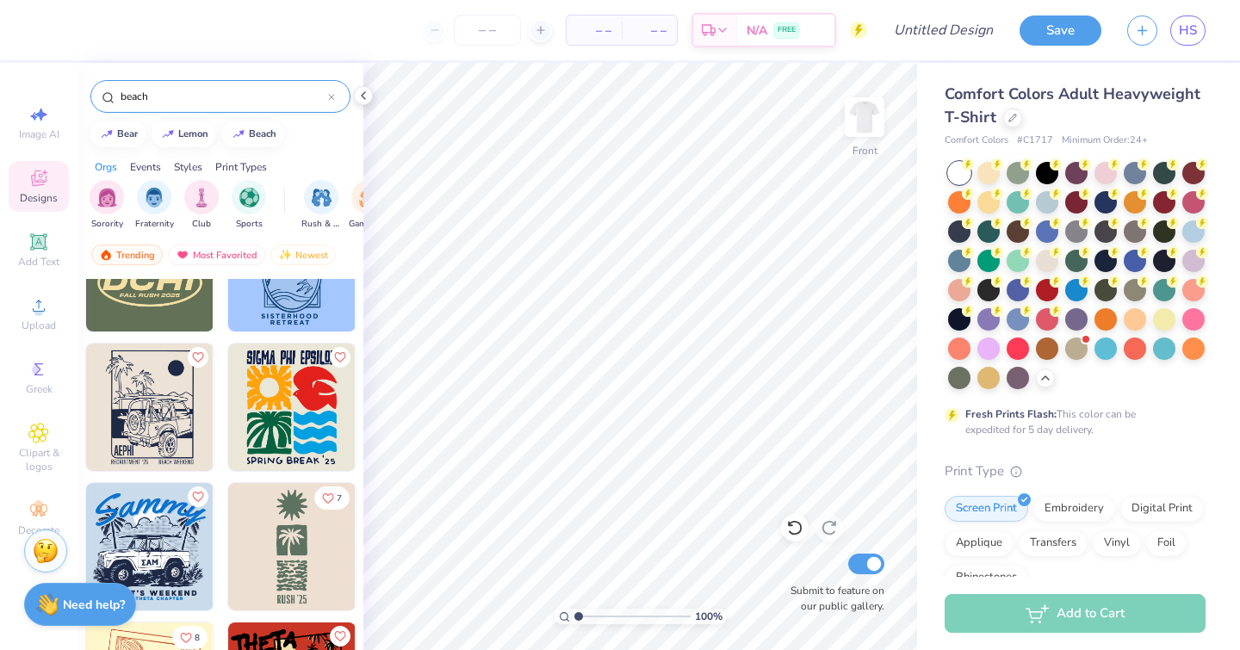
scroll to position [2523, 0]
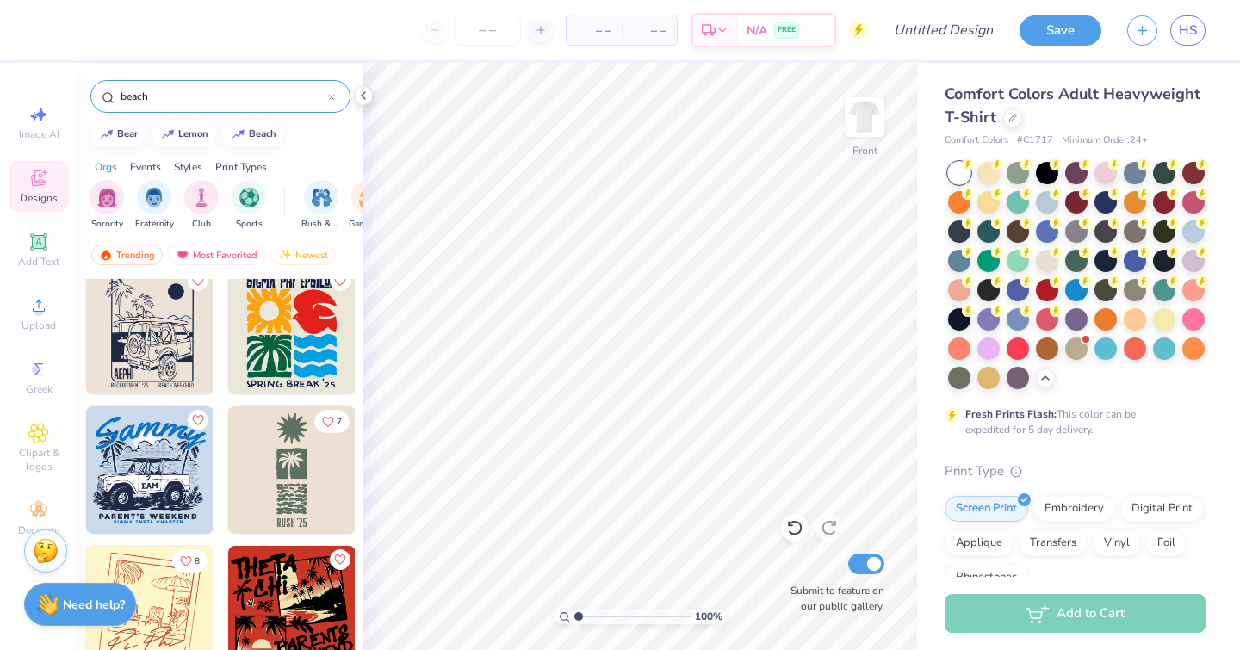
click at [174, 360] on img at bounding box center [149, 330] width 127 height 127
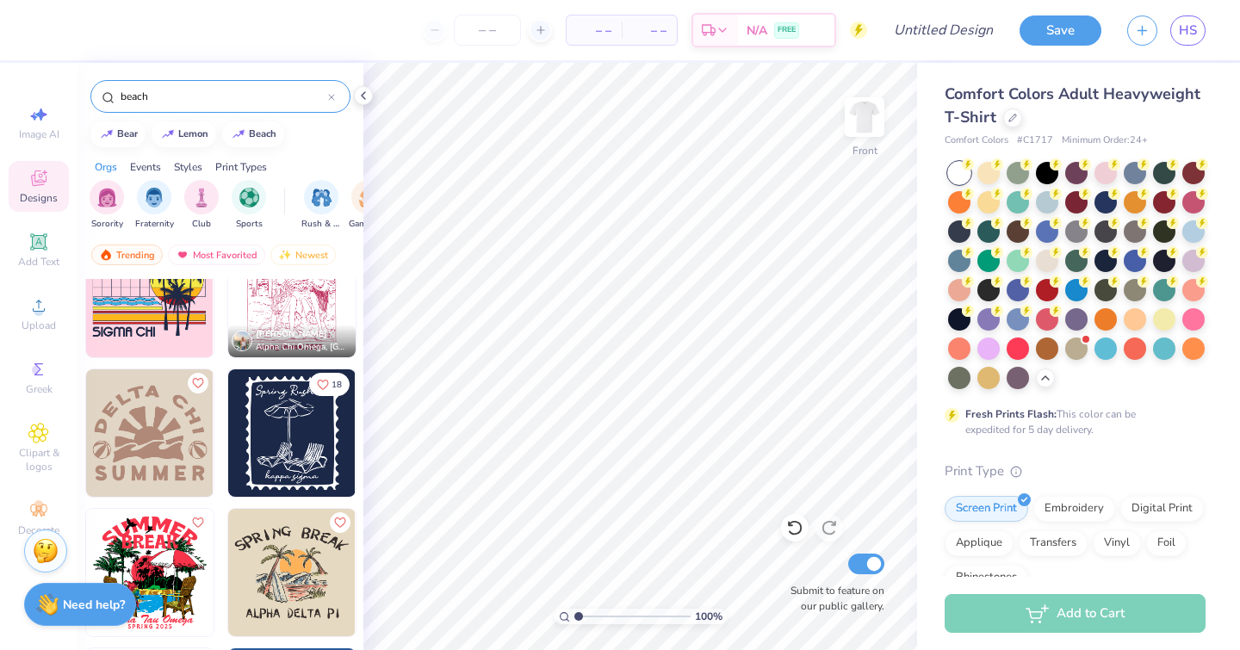
scroll to position [2999, 0]
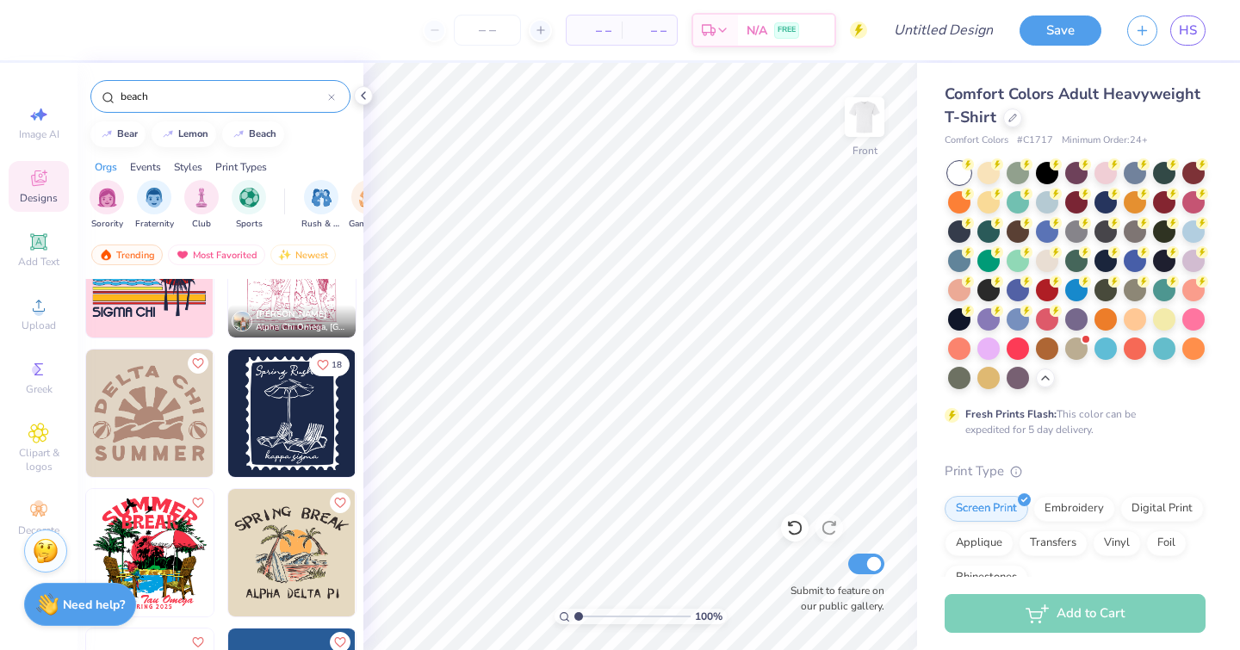
click at [266, 406] on img at bounding box center [291, 413] width 127 height 127
click at [974, 170] on circle at bounding box center [968, 164] width 12 height 12
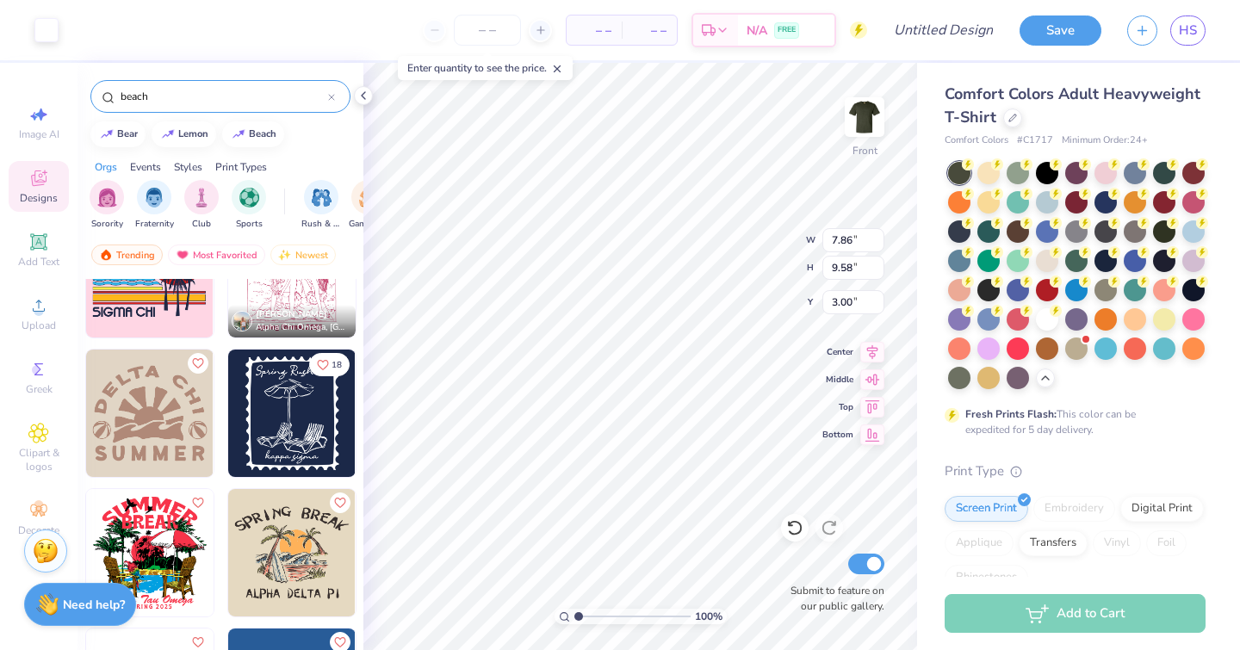
type input "7.86"
type input "9.58"
type input "4.42"
type input "12.05"
type input "14.69"
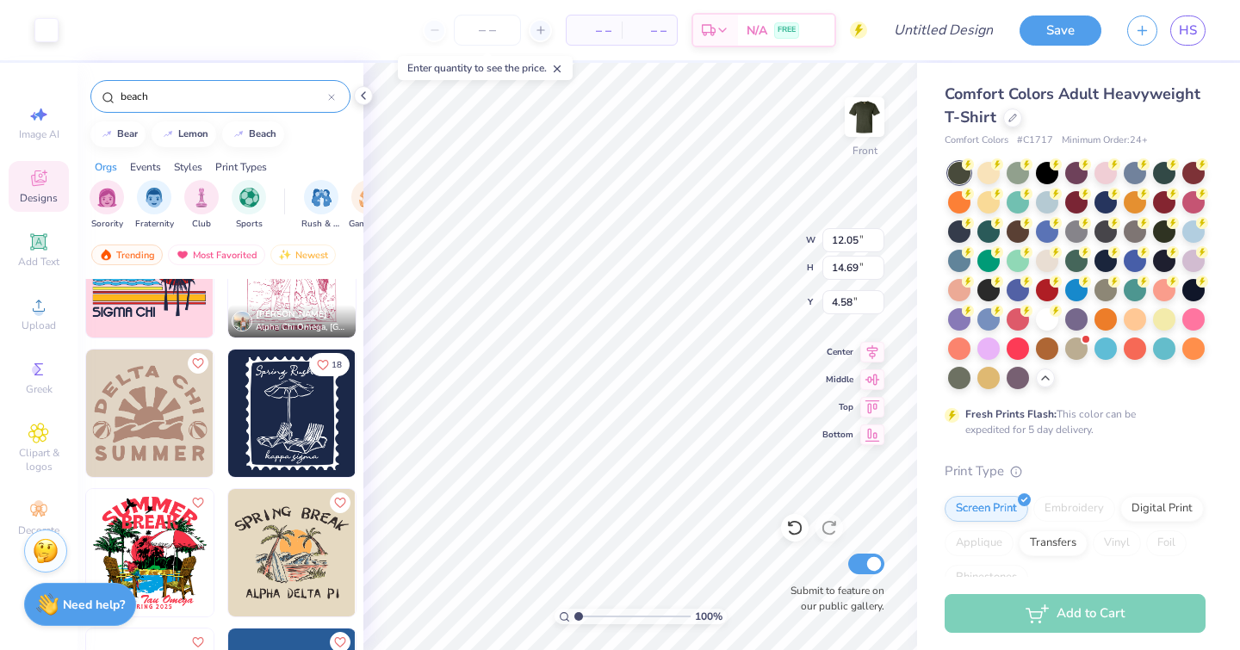
type input "4.58"
click at [1036, 331] on div at bounding box center [1047, 319] width 22 height 22
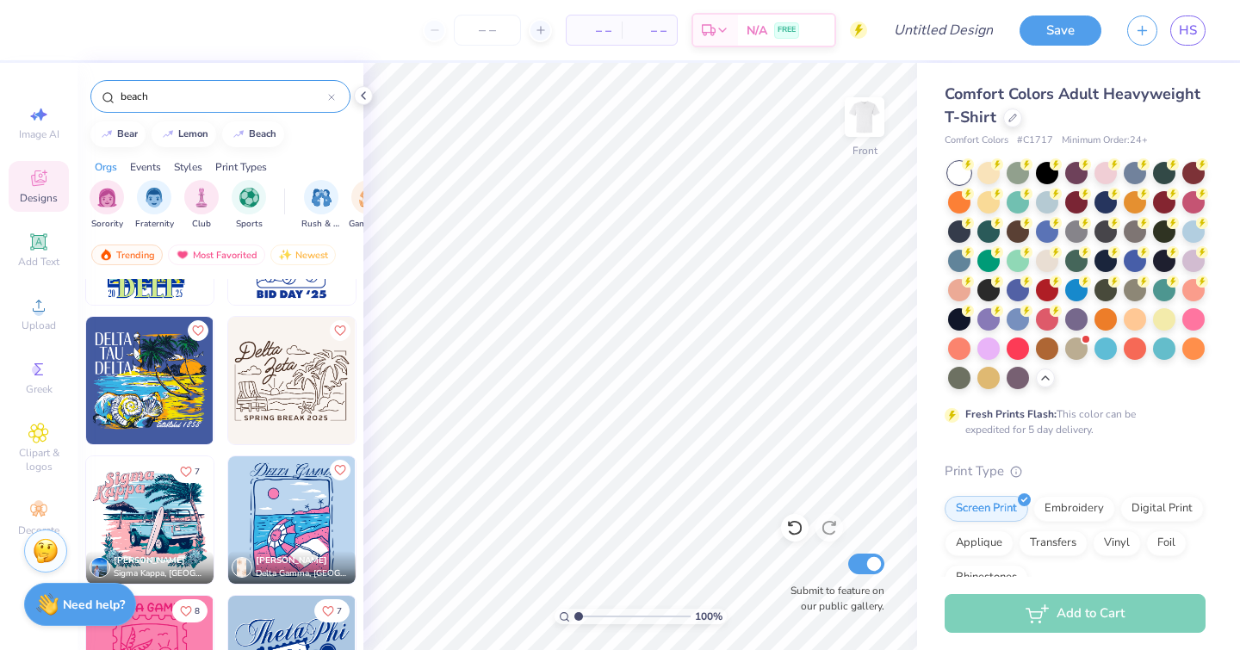
scroll to position [3728, 0]
click at [152, 511] on img at bounding box center [149, 520] width 127 height 127
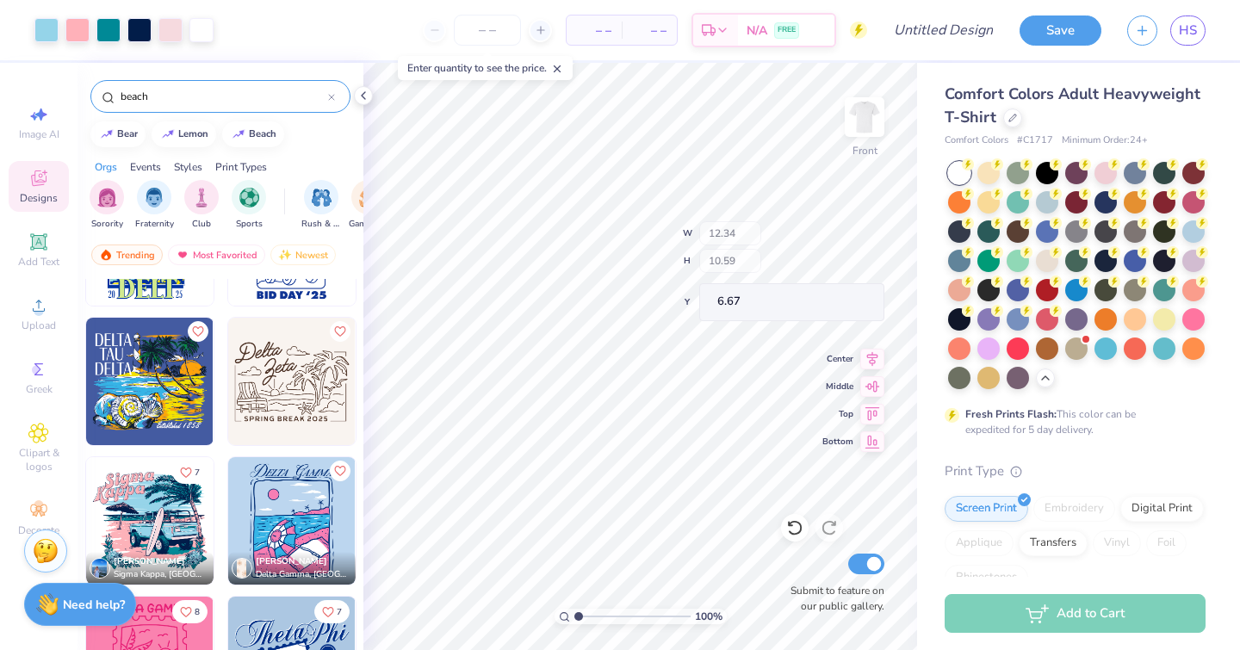
type input "6.67"
type input "5.20"
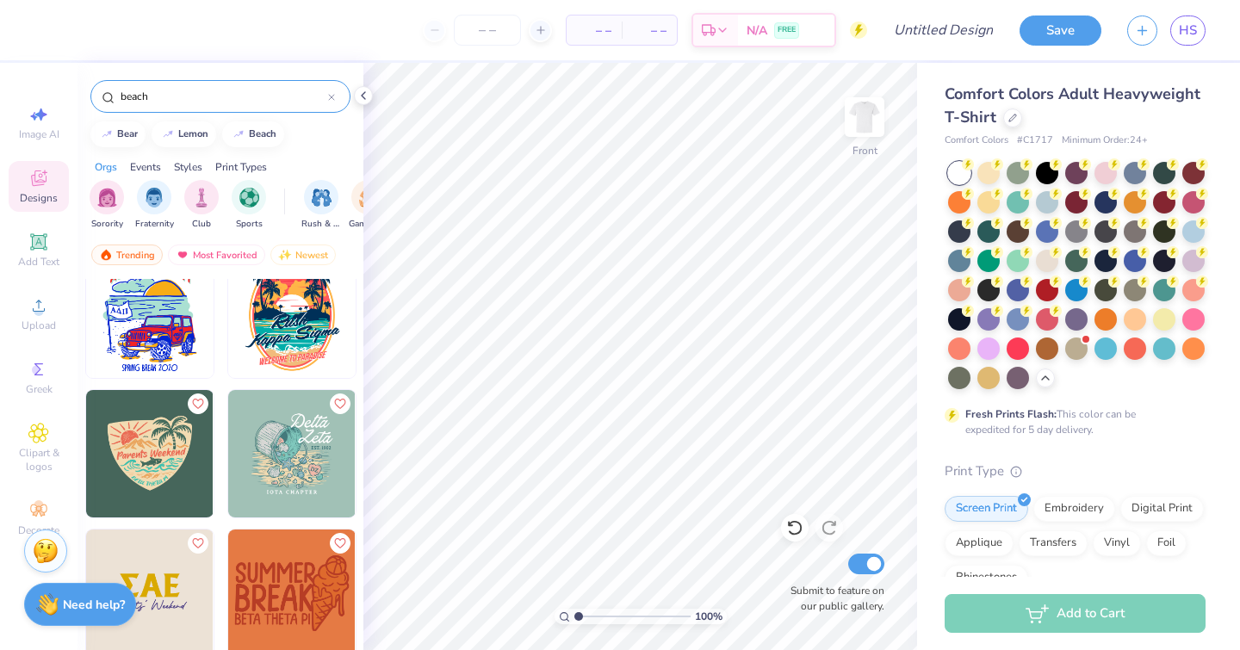
scroll to position [7477, 0]
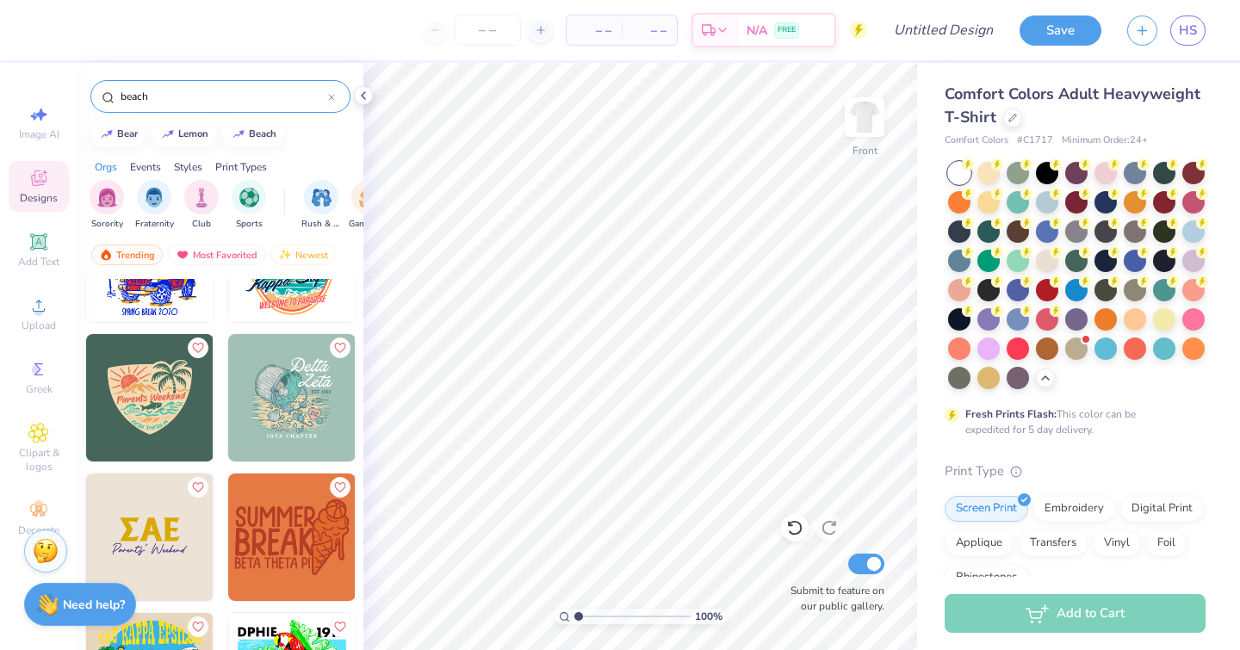
click at [293, 401] on img at bounding box center [291, 397] width 127 height 127
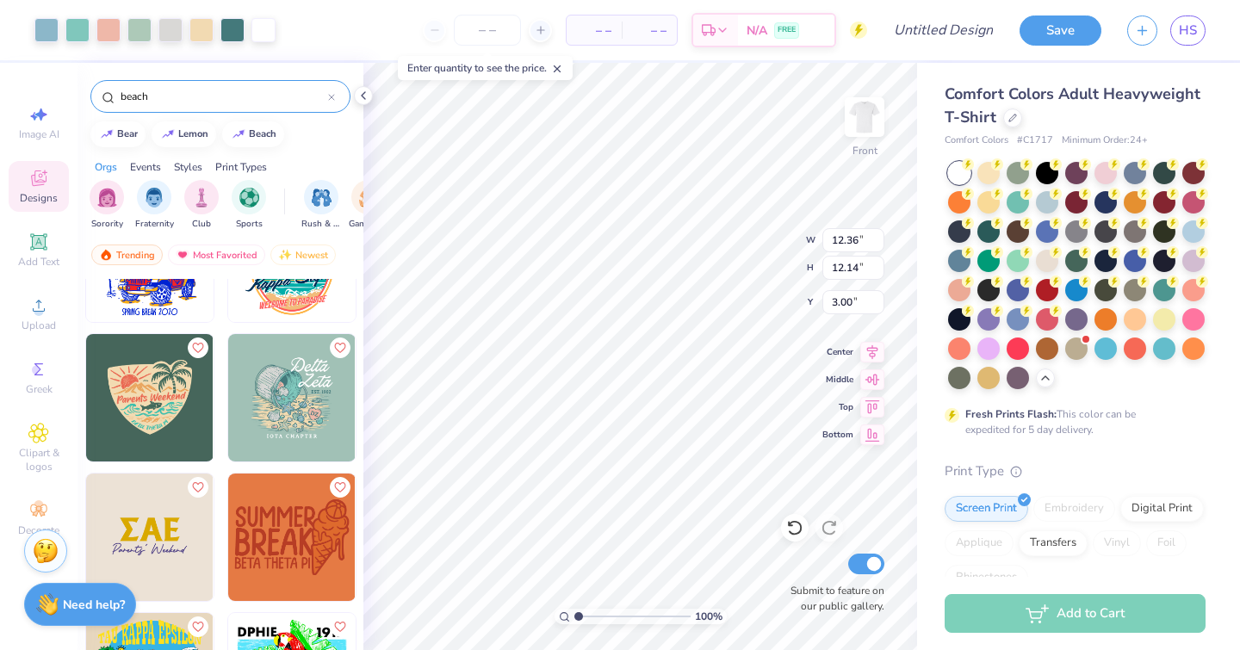
type input "12.36"
type input "12.14"
type input "4.02"
click at [1022, 111] on div at bounding box center [1012, 117] width 19 height 19
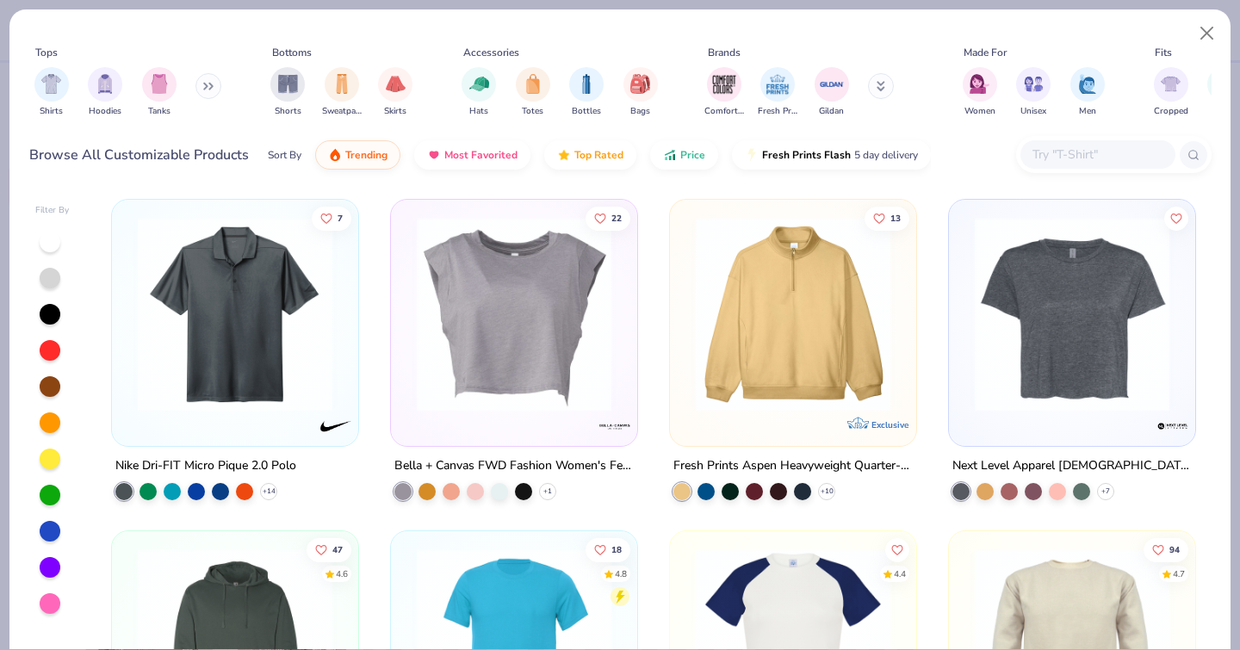
click at [65, 87] on div "filter for Shirts" at bounding box center [51, 84] width 34 height 34
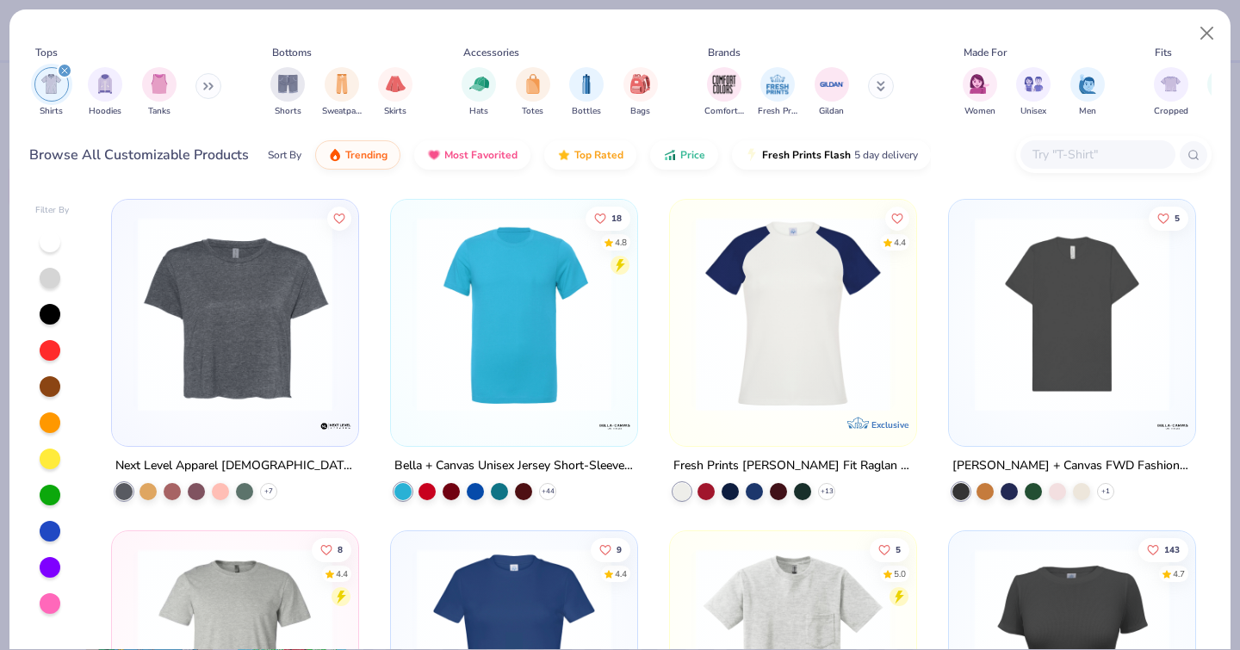
click at [806, 109] on div "Comfort Colors Fresh Prints Gildan" at bounding box center [810, 92] width 217 height 64
click at [828, 83] on img "filter for Gildan" at bounding box center [832, 84] width 26 height 26
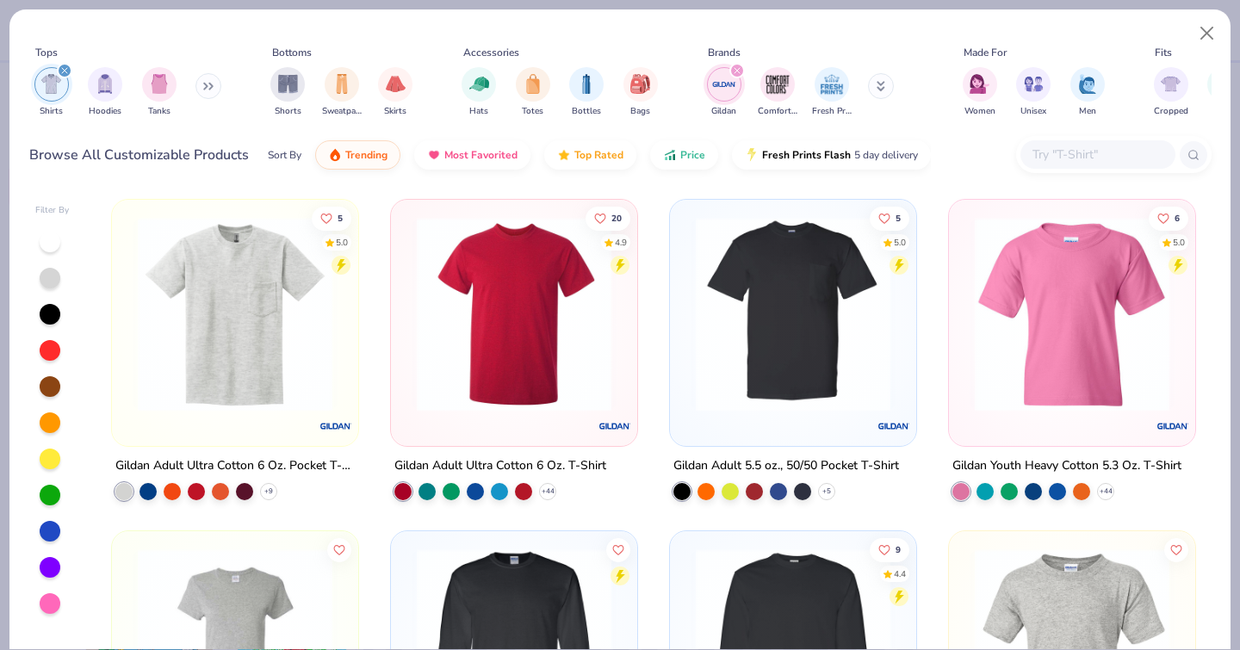
click at [262, 350] on img at bounding box center [235, 314] width 212 height 195
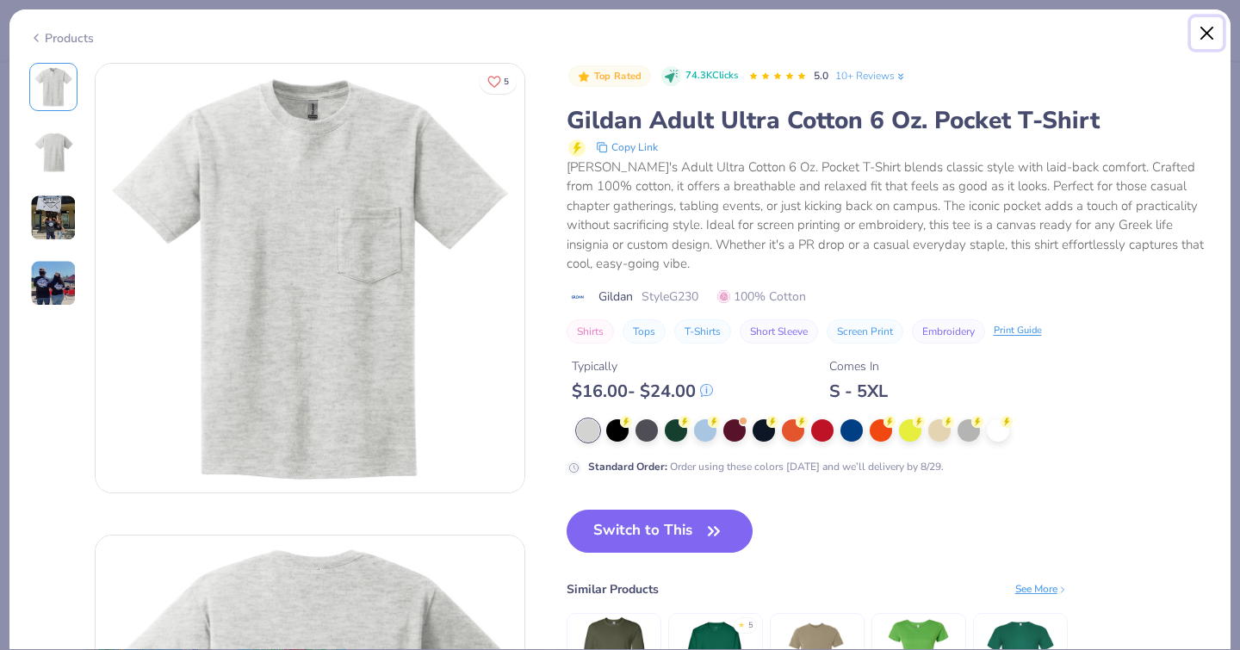
click at [1208, 24] on button "Close" at bounding box center [1207, 33] width 33 height 33
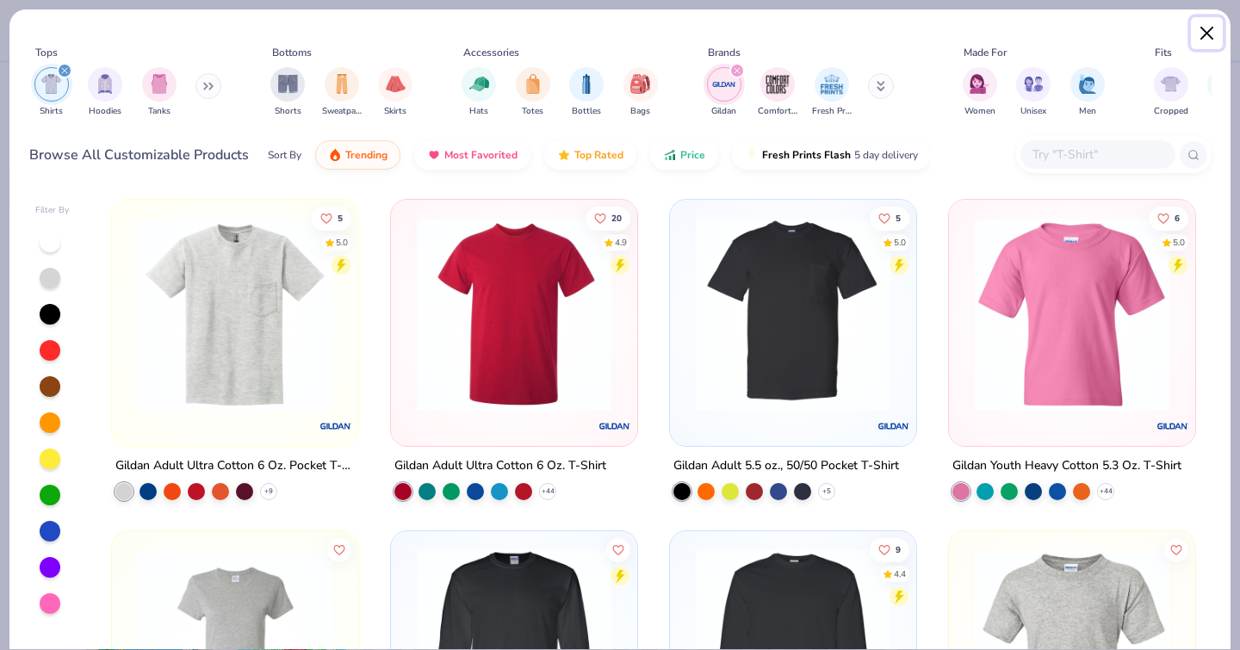
click at [1200, 46] on button "Close" at bounding box center [1207, 33] width 33 height 33
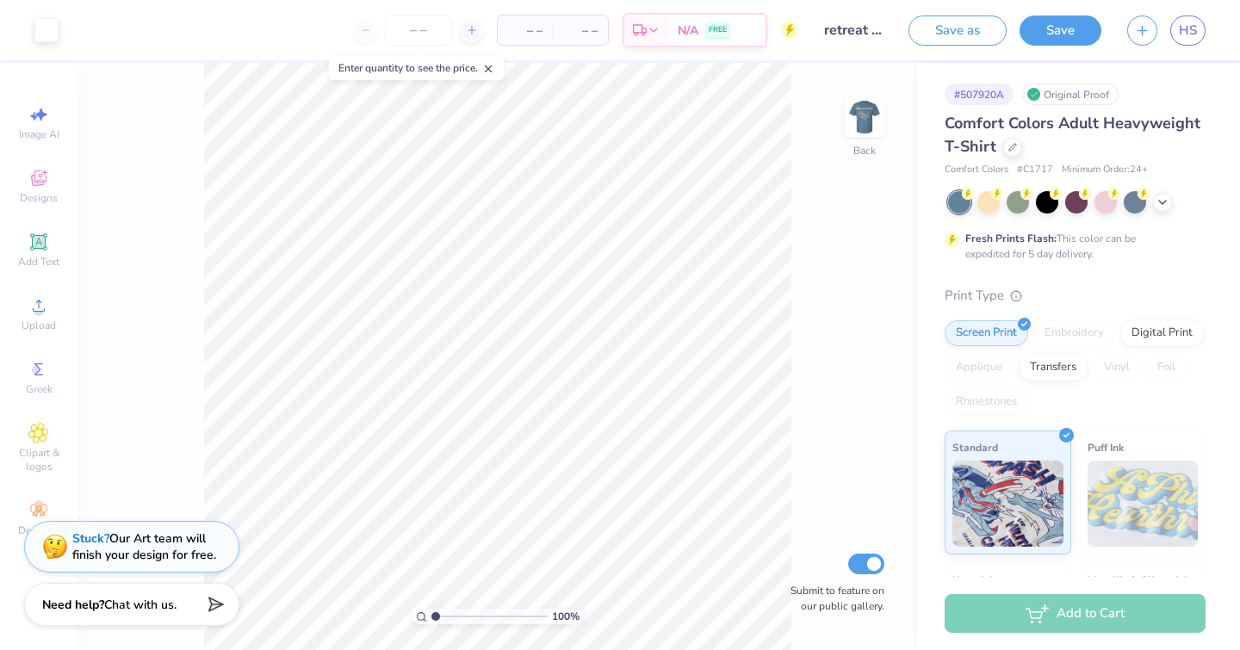
click at [866, 107] on img at bounding box center [864, 117] width 34 height 34
click at [424, 36] on input "number" at bounding box center [418, 30] width 67 height 31
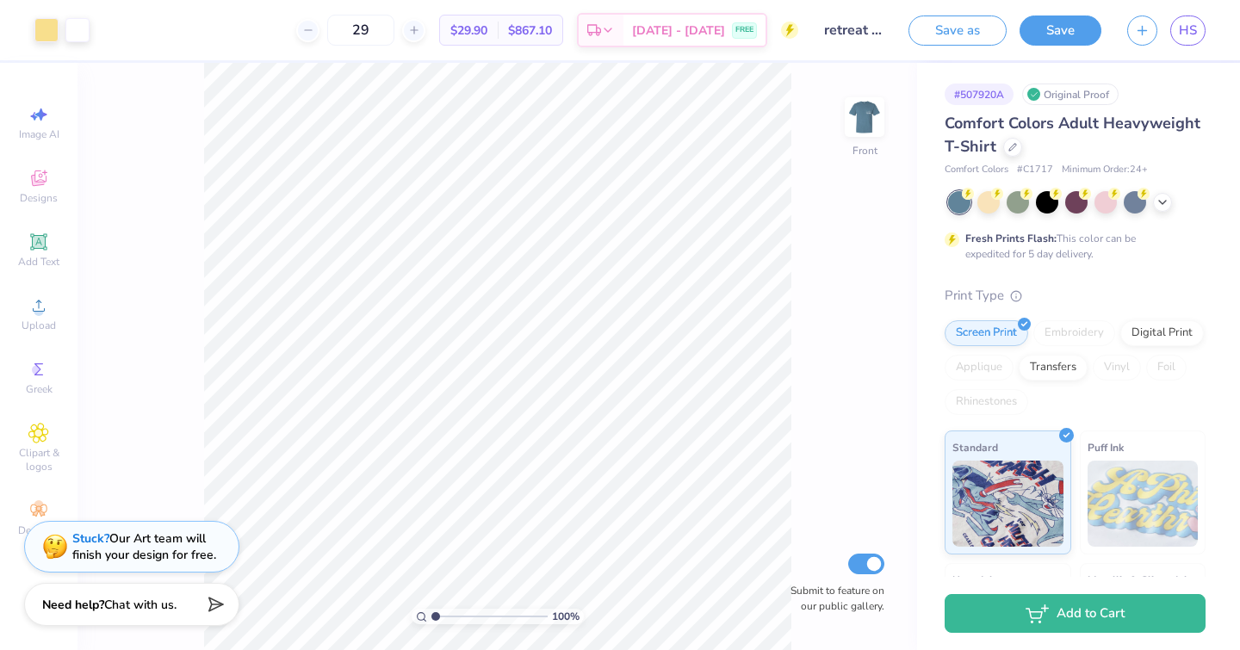
click at [394, 29] on input "29" at bounding box center [360, 30] width 67 height 31
type input "20"
click at [552, 34] on span "$810.40" at bounding box center [530, 31] width 44 height 18
click at [498, 20] on div "$40.52 Per Item" at bounding box center [469, 29] width 58 height 29
click at [487, 35] on span "$40.52" at bounding box center [468, 31] width 37 height 18
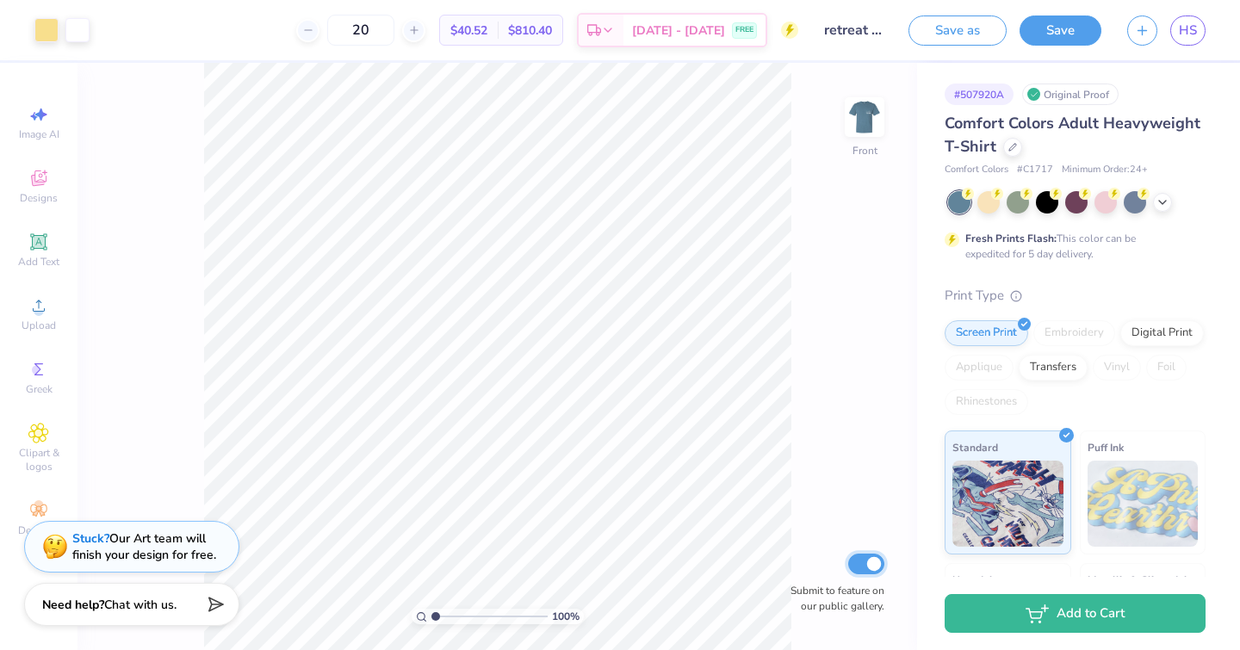
click at [876, 560] on input "Submit to feature on our public gallery." at bounding box center [866, 564] width 36 height 21
checkbox input "false"
drag, startPoint x: 1206, startPoint y: 38, endPoint x: 1186, endPoint y: 31, distance: 21.0
click at [1022, 146] on div at bounding box center [1012, 147] width 19 height 19
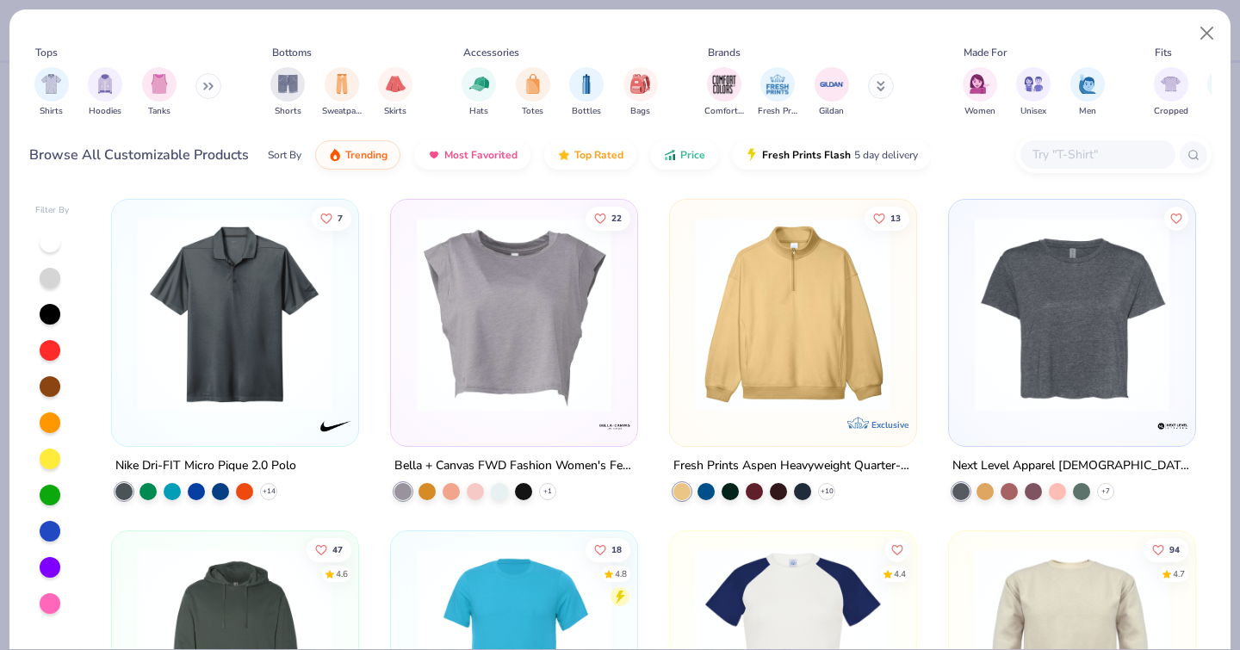
click at [46, 102] on div "Shirts" at bounding box center [51, 92] width 34 height 51
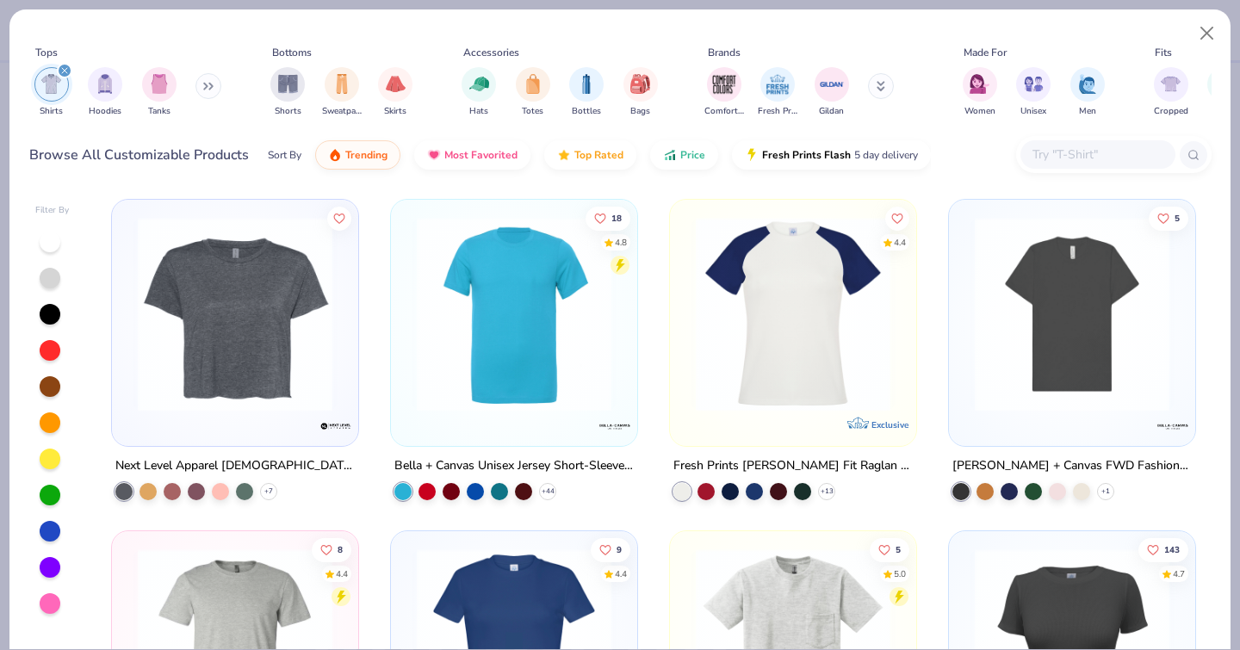
click at [775, 82] on img "filter for Fresh Prints" at bounding box center [778, 84] width 26 height 26
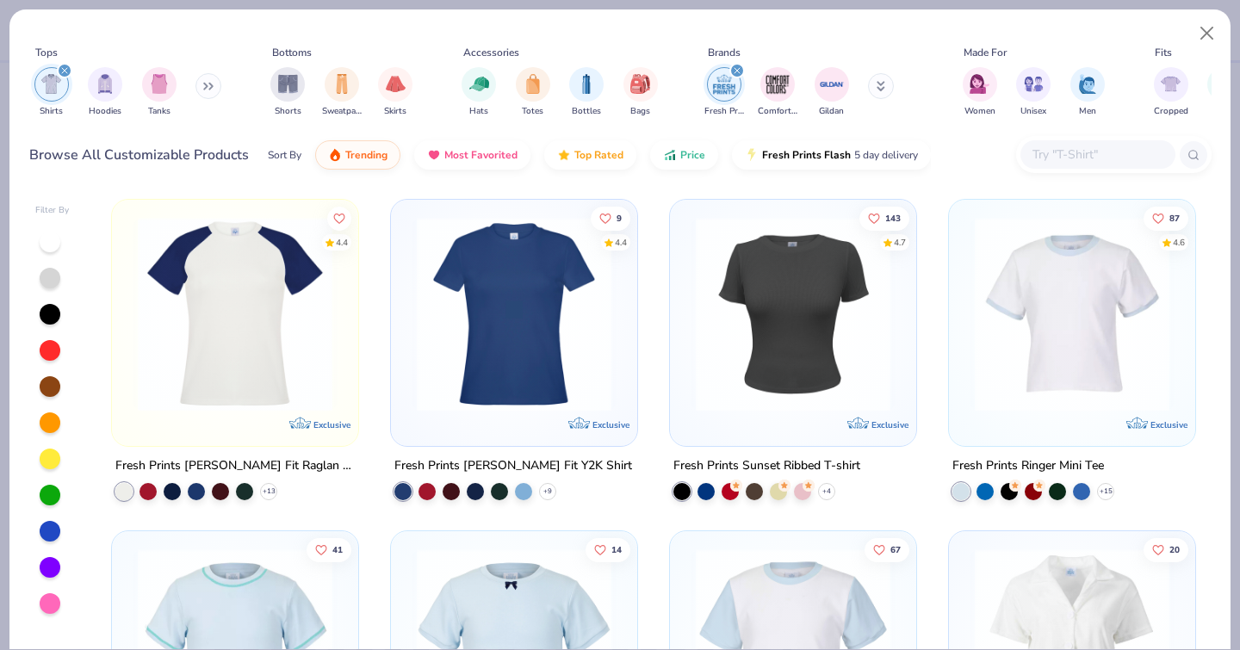
click at [731, 71] on div "filter for Fresh Prints" at bounding box center [736, 70] width 15 height 15
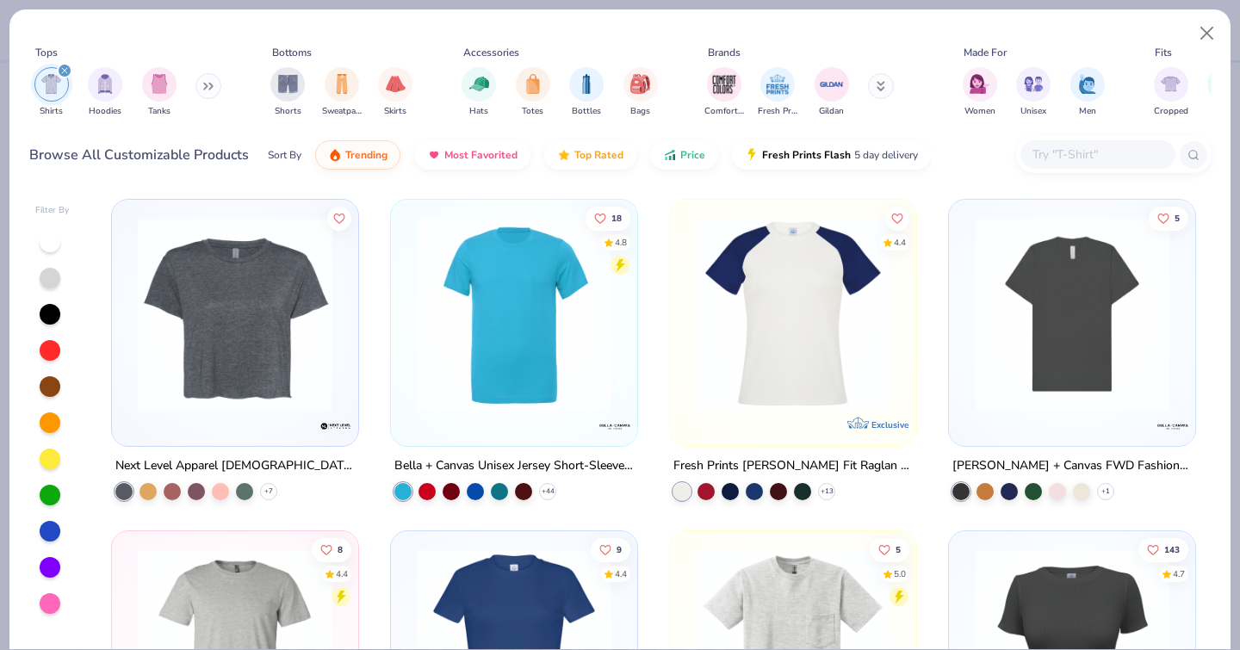
click at [819, 91] on img "filter for Gildan" at bounding box center [832, 84] width 26 height 26
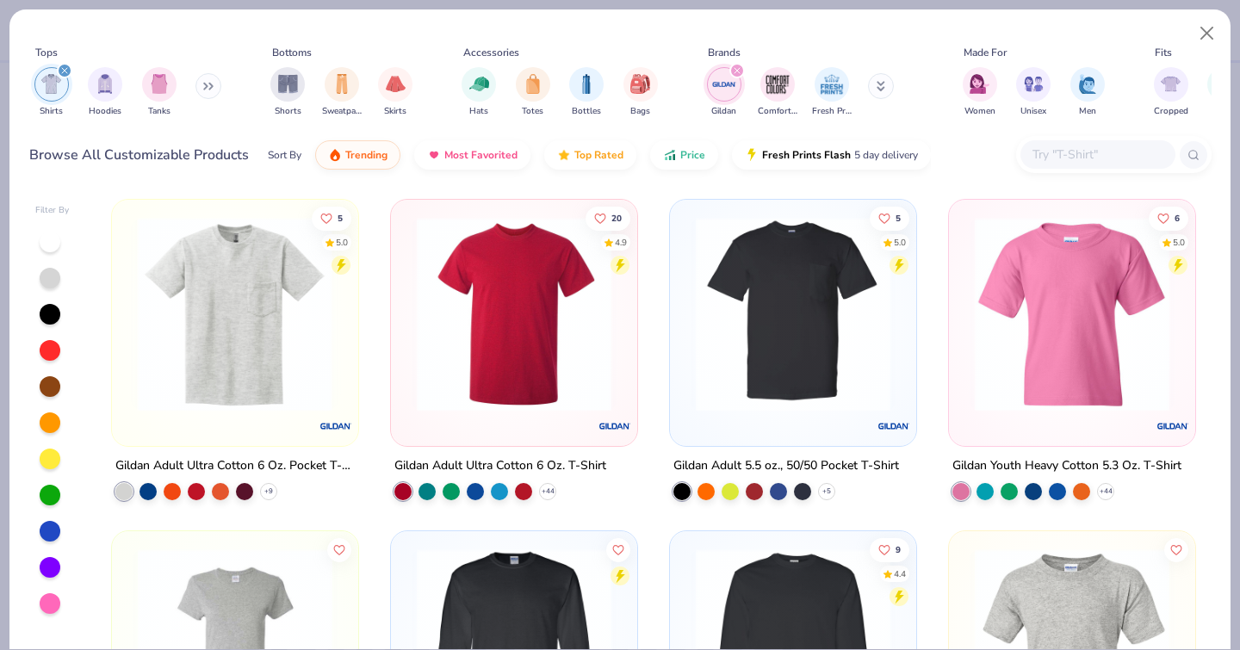
click at [207, 339] on div at bounding box center [23, 314] width 635 height 195
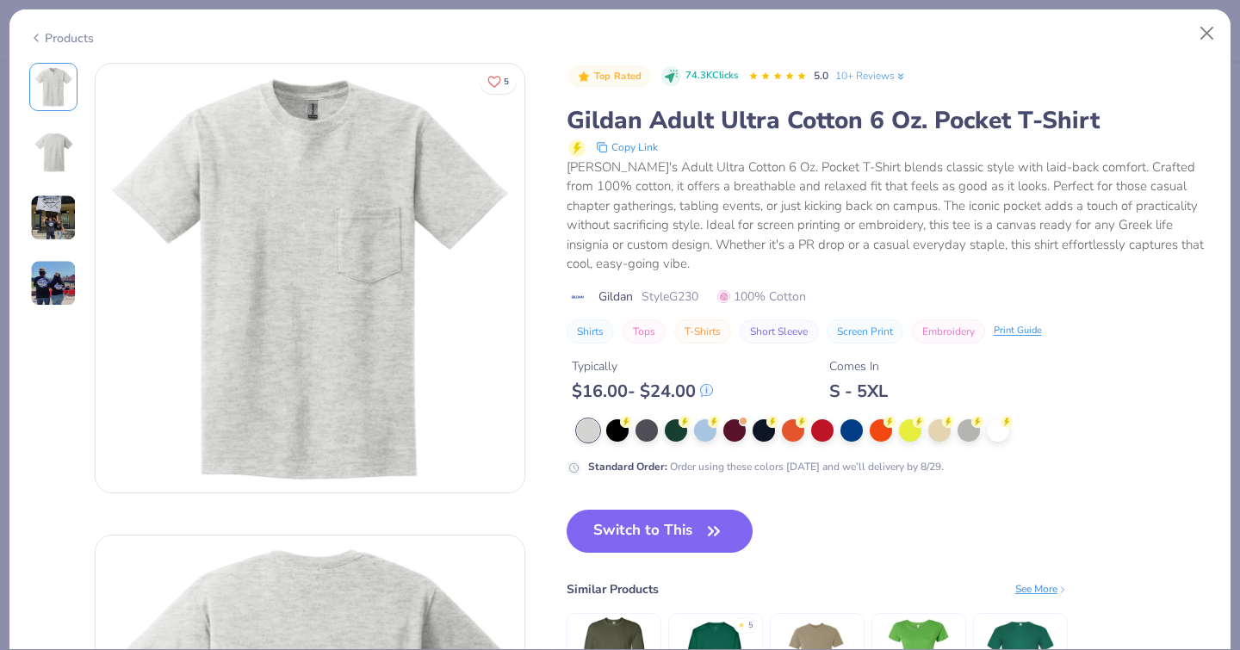
click at [665, 537] on button "Switch to This" at bounding box center [659, 531] width 187 height 43
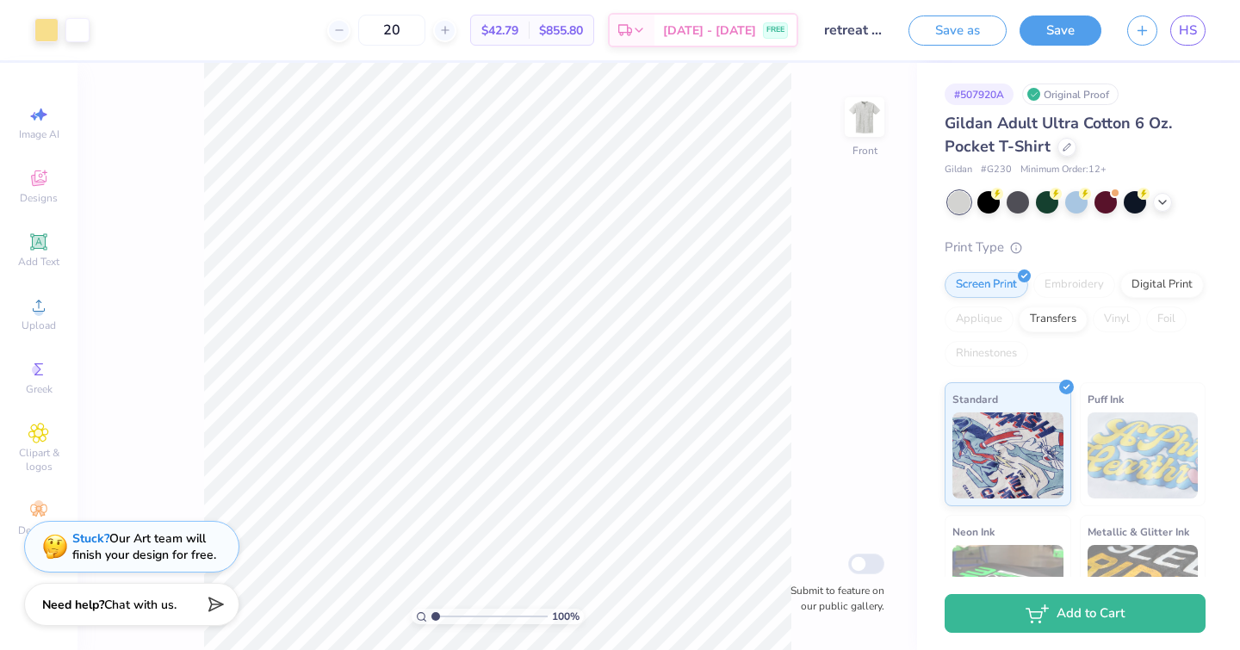
click at [1173, 196] on div at bounding box center [1076, 202] width 257 height 22
click at [1170, 199] on div at bounding box center [1162, 202] width 19 height 19
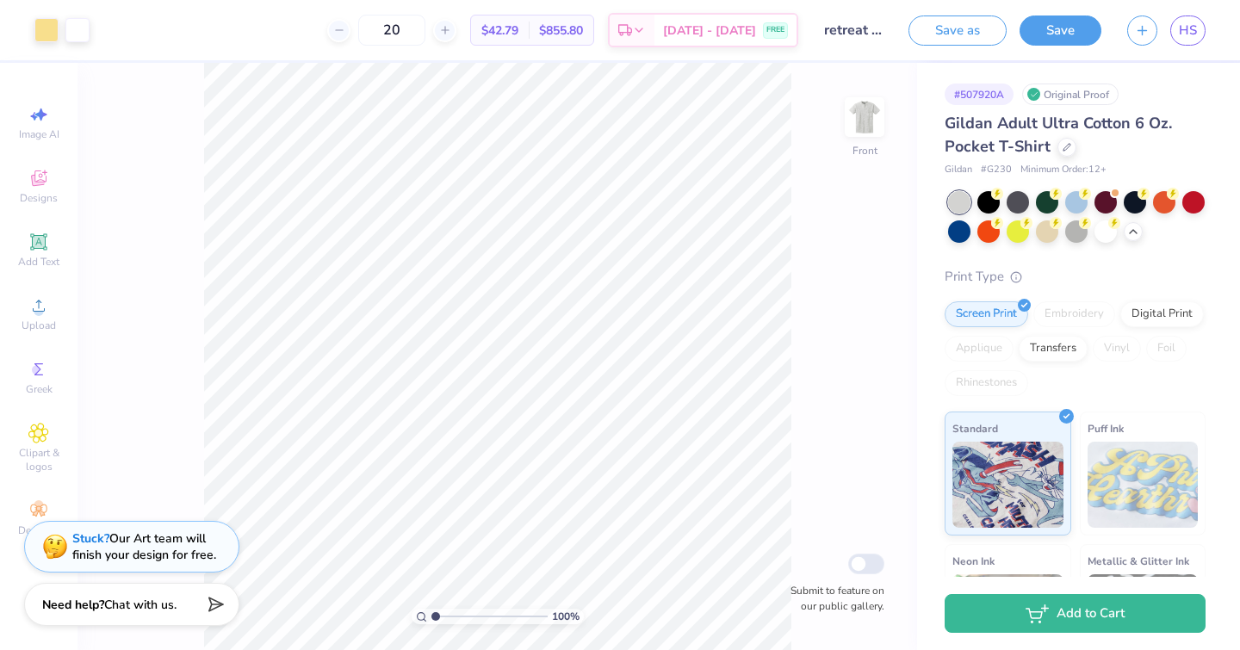
click at [970, 232] on div at bounding box center [959, 231] width 22 height 22
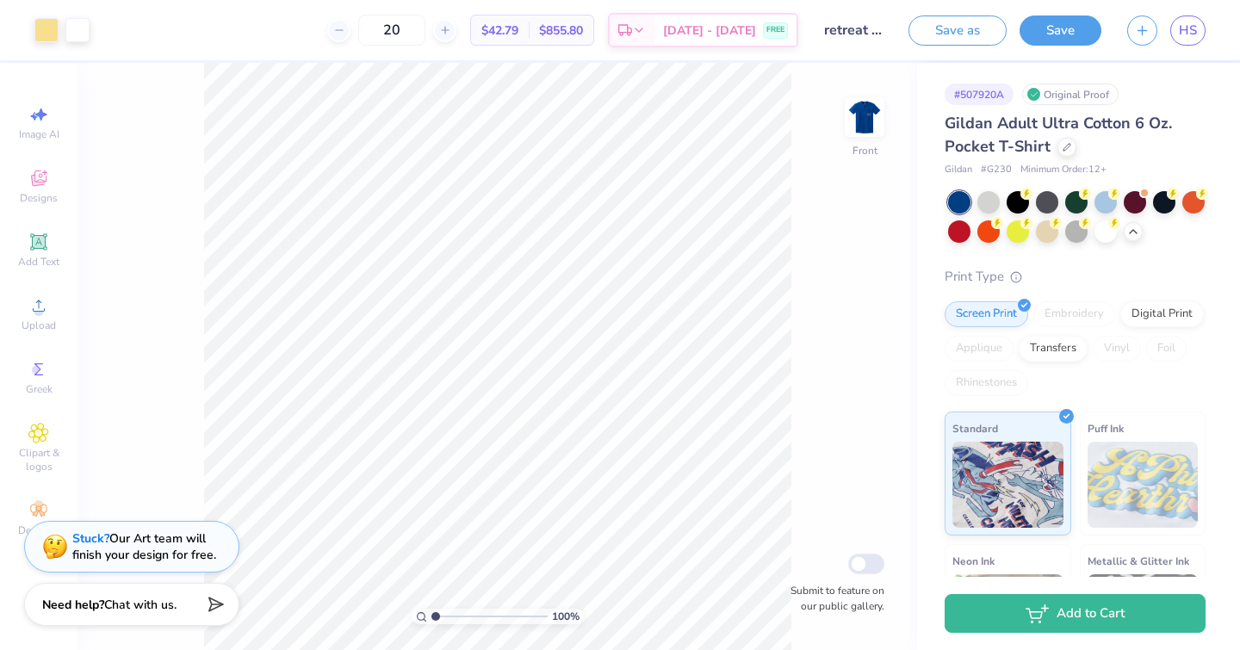
click at [1099, 201] on div at bounding box center [1105, 202] width 22 height 22
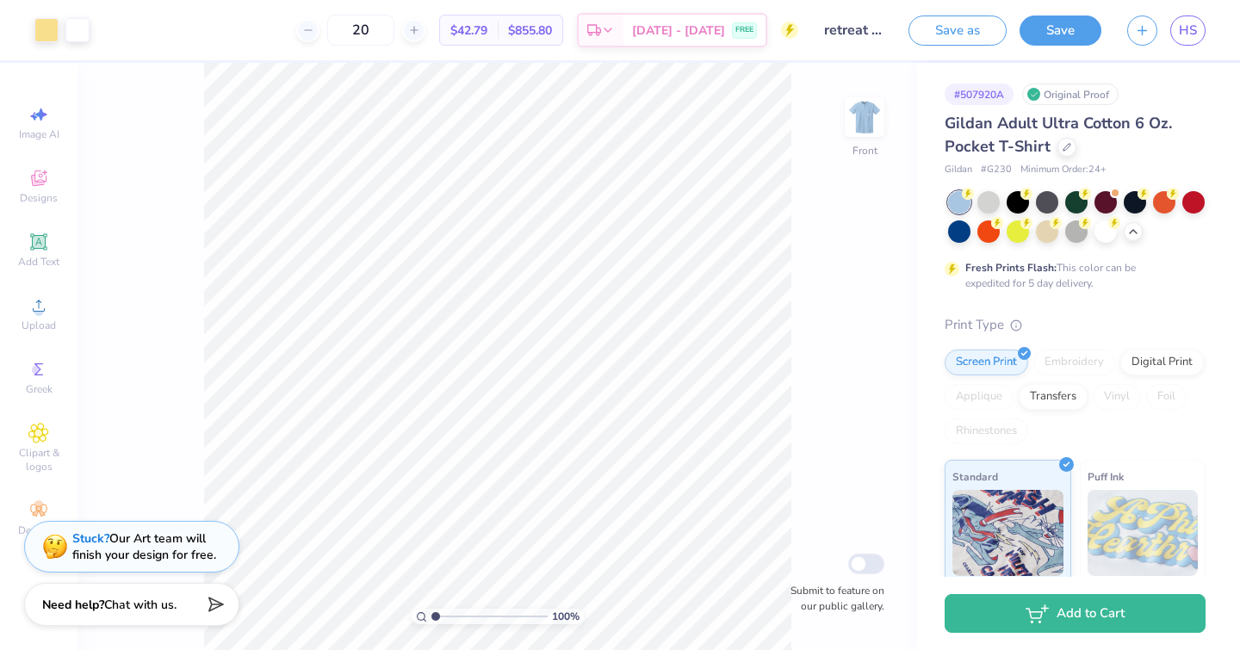
click at [862, 125] on img at bounding box center [864, 117] width 34 height 34
click at [876, 125] on img at bounding box center [864, 117] width 34 height 34
type input "5.41"
click at [870, 342] on icon at bounding box center [872, 352] width 24 height 21
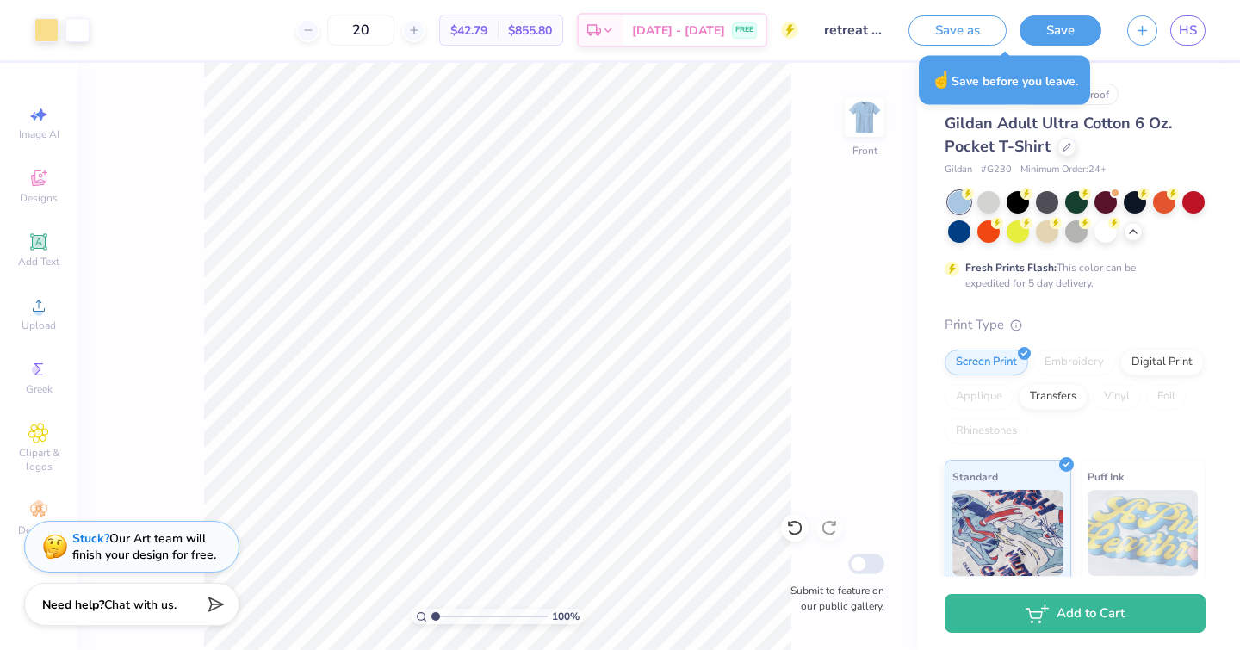
click at [1066, 30] on button "Save" at bounding box center [1060, 30] width 82 height 30
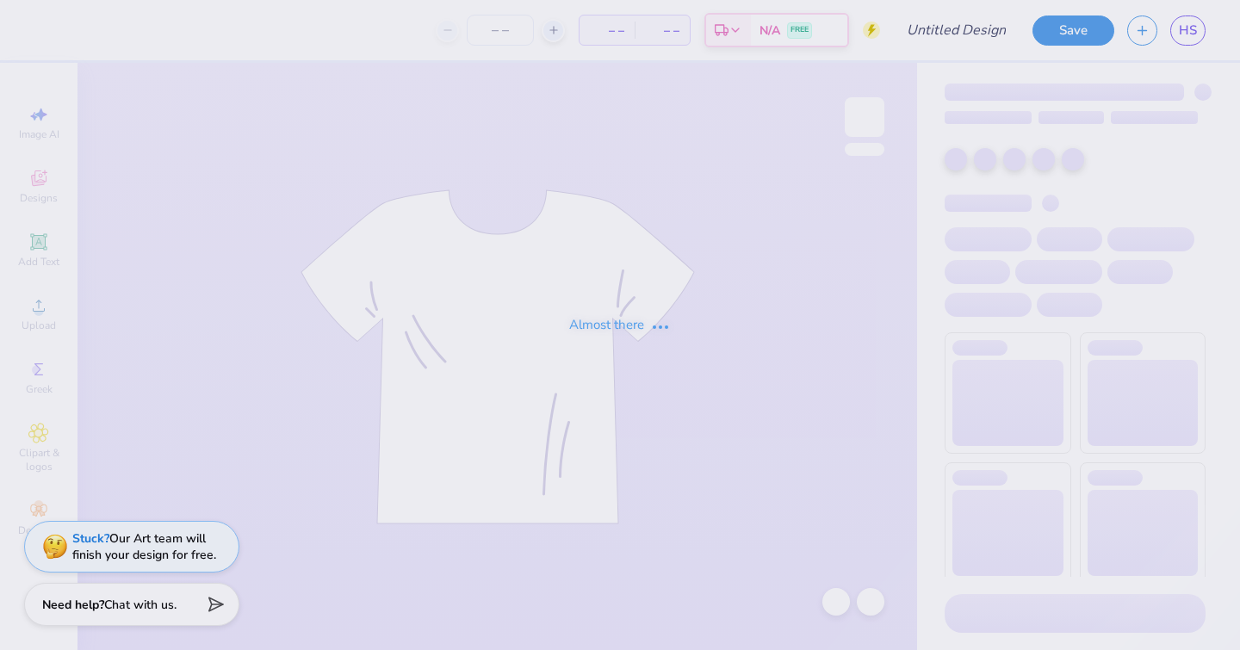
type input "retreat design 1"
type input "20"
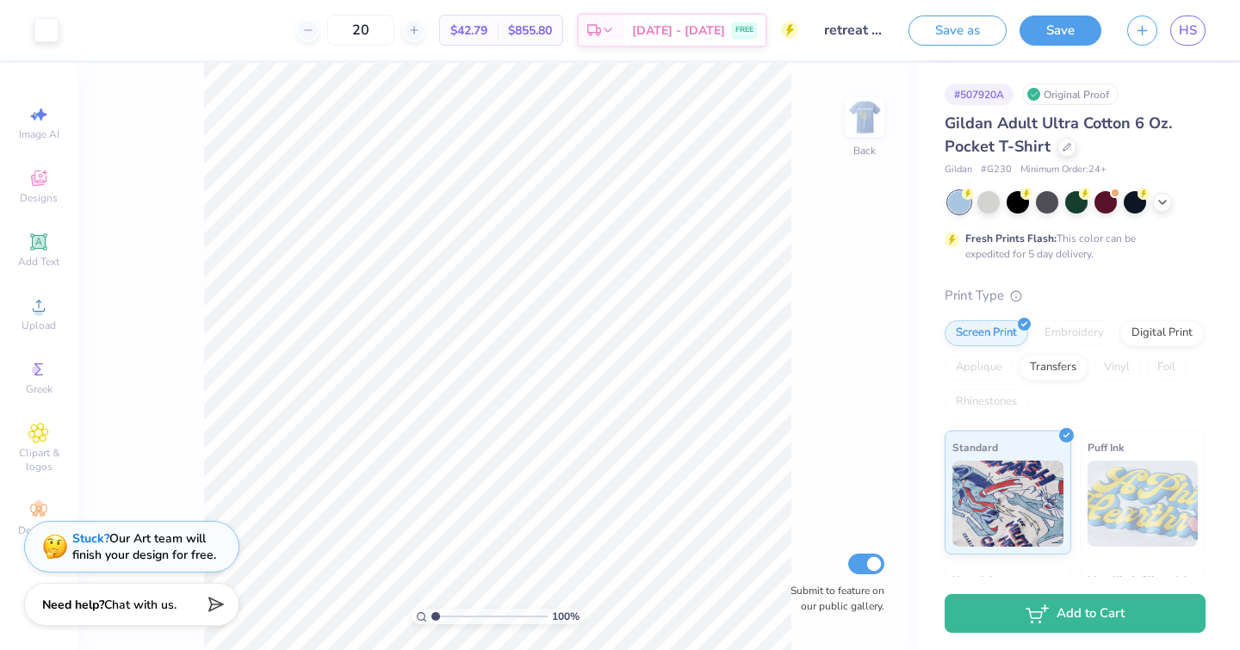
click at [876, 100] on img at bounding box center [864, 117] width 34 height 34
click at [1160, 206] on icon at bounding box center [1162, 202] width 14 height 14
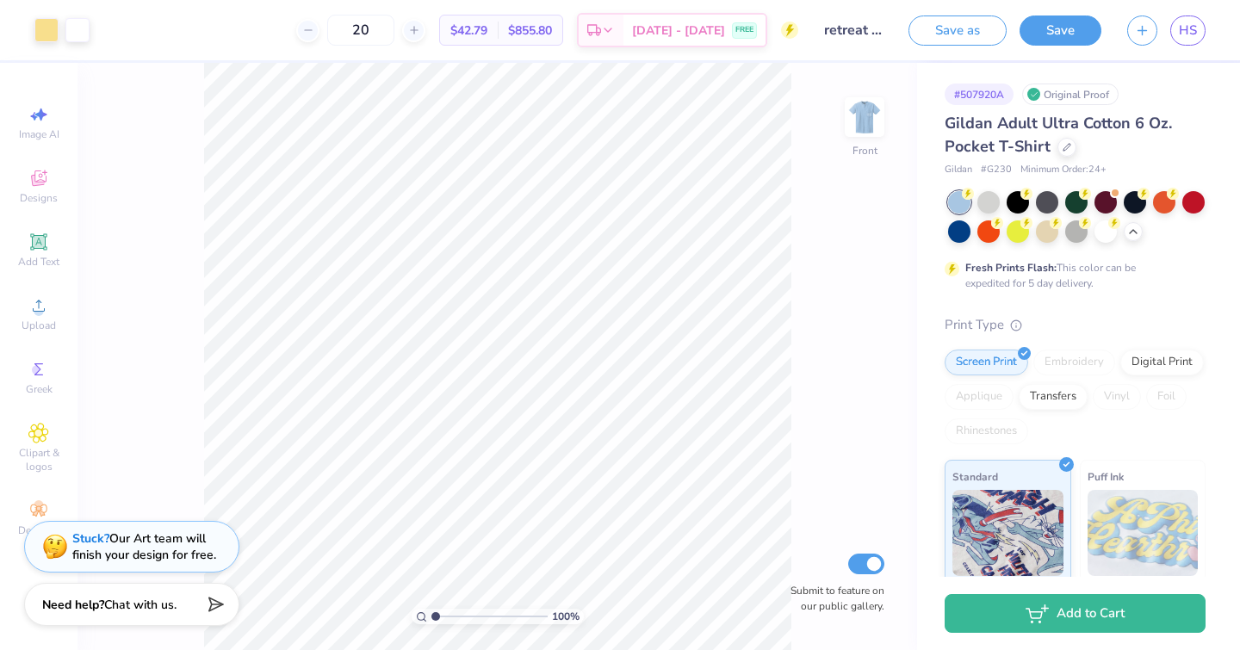
click at [1000, 233] on div at bounding box center [988, 231] width 22 height 22
click at [1182, 214] on div at bounding box center [1193, 202] width 22 height 22
click at [1106, 204] on div at bounding box center [1105, 202] width 22 height 22
click at [1149, 34] on button "button" at bounding box center [1142, 30] width 30 height 30
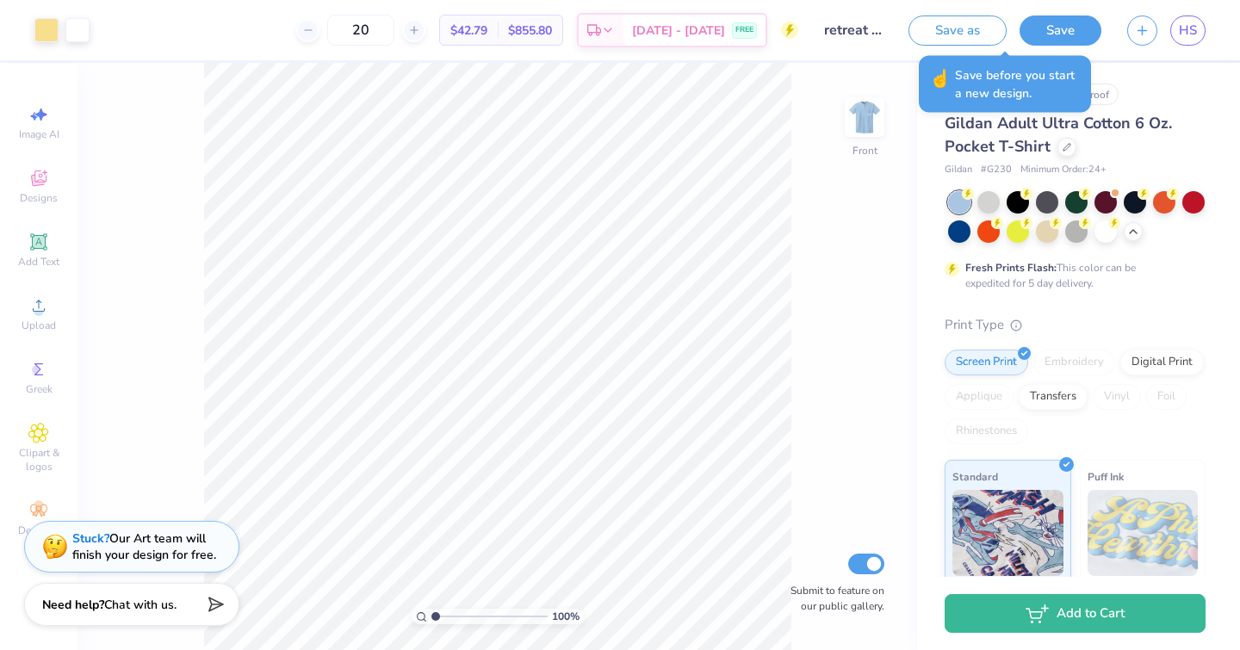
click at [1052, 45] on div "Save" at bounding box center [1060, 30] width 82 height 30
click at [1061, 25] on button "Save" at bounding box center [1060, 30] width 82 height 30
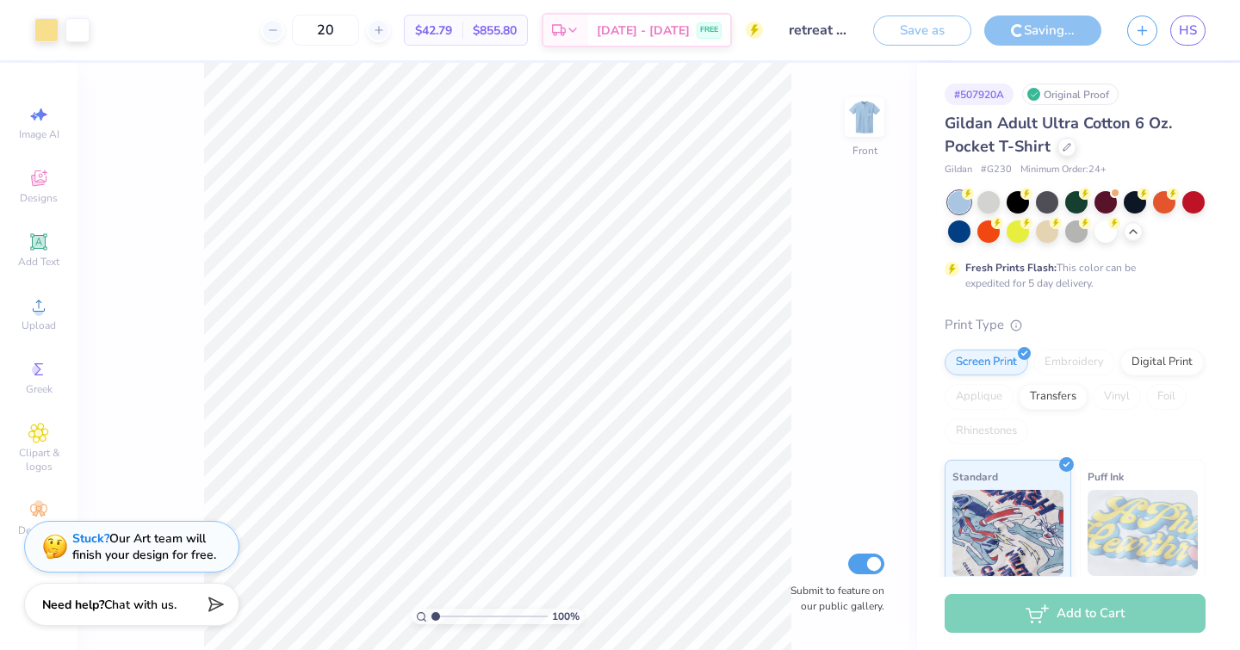
click at [1147, 30] on icon "button" at bounding box center [1142, 30] width 15 height 15
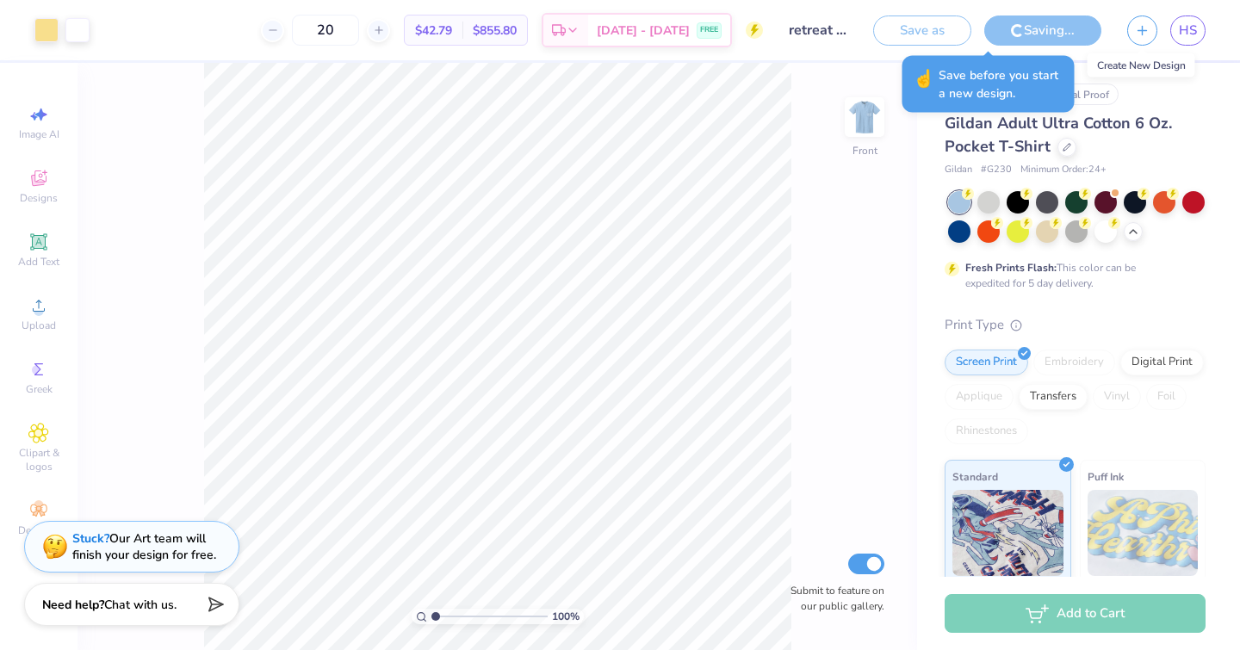
click at [1147, 30] on icon "button" at bounding box center [1142, 30] width 15 height 15
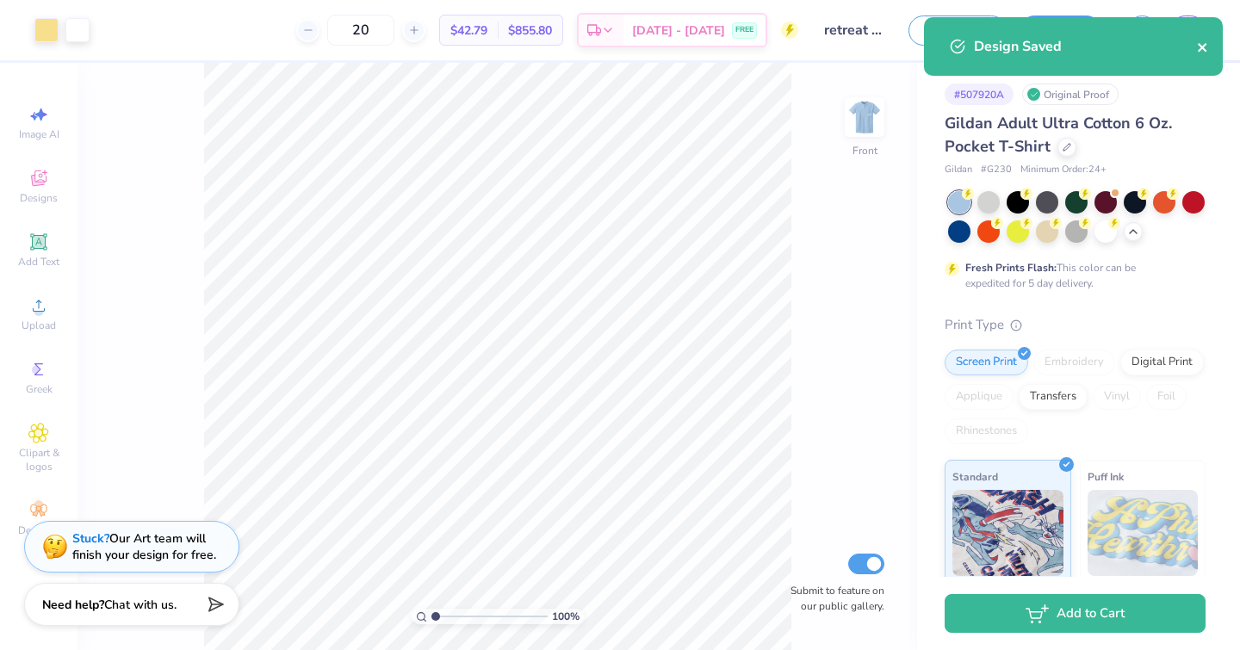
click at [1204, 54] on icon "close" at bounding box center [1203, 47] width 12 height 14
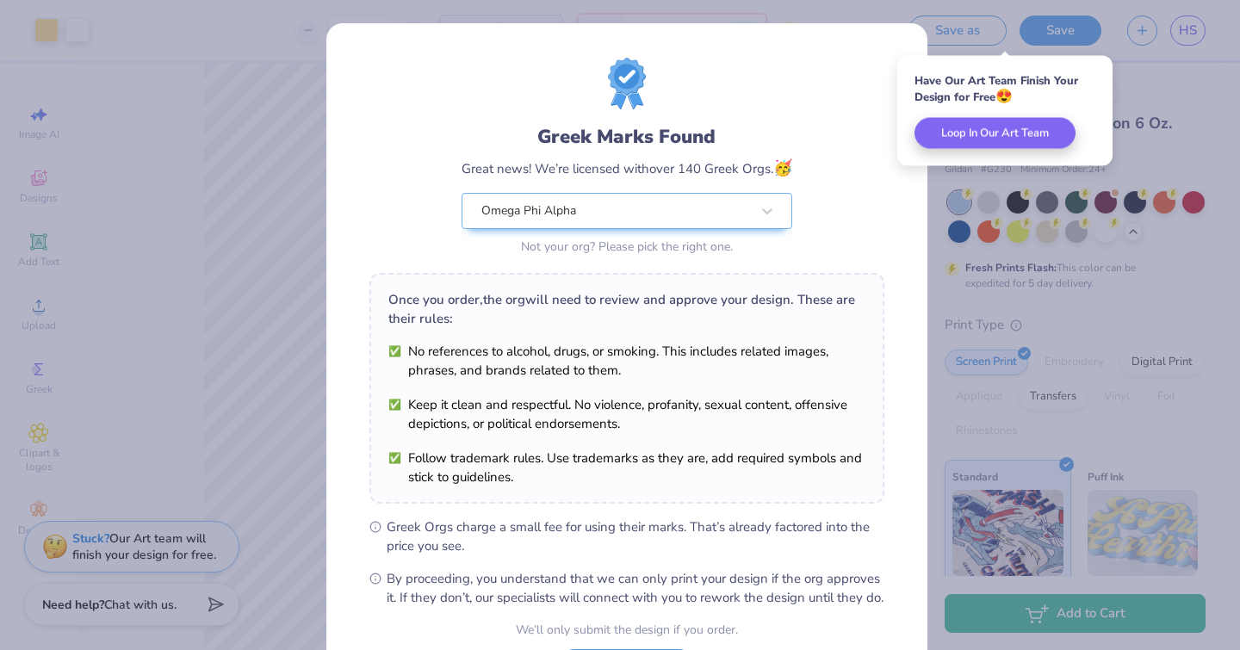
click at [972, 251] on div "Greek Marks Found Great news! We’re licensed with over 140 Greek Orgs. 🥳 Omega …" at bounding box center [620, 325] width 1240 height 650
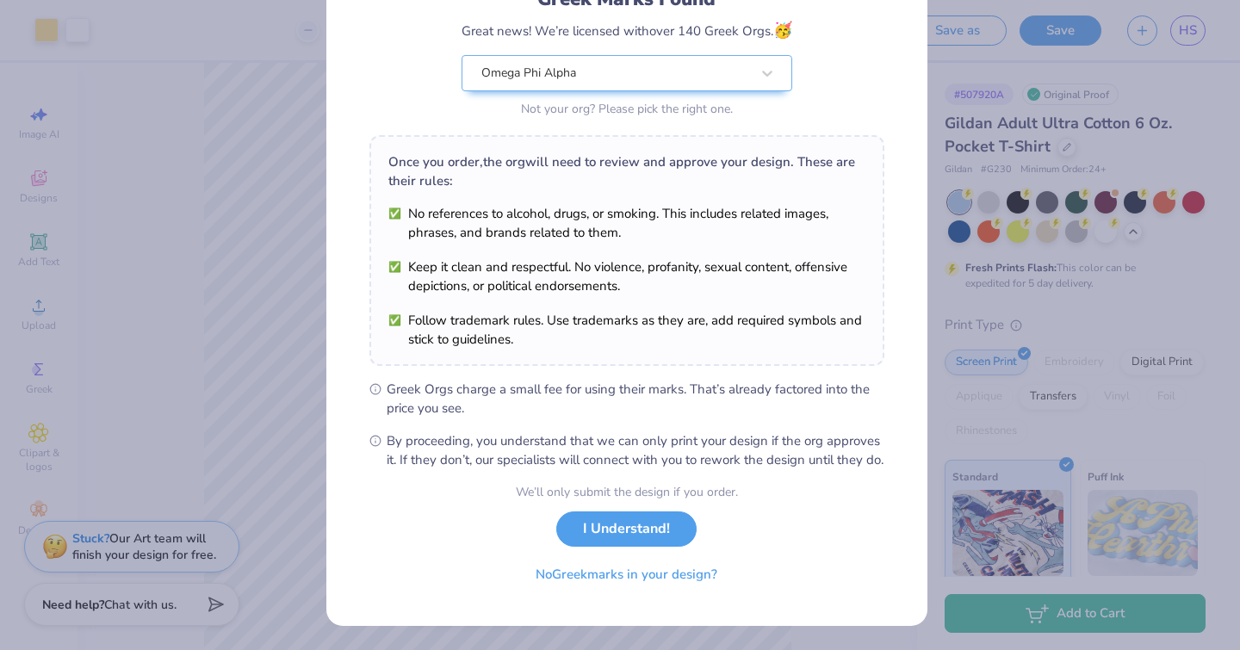
click at [570, 533] on button "I Understand!" at bounding box center [626, 528] width 140 height 35
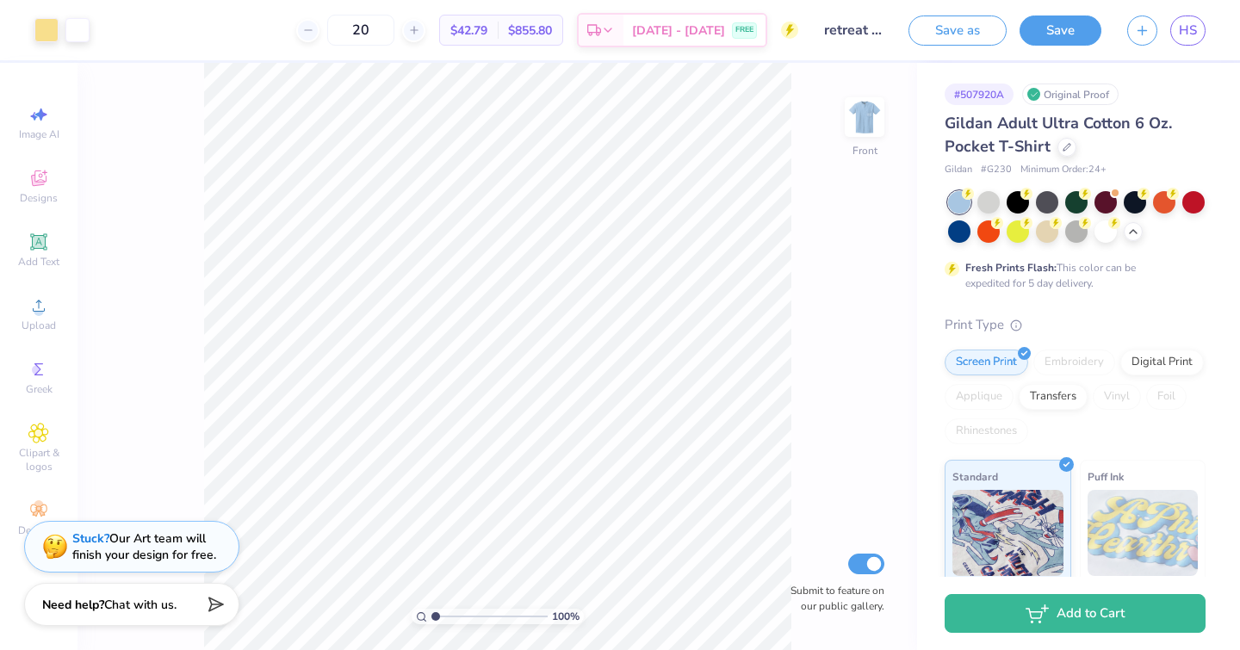
click at [1145, 35] on button "button" at bounding box center [1142, 30] width 30 height 30
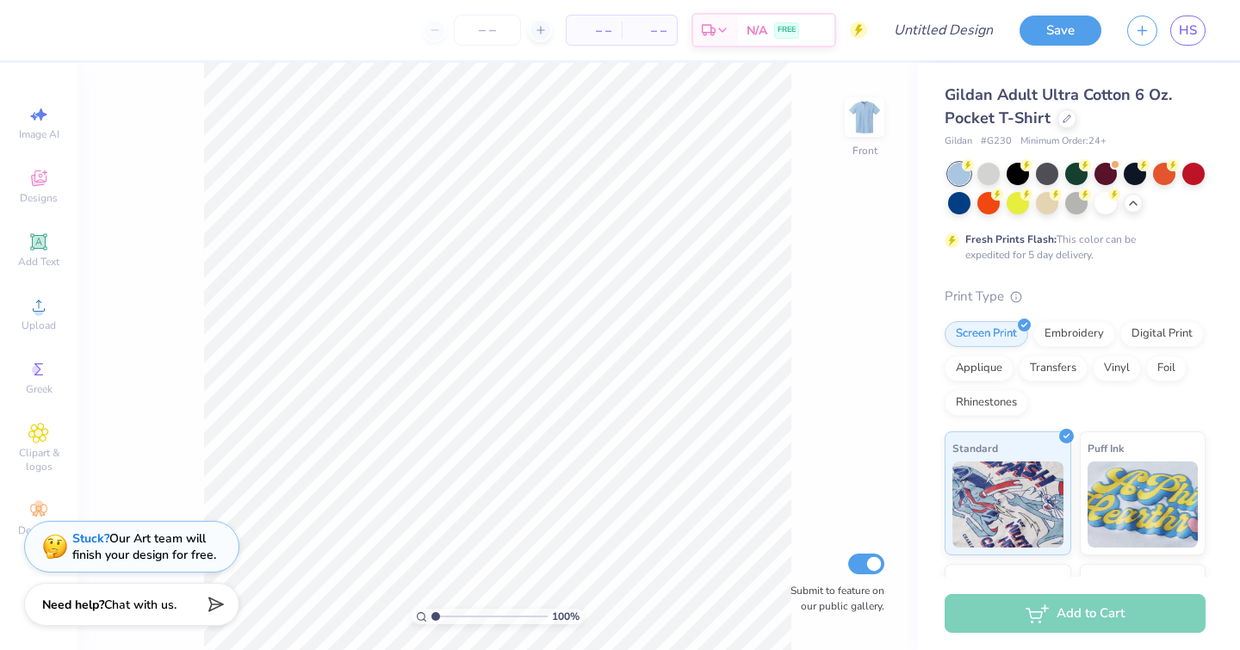
click at [974, 171] on circle at bounding box center [968, 165] width 12 height 12
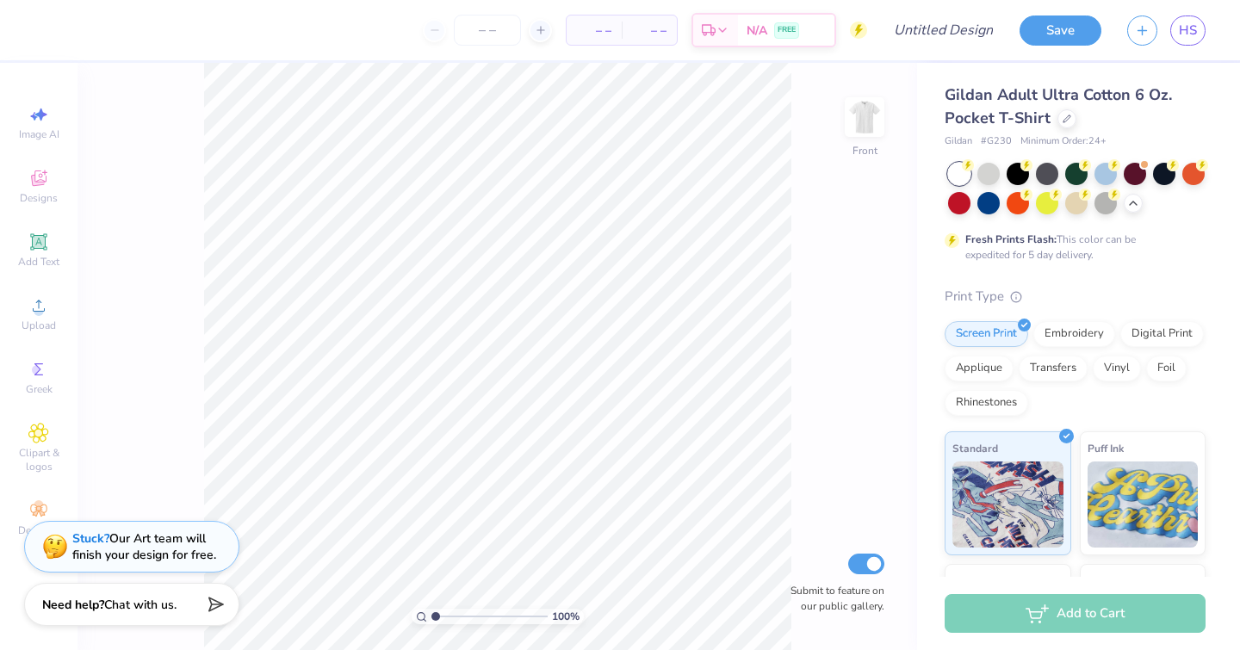
click at [864, 101] on img at bounding box center [864, 117] width 34 height 34
click at [1062, 119] on icon at bounding box center [1066, 119] width 9 height 9
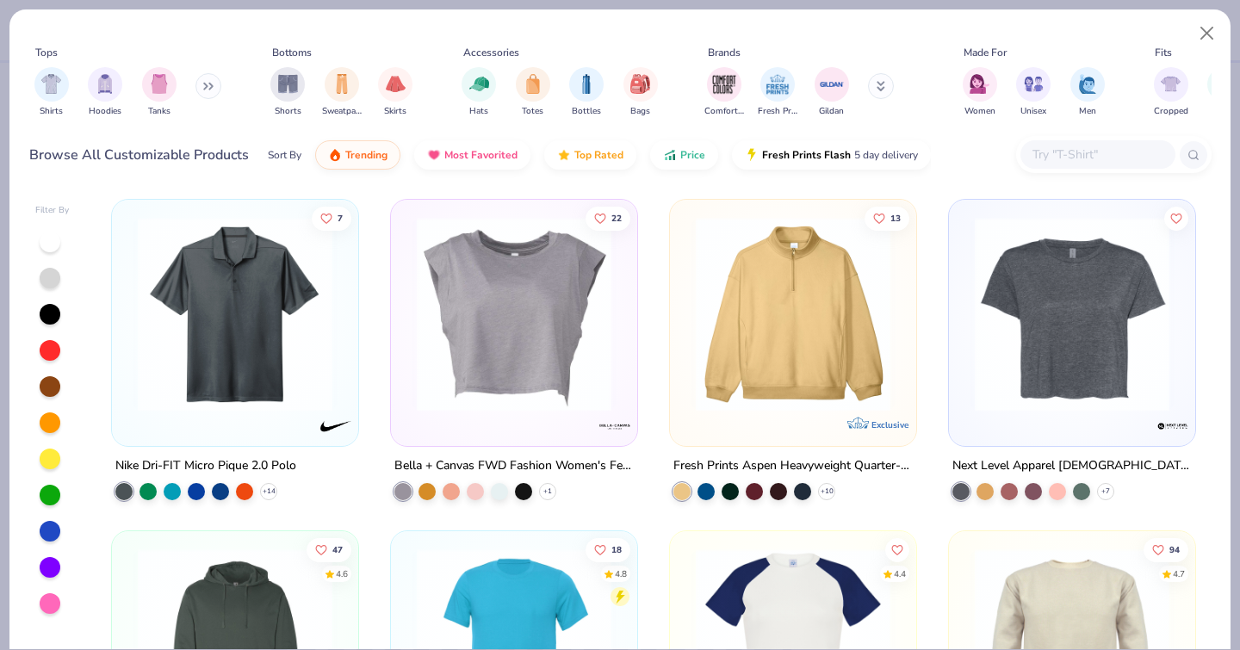
click at [116, 80] on div "filter for Hoodies" at bounding box center [105, 84] width 34 height 34
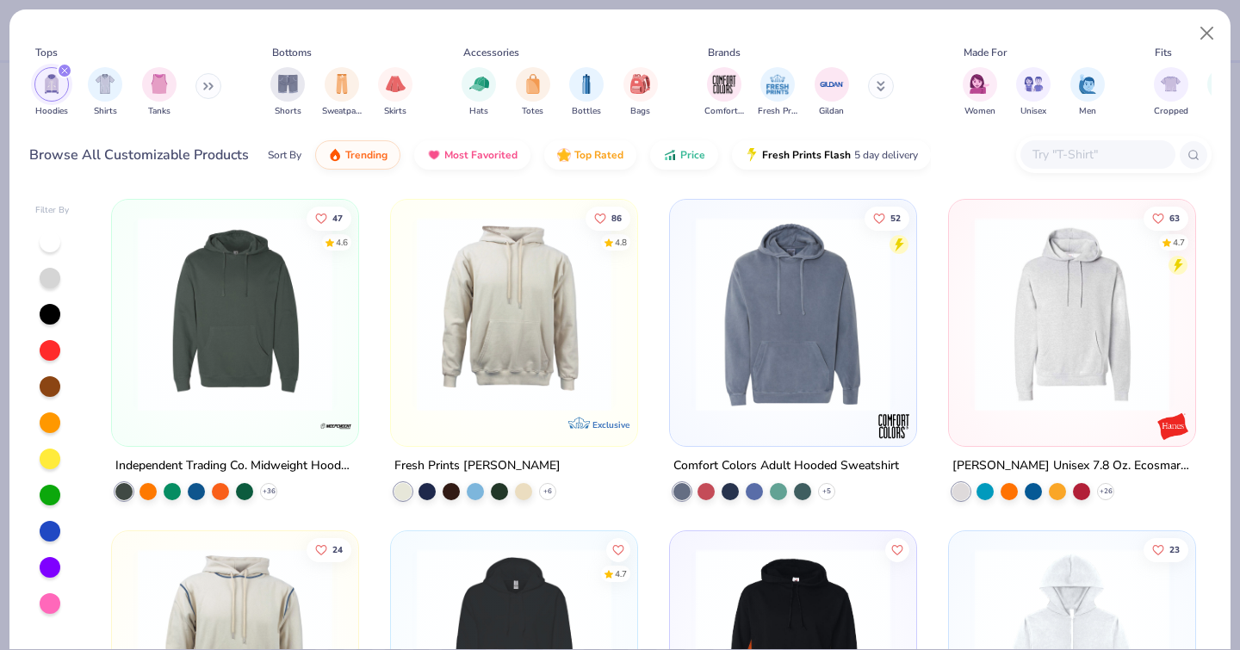
click at [535, 306] on img at bounding box center [514, 314] width 212 height 195
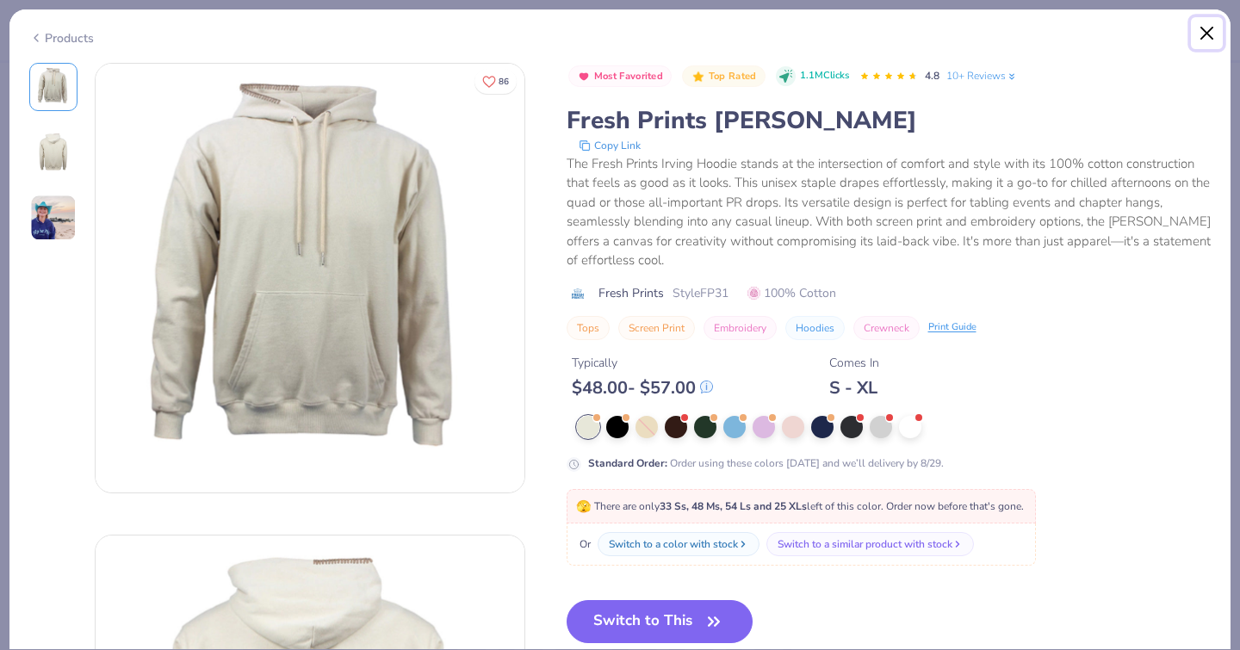
click at [1207, 33] on button "Close" at bounding box center [1207, 33] width 33 height 33
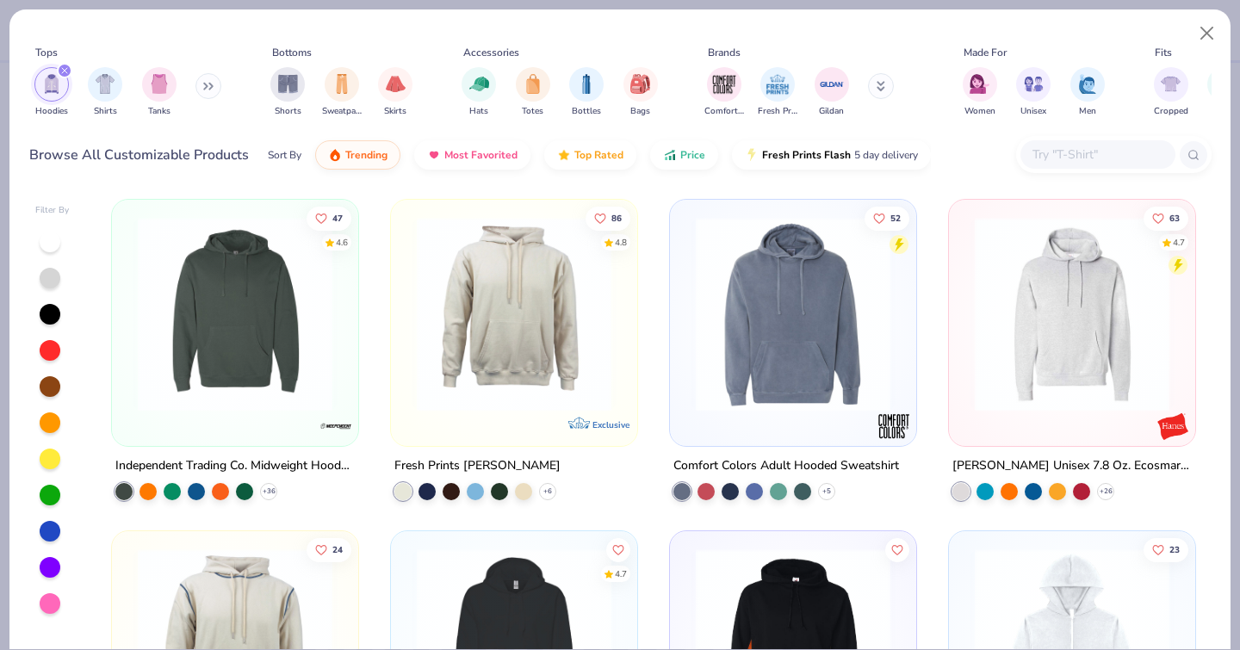
click at [759, 355] on img at bounding box center [793, 314] width 212 height 195
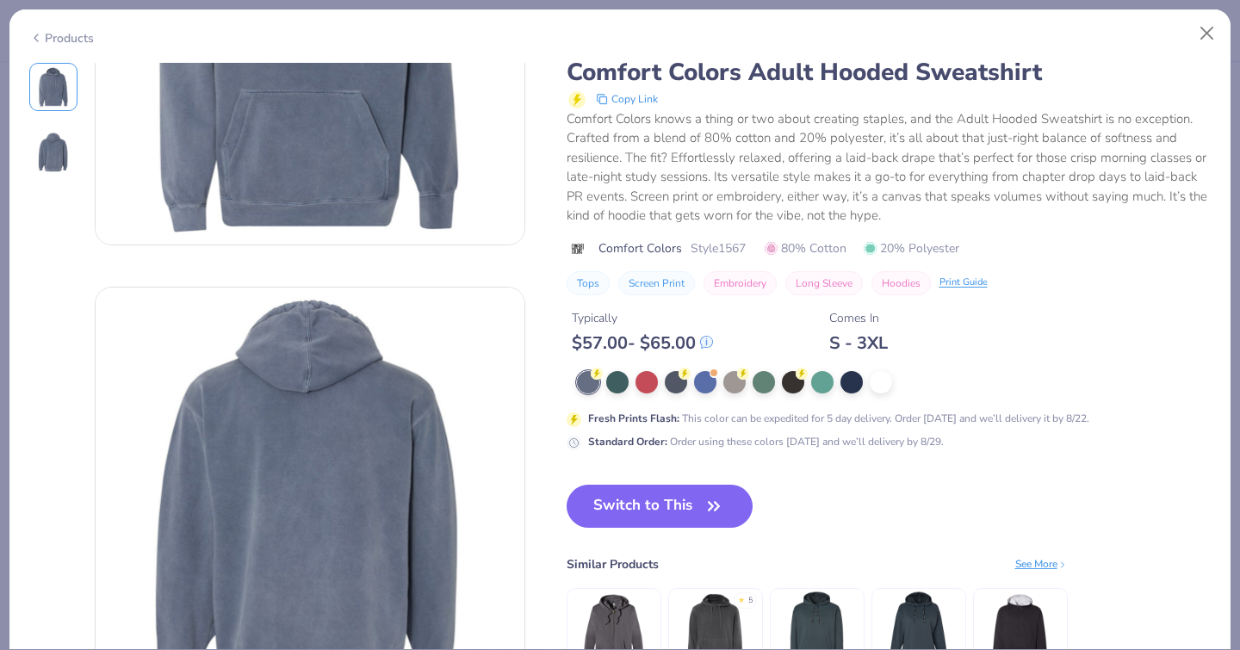
scroll to position [251, 0]
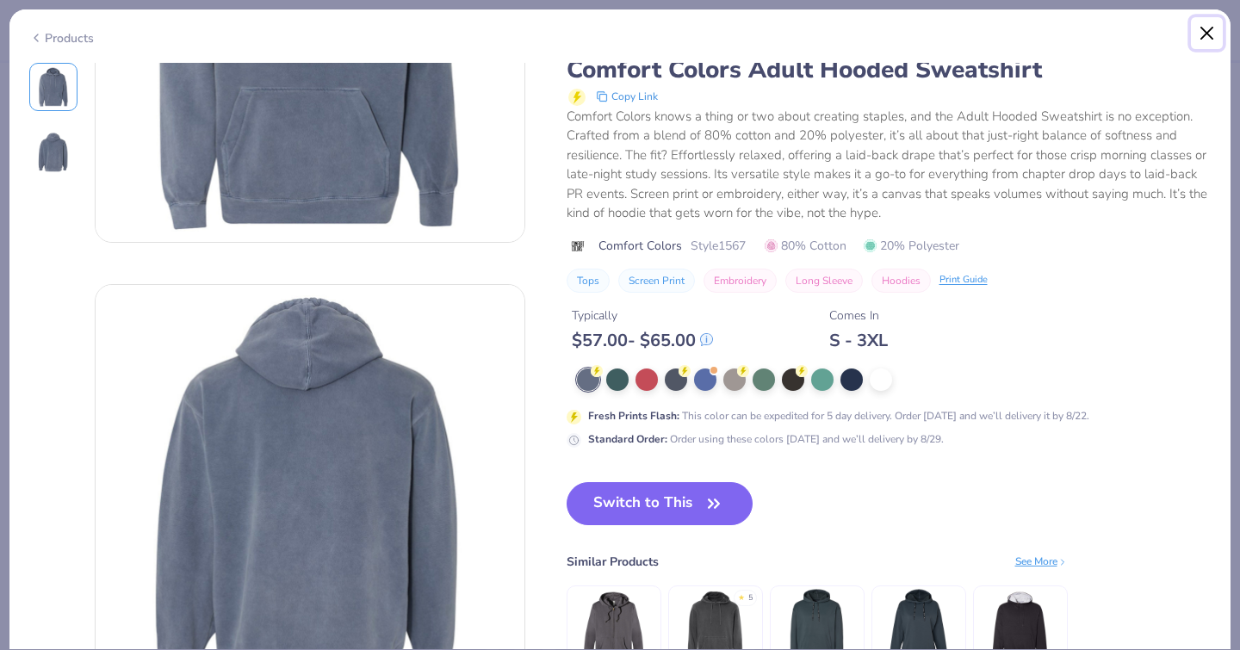
click at [1207, 42] on button "Close" at bounding box center [1207, 33] width 33 height 33
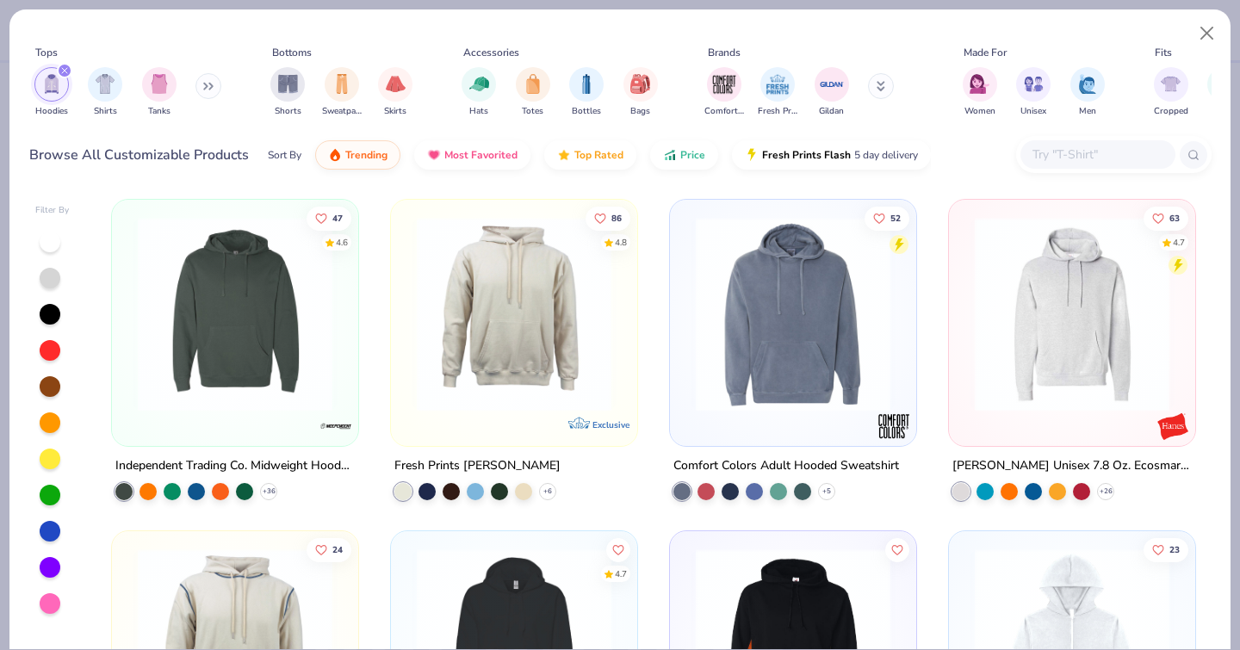
click at [486, 335] on img at bounding box center [514, 314] width 212 height 195
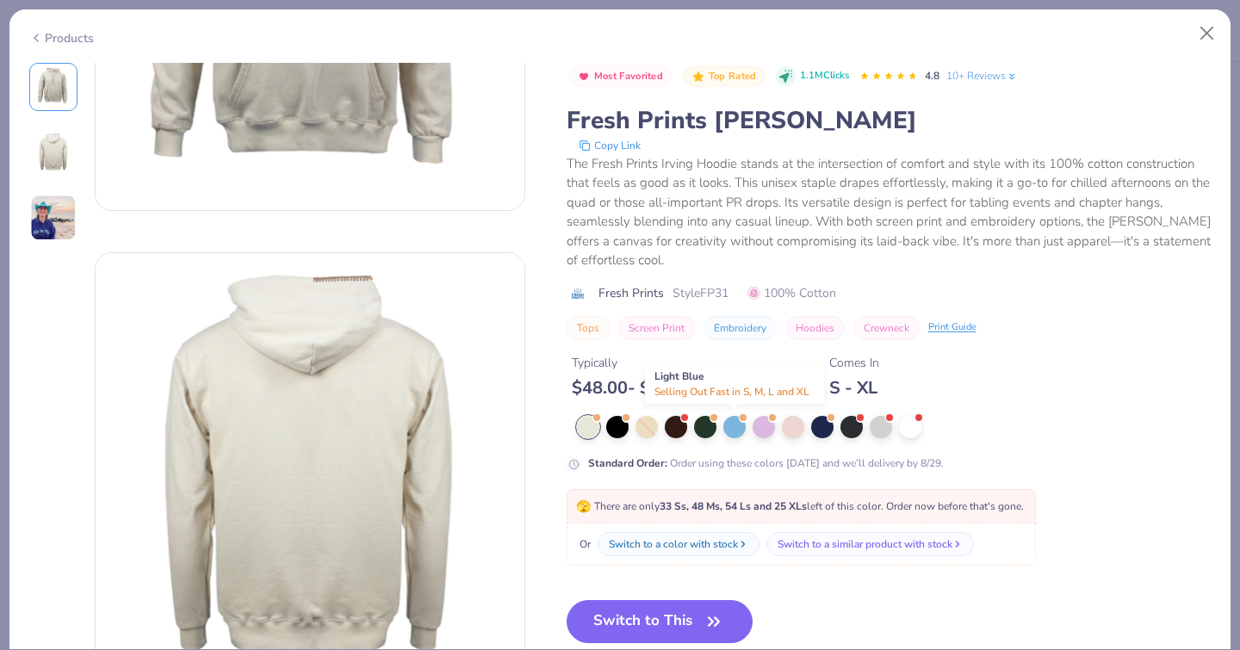
scroll to position [368, 0]
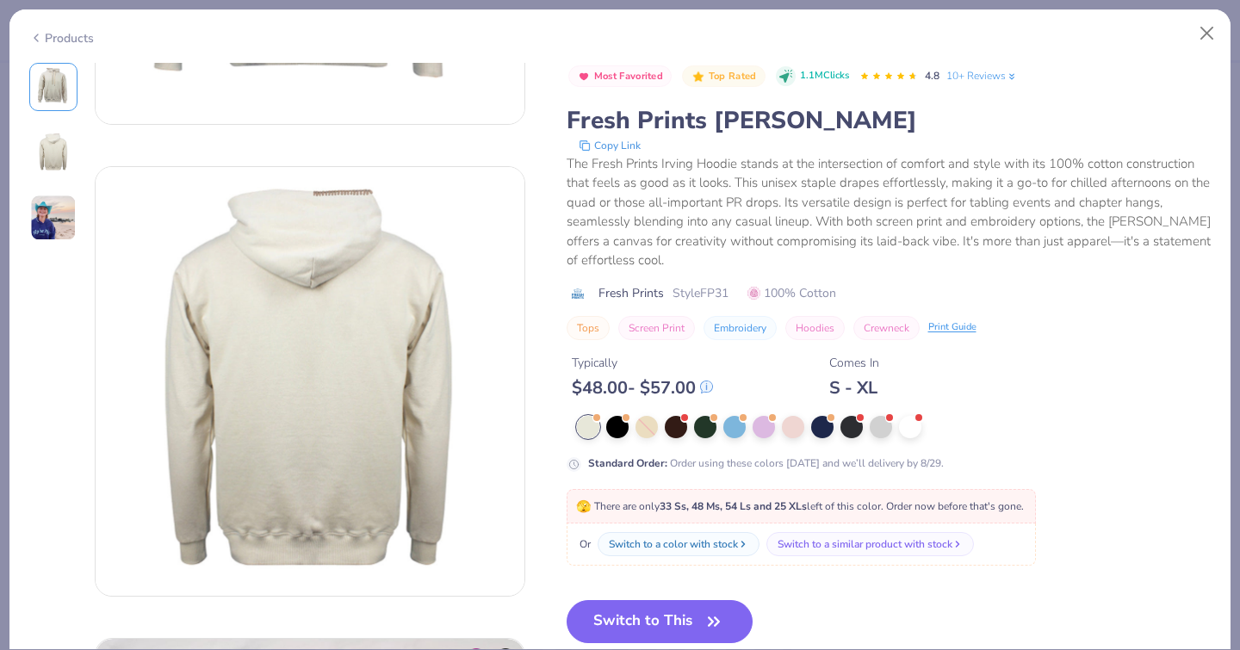
click at [729, 616] on button "Switch to This" at bounding box center [659, 621] width 187 height 43
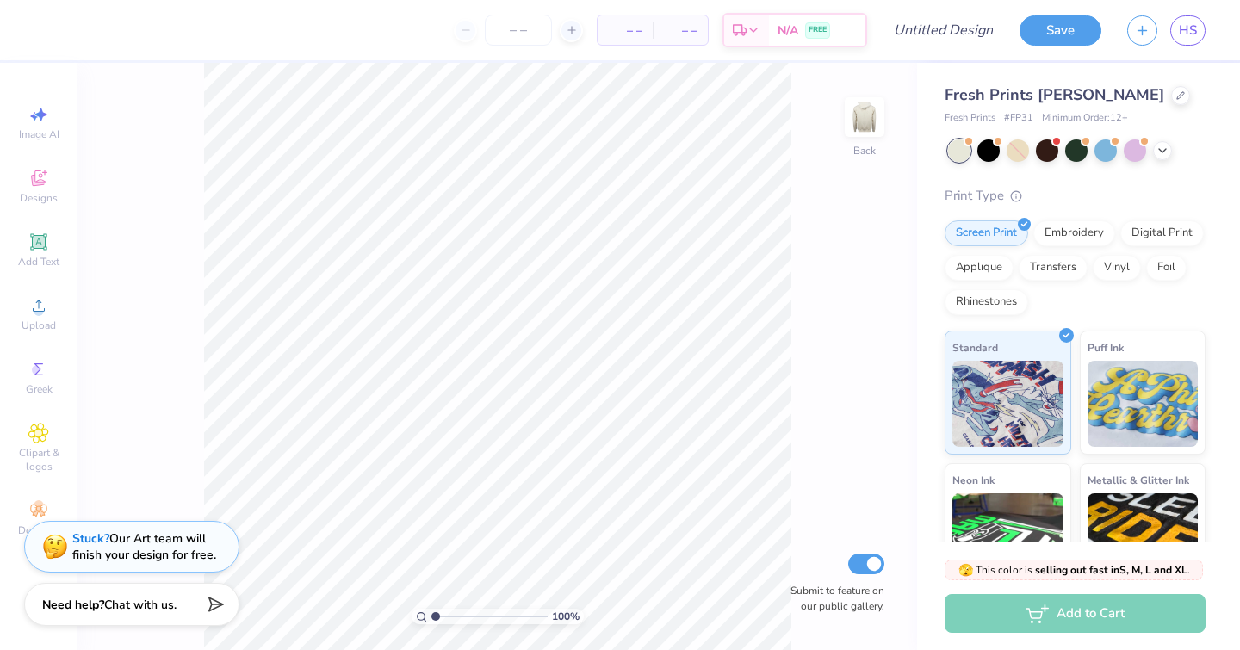
click at [1166, 157] on div at bounding box center [1162, 150] width 19 height 19
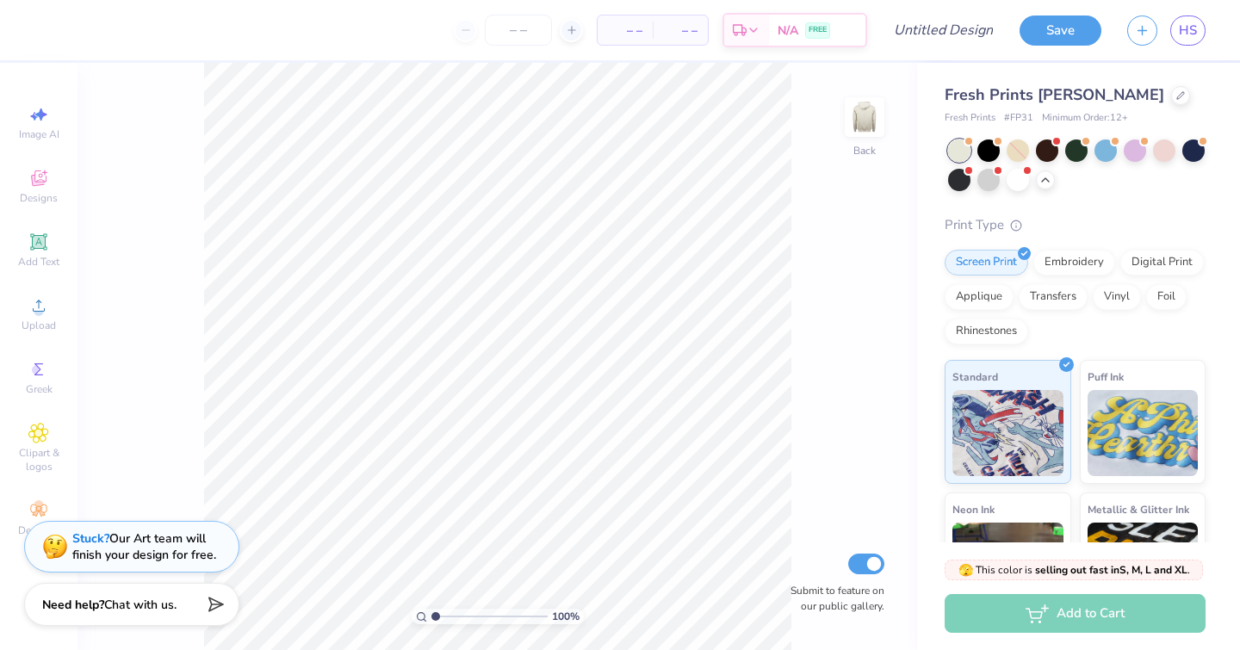
click at [1065, 148] on div at bounding box center [1076, 150] width 22 height 22
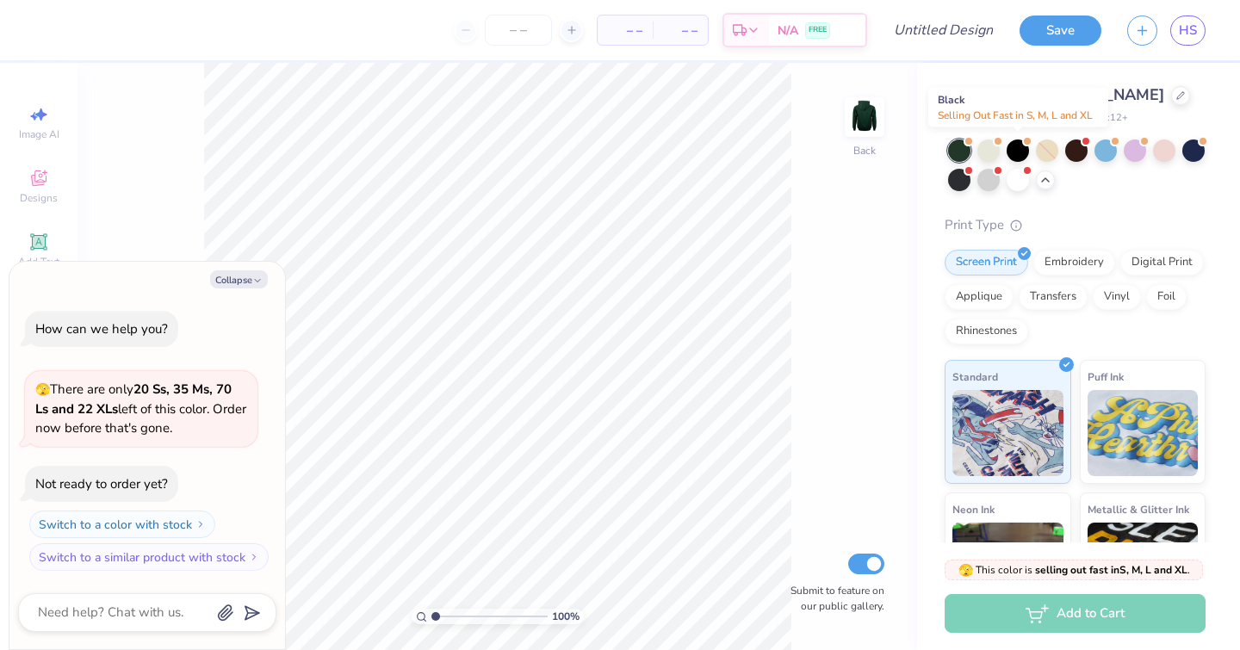
click at [1027, 149] on div at bounding box center [1017, 150] width 22 height 22
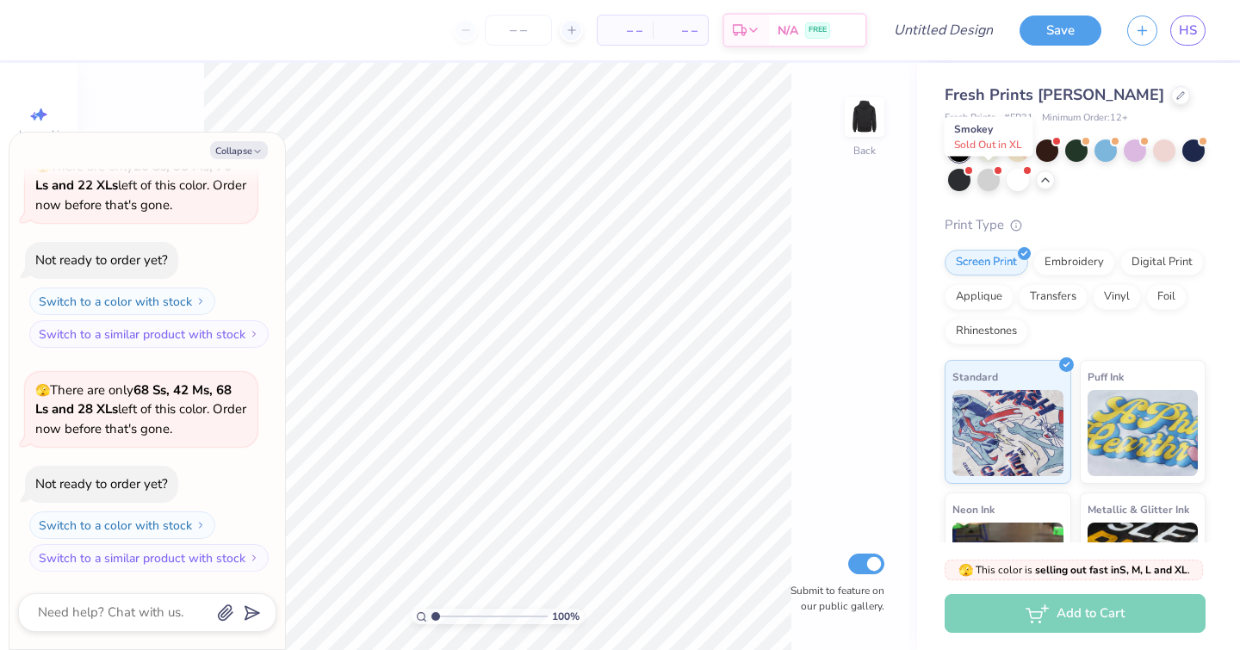
click at [970, 180] on div at bounding box center [959, 180] width 22 height 22
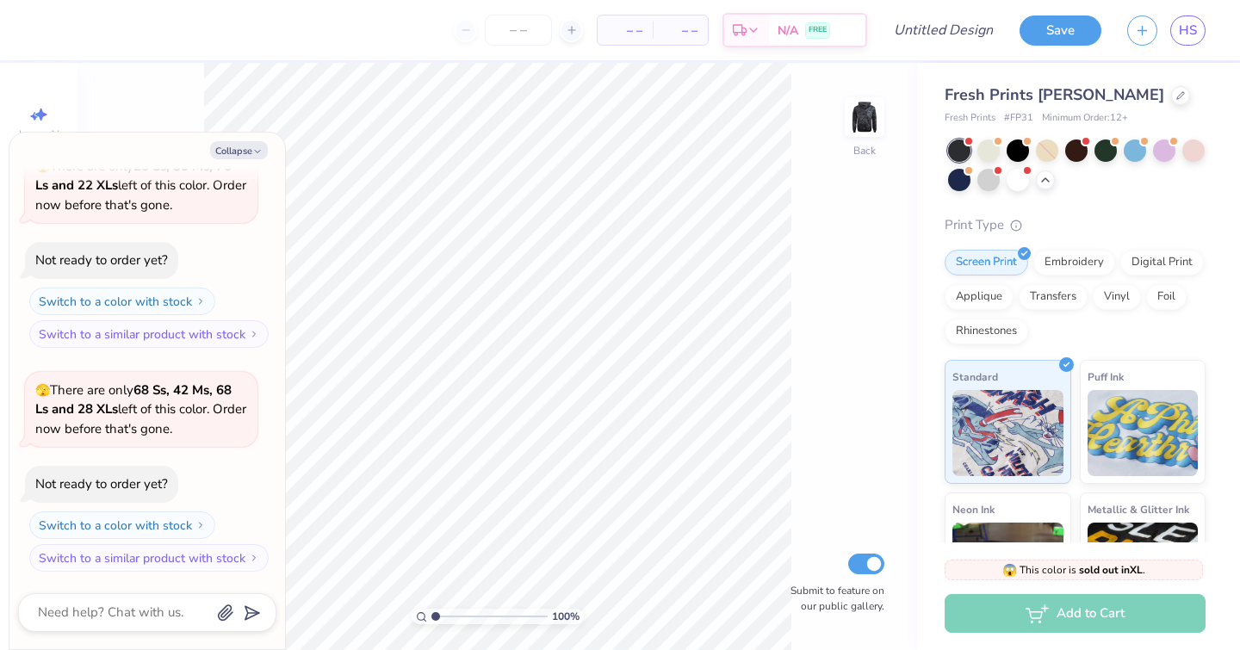
scroll to position [338, 0]
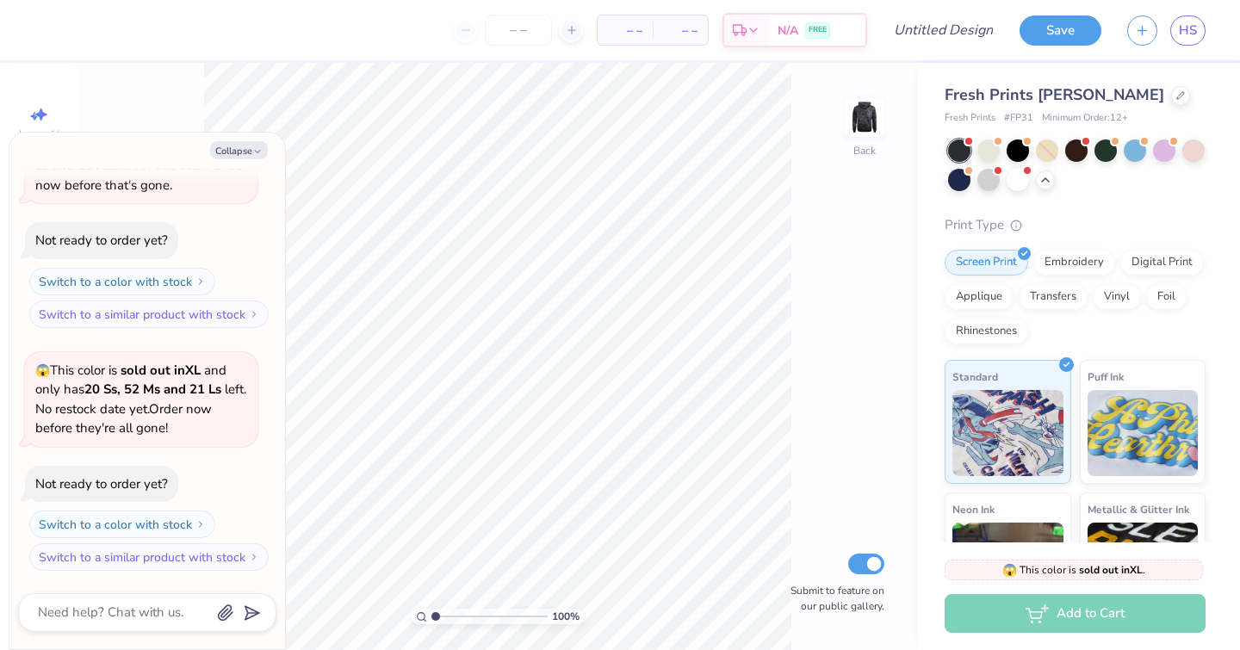
click at [1182, 162] on div at bounding box center [1193, 150] width 22 height 22
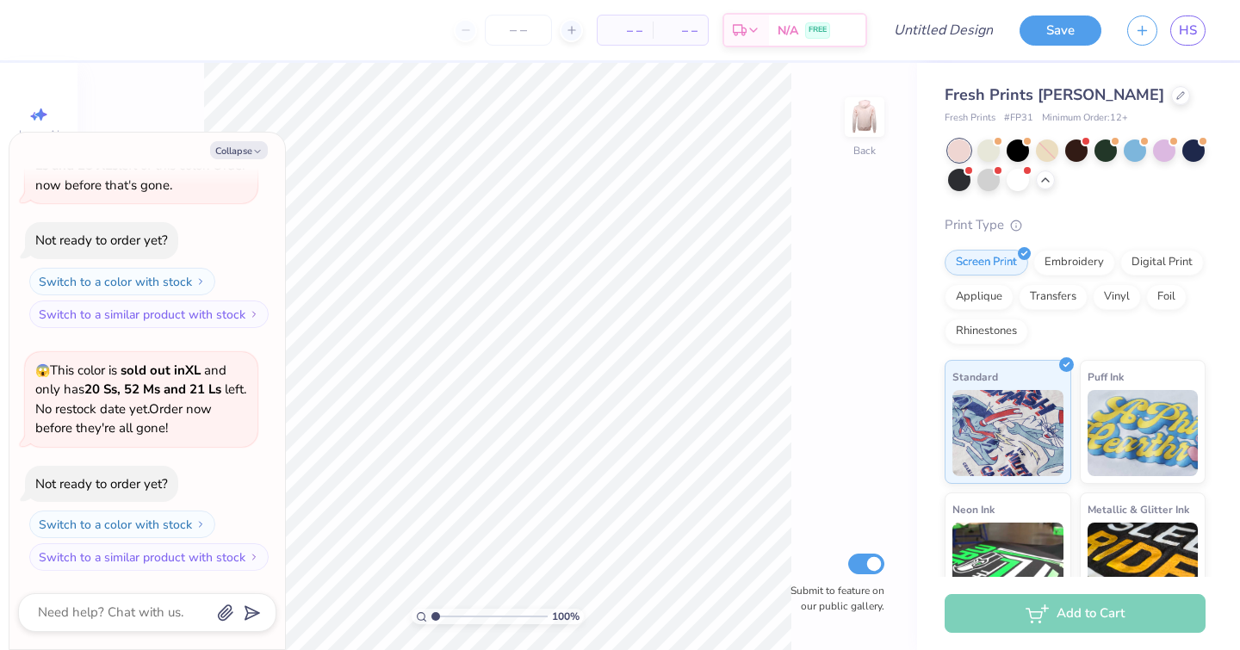
click at [1157, 153] on div at bounding box center [1164, 150] width 22 height 22
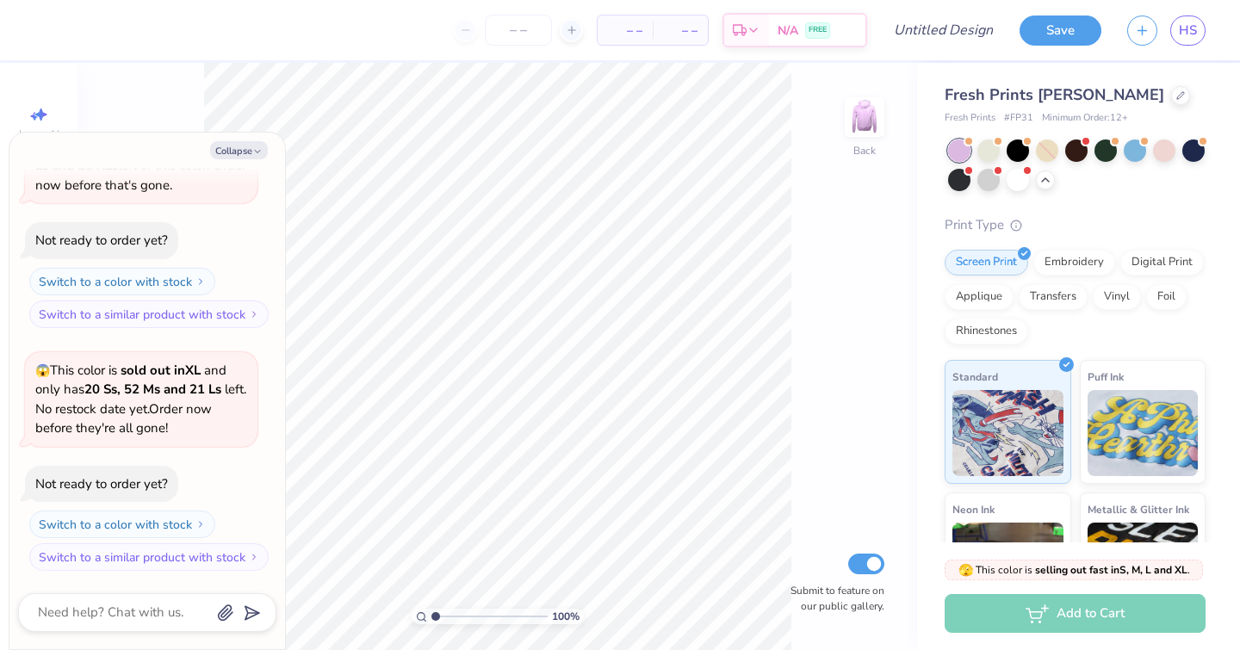
scroll to position [562, 0]
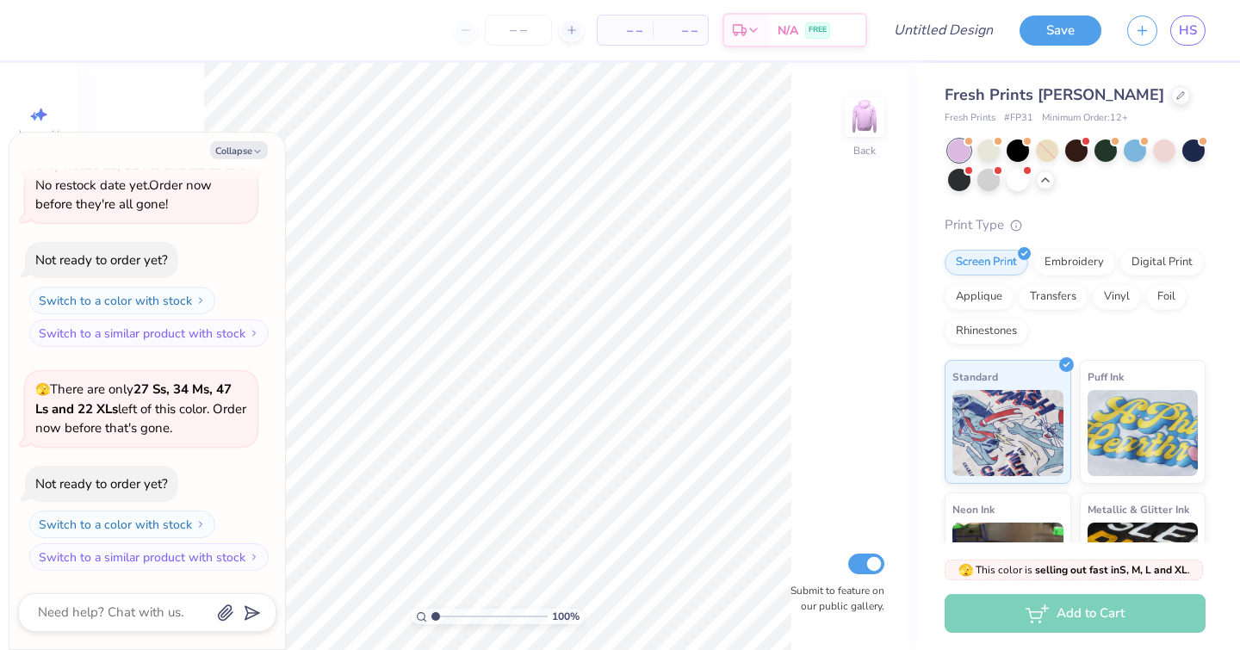
click at [1139, 153] on div at bounding box center [1135, 150] width 22 height 22
click at [261, 152] on icon "button" at bounding box center [257, 151] width 10 height 10
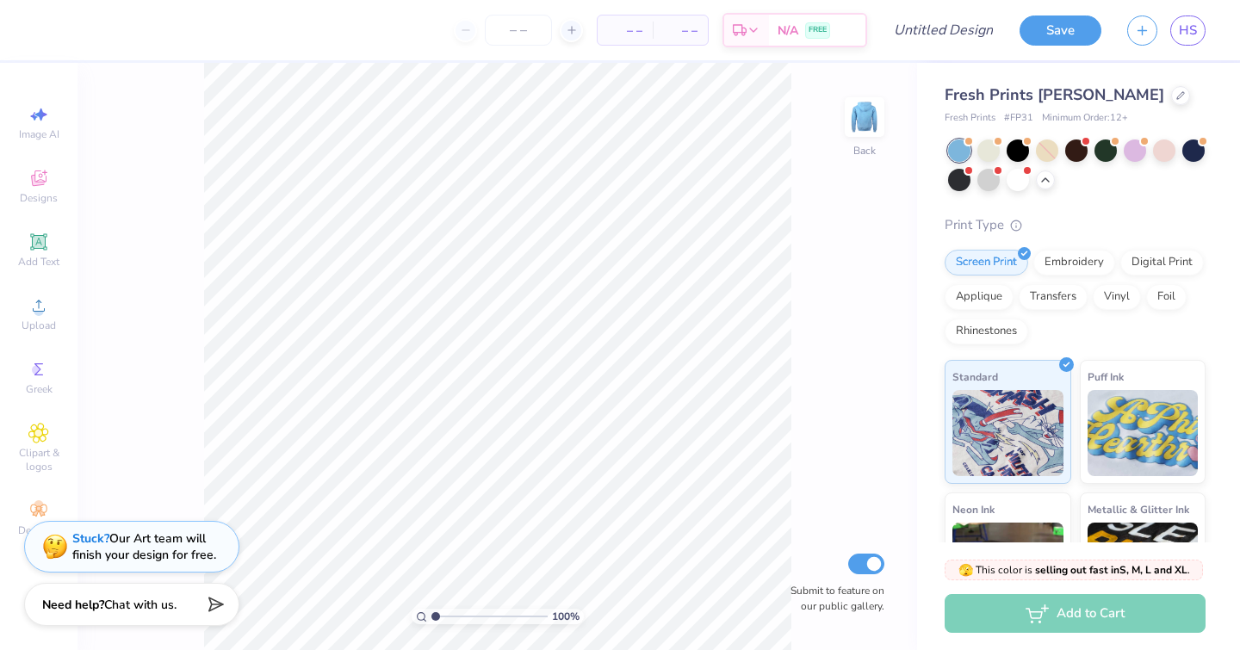
click at [1052, 152] on div at bounding box center [1047, 150] width 22 height 22
click at [987, 149] on div at bounding box center [988, 150] width 22 height 22
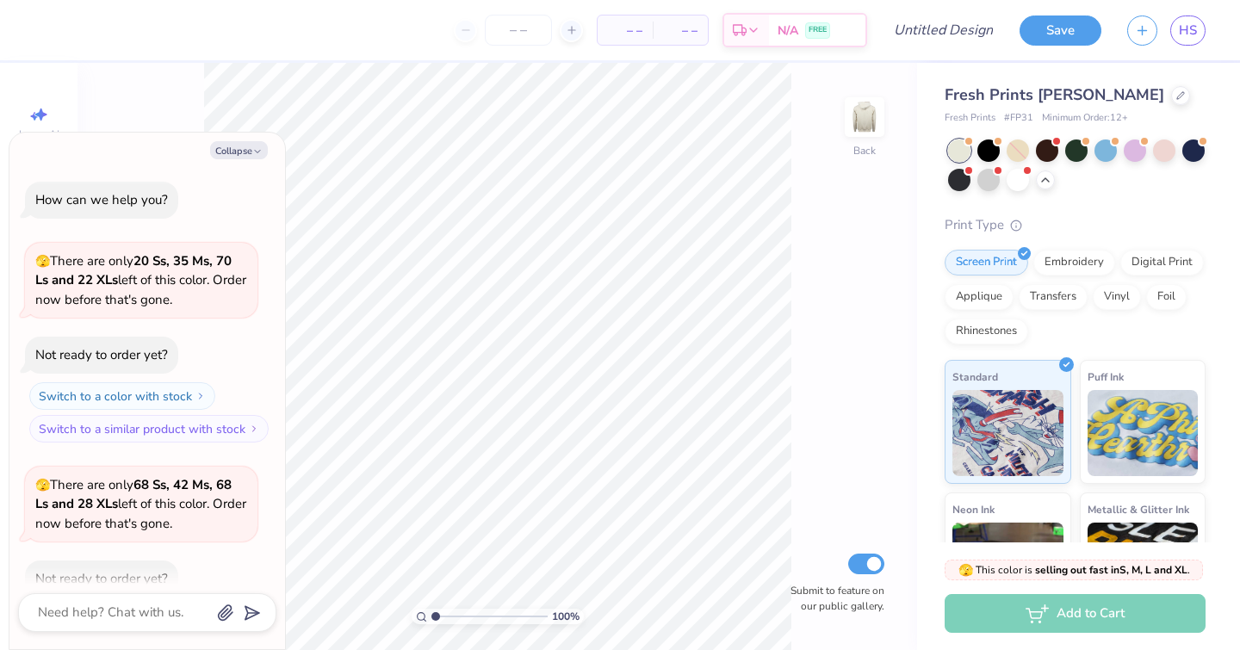
scroll to position [1010, 0]
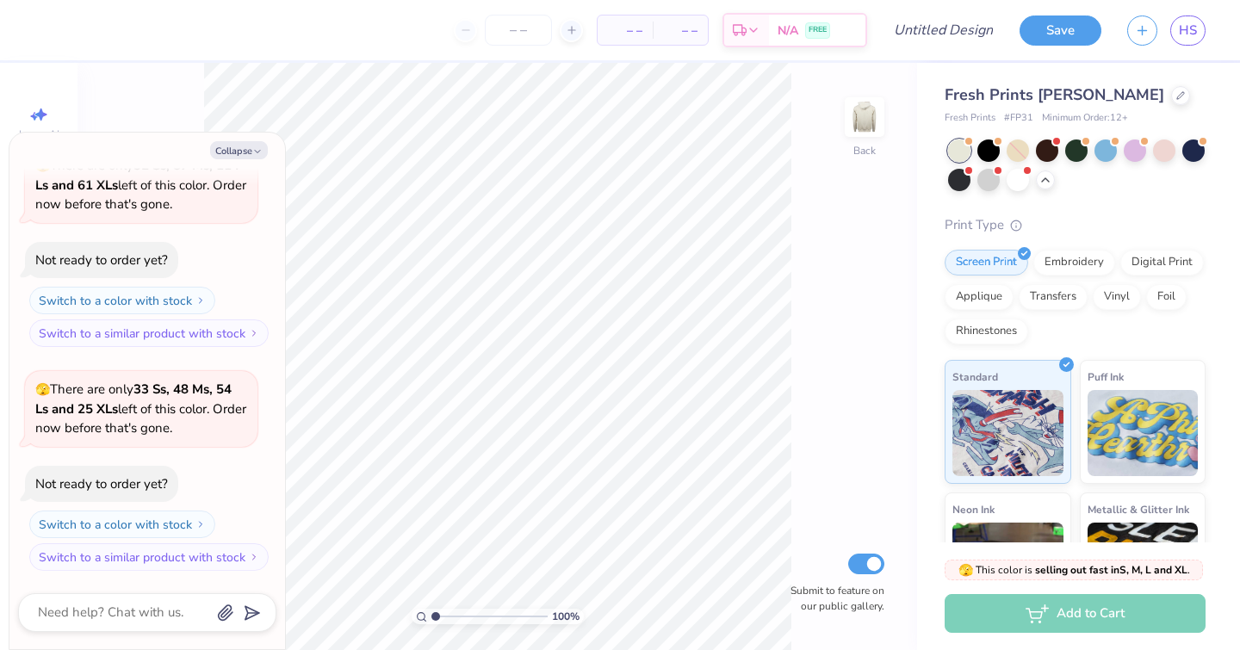
click at [257, 155] on icon "button" at bounding box center [257, 151] width 10 height 10
type textarea "x"
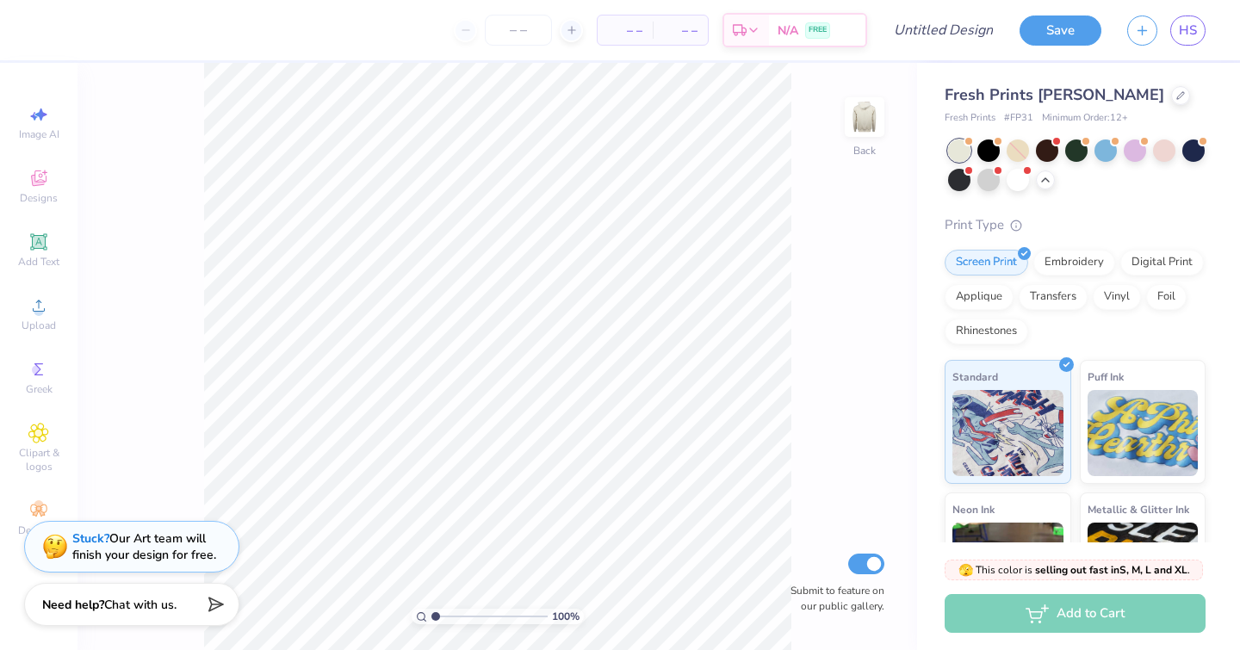
click at [63, 202] on div "Designs" at bounding box center [39, 186] width 60 height 51
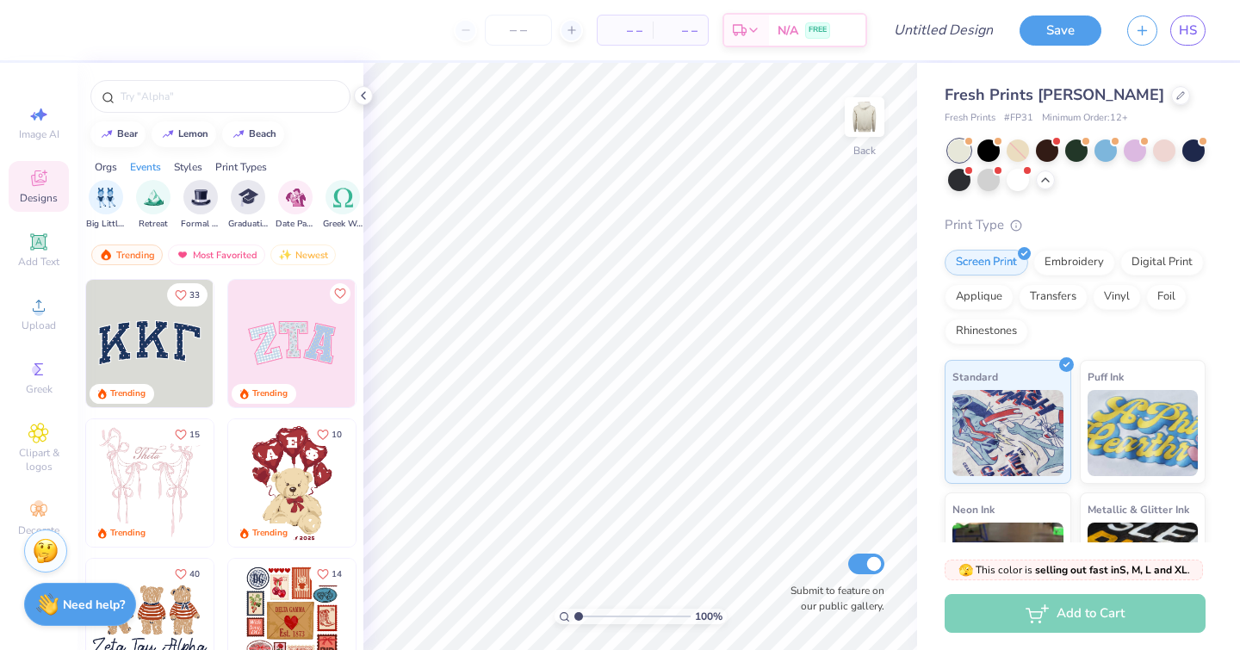
scroll to position [0, 509]
click at [283, 195] on img "filter for Greek Week" at bounding box center [286, 198] width 20 height 20
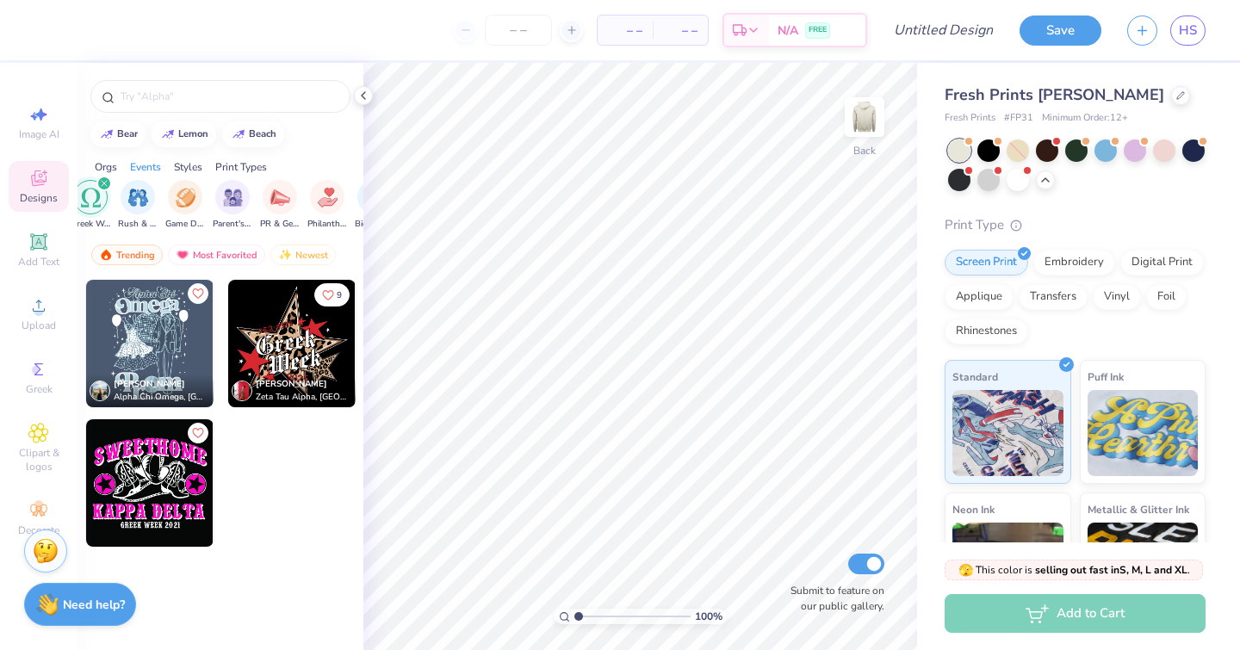
scroll to position [0, 182]
click at [157, 183] on div "filter for Greek Week" at bounding box center [152, 183] width 15 height 15
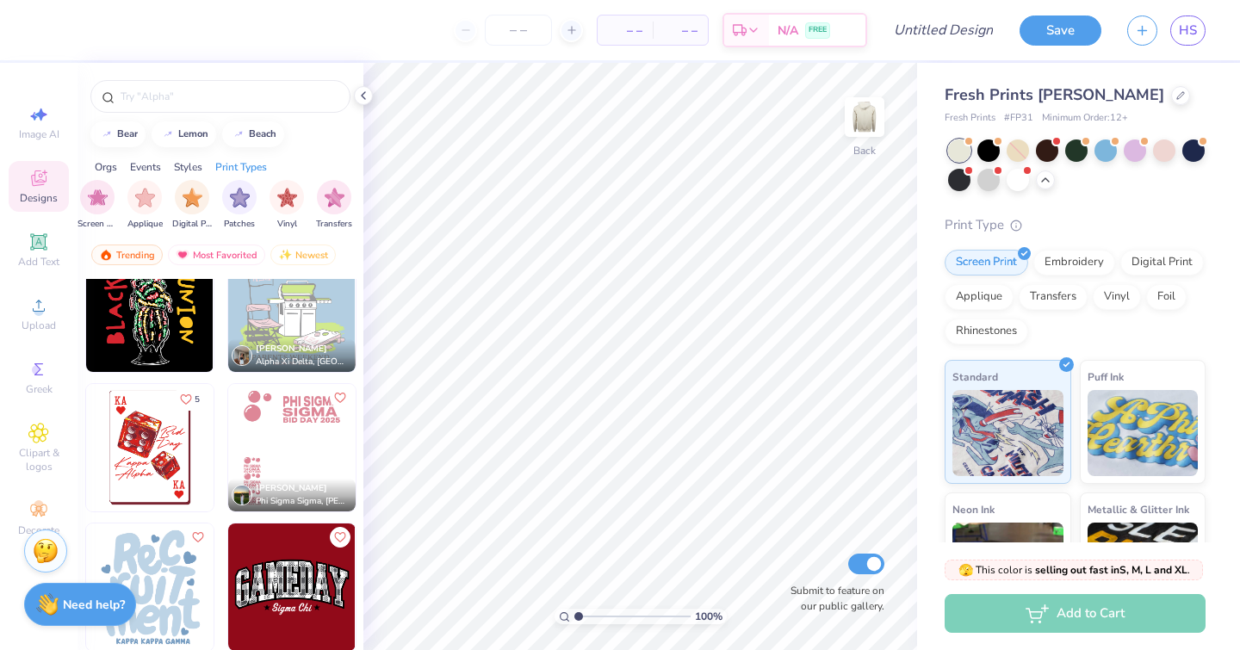
scroll to position [11084, 0]
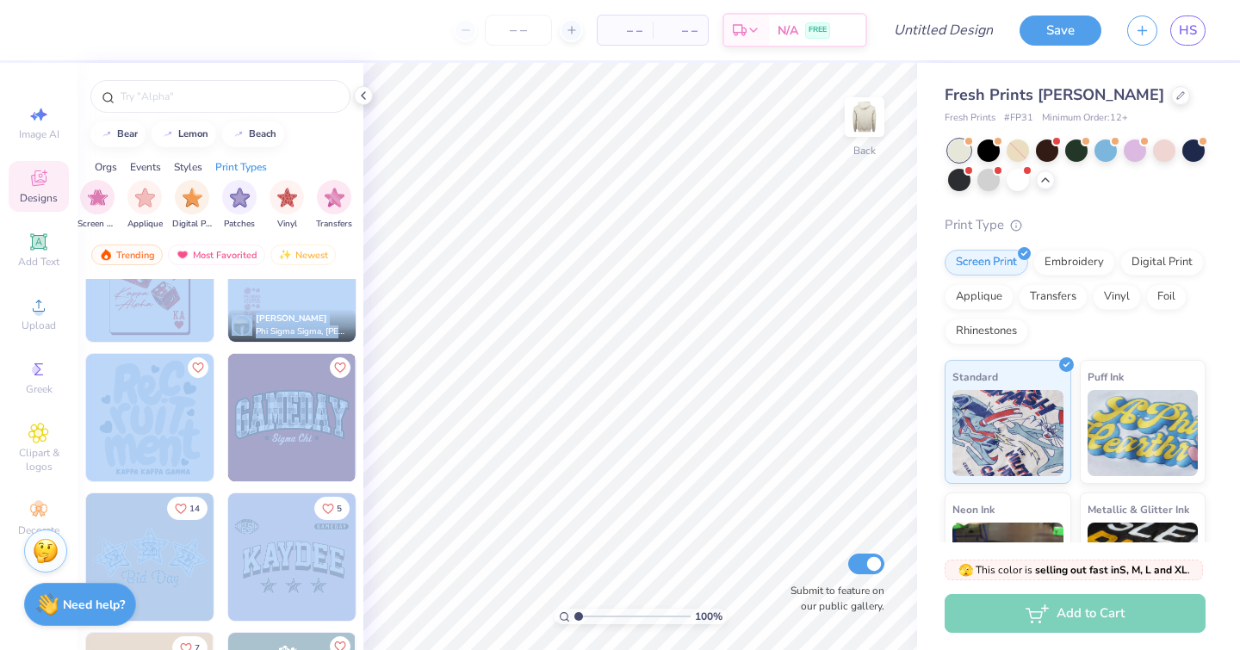
drag, startPoint x: 349, startPoint y: 599, endPoint x: 353, endPoint y: 559, distance: 40.7
click at [353, 559] on div "13 Chloe Pereyra Alpha Xi Delta, Elon University 5 Emma Triggiano Phi Sigma Sig…" at bounding box center [220, 496] width 286 height 435
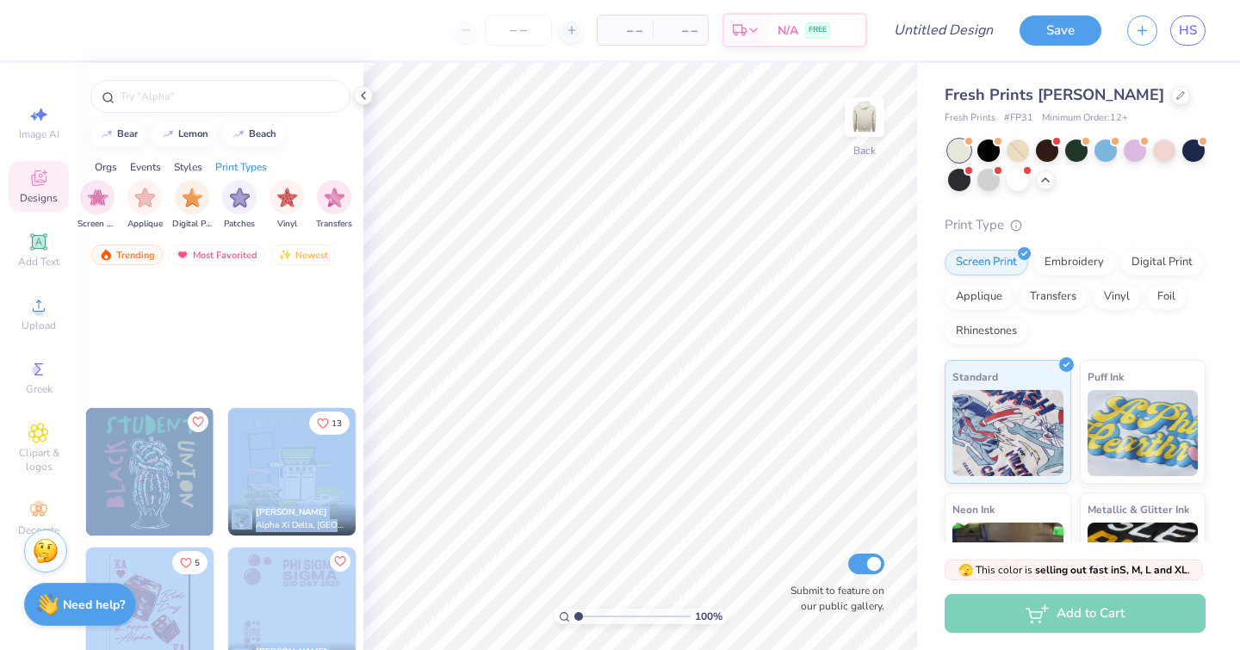
scroll to position [10703, 0]
